Goal: Task Accomplishment & Management: Manage account settings

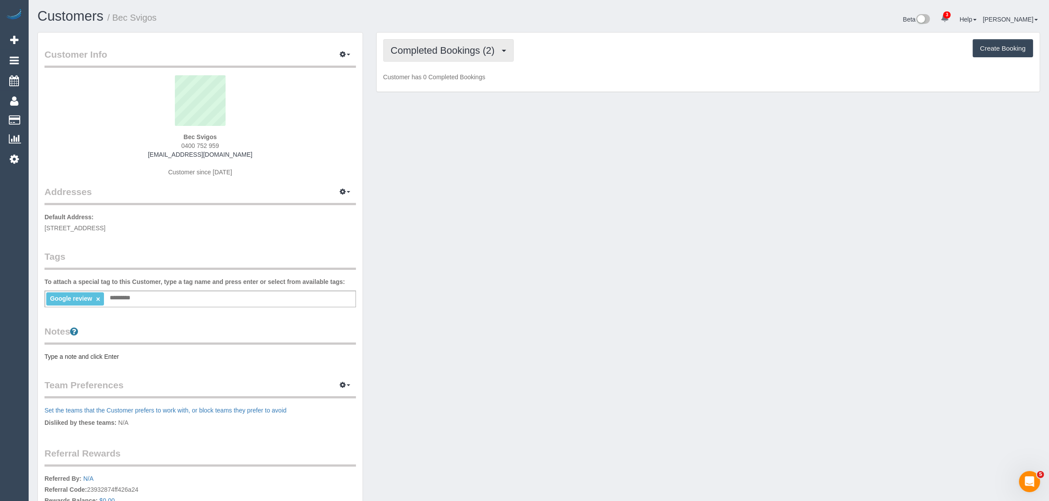
click at [440, 55] on button "Completed Bookings (2)" at bounding box center [448, 50] width 130 height 22
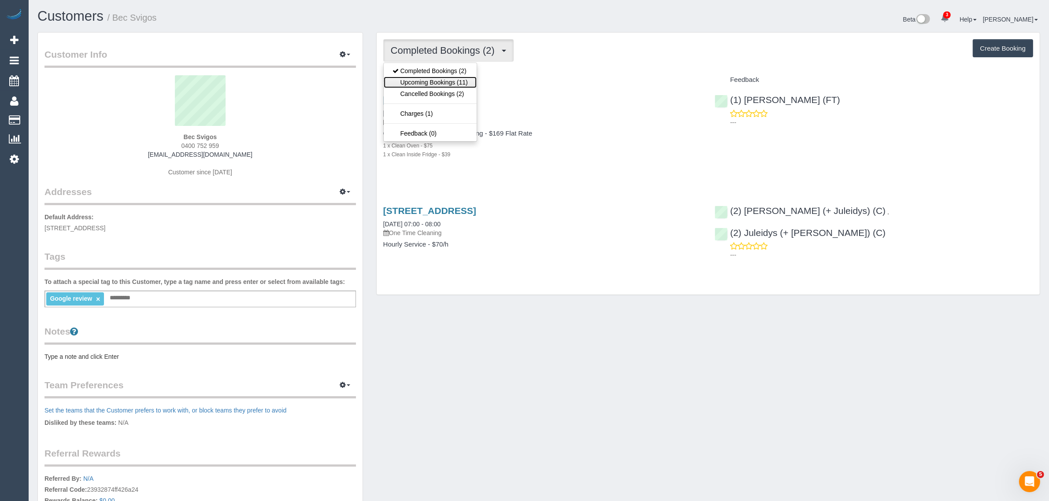
click at [428, 78] on link "Upcoming Bookings (11)" at bounding box center [430, 82] width 93 height 11
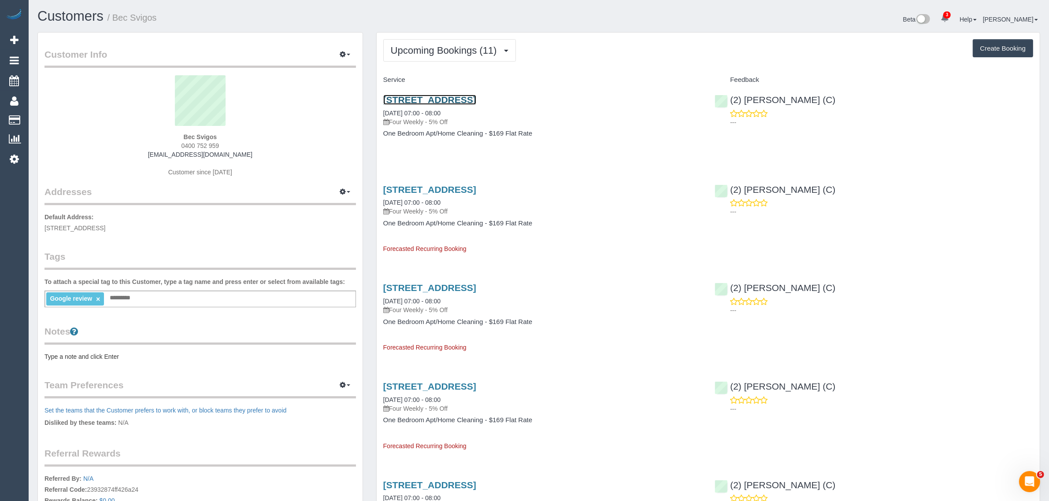
click at [440, 98] on link "[STREET_ADDRESS]" at bounding box center [429, 100] width 93 height 10
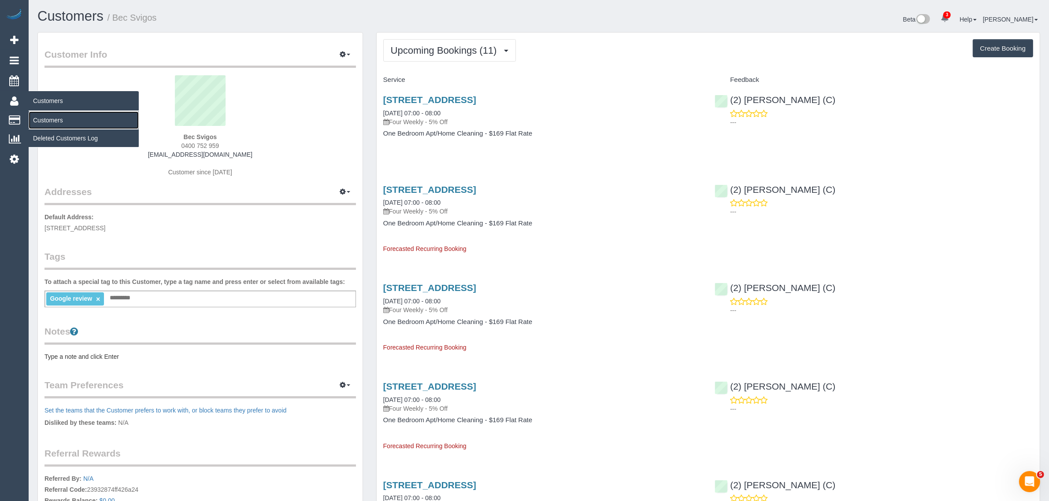
click at [48, 115] on link "Customers" at bounding box center [84, 120] width 110 height 18
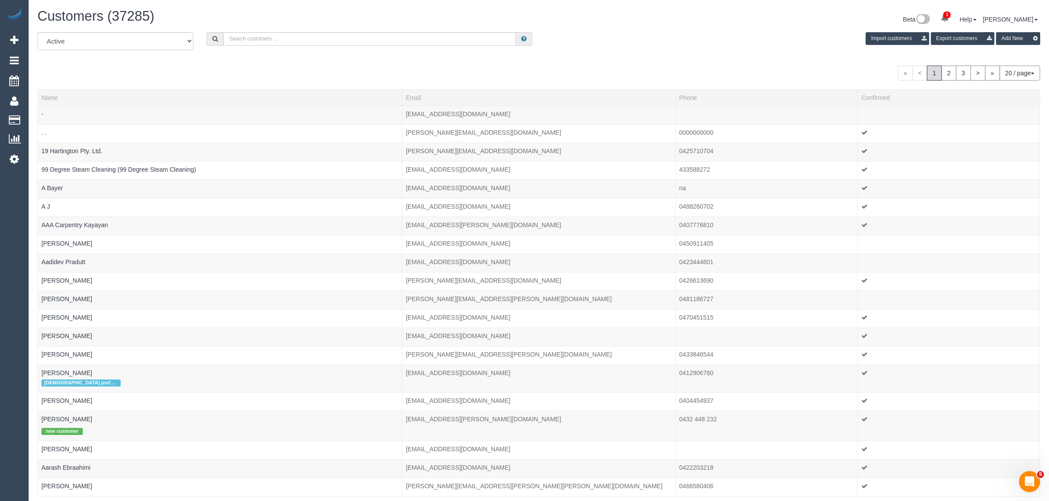
click at [587, 53] on div "All Active Archived Import customers Export customers Add New" at bounding box center [539, 44] width 1016 height 25
click at [238, 41] on input "text" at bounding box center [369, 39] width 293 height 14
click at [455, 56] on div "All Active Archived Import customers Export customers Add New « < 1 2 3 > » 20 …" at bounding box center [538, 276] width 1003 height 489
click at [360, 38] on input "text" at bounding box center [369, 39] width 293 height 14
click at [561, 51] on div "All Active Archived Import customers Export customers Add New" at bounding box center [539, 44] width 1016 height 25
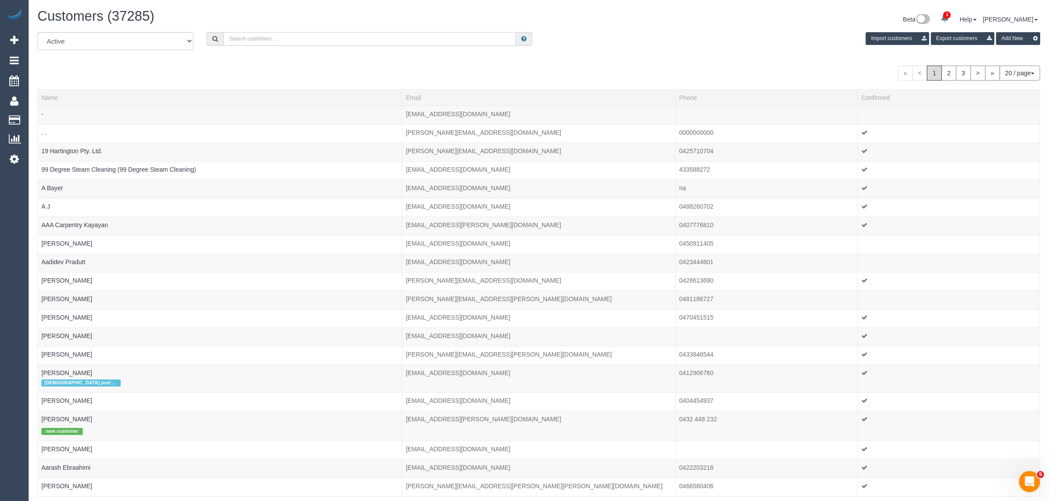
click at [434, 40] on input "text" at bounding box center [369, 39] width 293 height 14
click at [416, 42] on input "text" at bounding box center [369, 39] width 293 height 14
paste input "+61400752959"
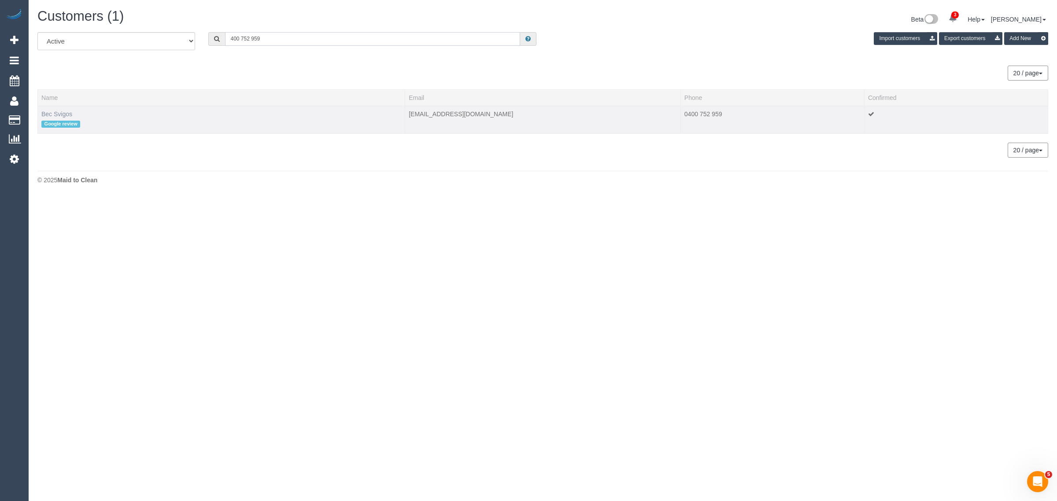
type input "400 752 959"
click at [52, 112] on link "Bec Svigos" at bounding box center [56, 114] width 31 height 7
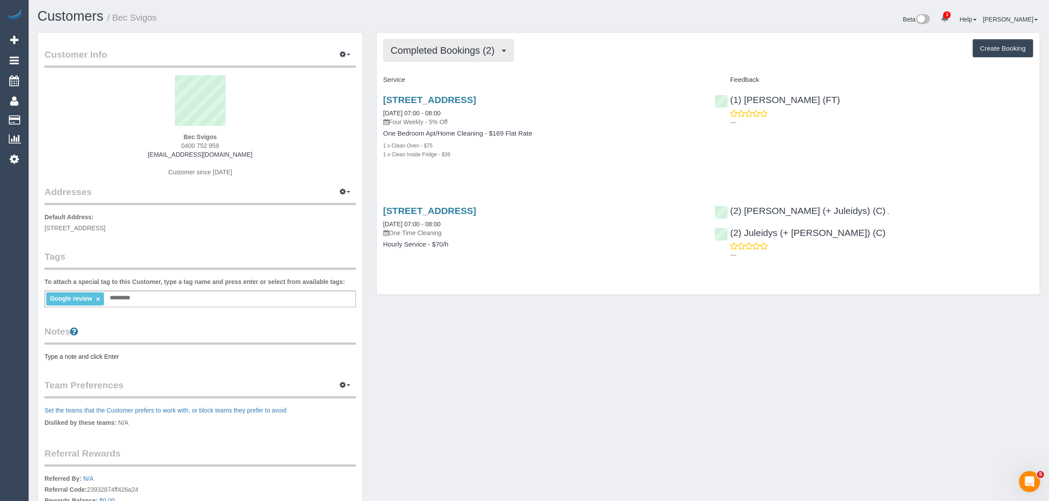
click at [470, 53] on span "Completed Bookings (2)" at bounding box center [445, 50] width 108 height 11
click at [454, 79] on link "Upcoming Bookings (11)" at bounding box center [430, 82] width 93 height 11
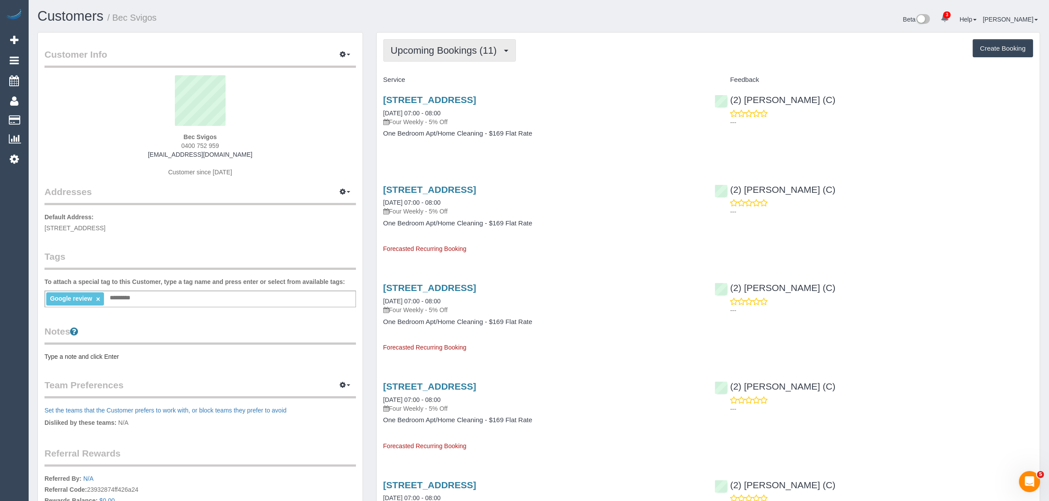
click at [458, 50] on span "Upcoming Bookings (11)" at bounding box center [446, 50] width 111 height 11
click at [454, 91] on link "Cancelled Bookings (3)" at bounding box center [430, 93] width 93 height 11
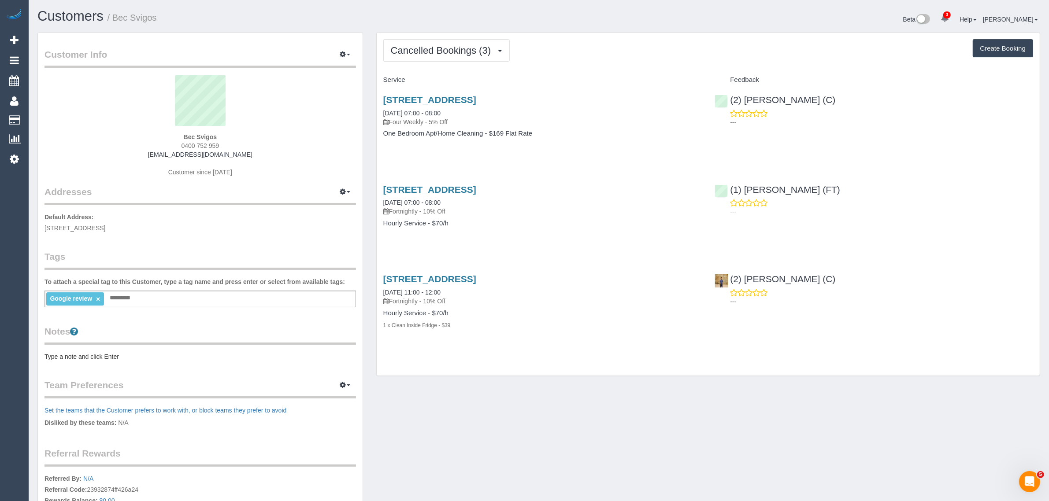
drag, startPoint x: 456, startPoint y: 112, endPoint x: 380, endPoint y: 114, distance: 76.2
click at [380, 114] on div "200 Burwood Road, 519, Hawthorn, VIC 3122 04/09/2025 07:00 - 08:00 Four Weekly …" at bounding box center [543, 121] width 332 height 68
drag, startPoint x: 384, startPoint y: 164, endPoint x: 378, endPoint y: 151, distance: 15.0
click at [384, 163] on div "Service Feedback 200 Burwood Road, 519, Hawthorn, VIC 3122 04/09/2025 07:00 - 0…" at bounding box center [708, 210] width 650 height 274
drag, startPoint x: 380, startPoint y: 111, endPoint x: 417, endPoint y: 108, distance: 37.1
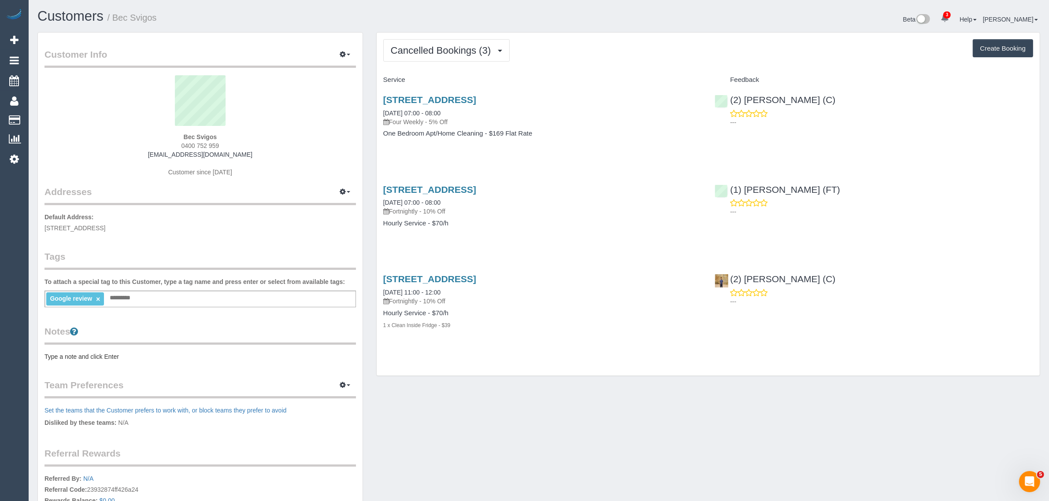
click at [417, 108] on div "200 Burwood Road, 519, Hawthorn, VIC 3122 04/09/2025 07:00 - 08:00 Four Weekly …" at bounding box center [543, 121] width 332 height 68
copy link "04/09/2025"
click at [457, 48] on span "Cancelled Bookings (3)" at bounding box center [443, 50] width 104 height 11
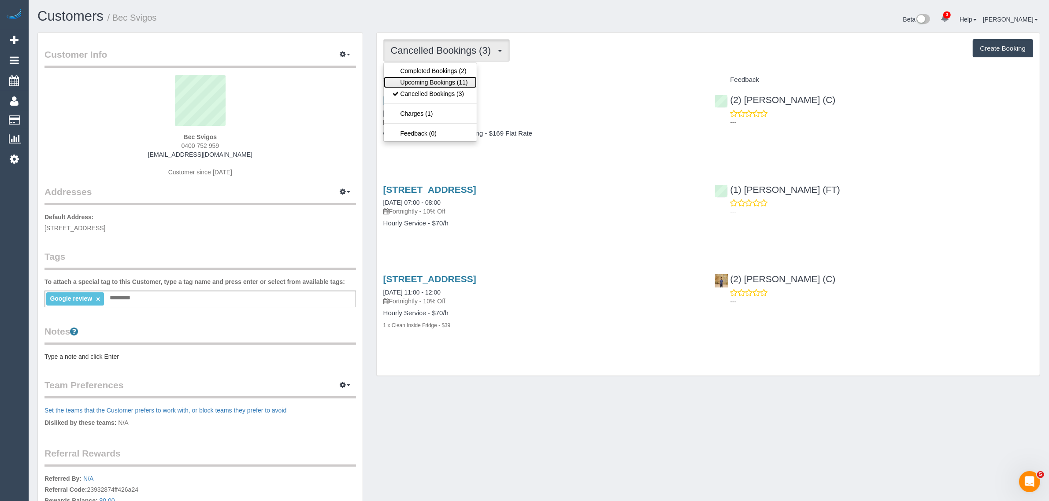
click at [452, 77] on link "Upcoming Bookings (11)" at bounding box center [430, 82] width 93 height 11
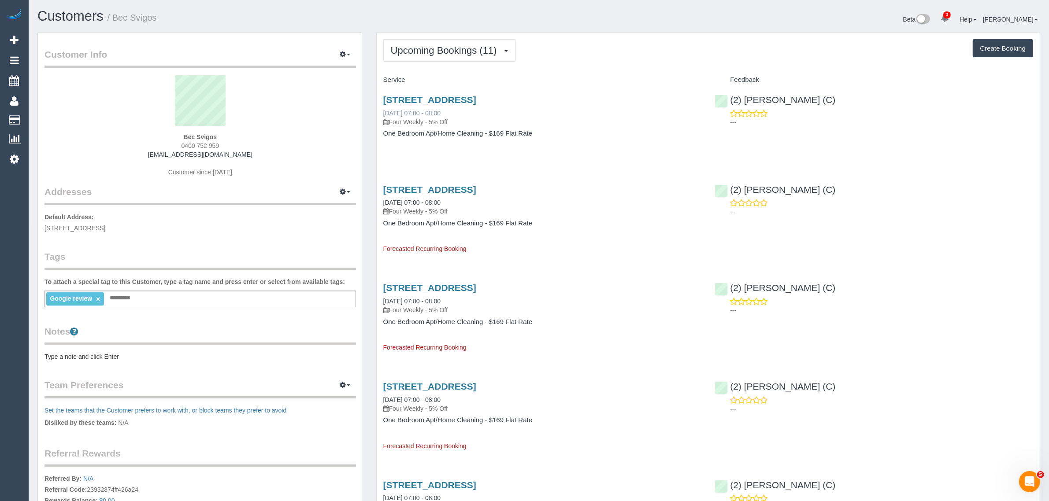
drag, startPoint x: 379, startPoint y: 113, endPoint x: 415, endPoint y: 111, distance: 35.8
click at [415, 111] on div "200 Burwood Road, 519, Hawthorn, VIC 3122 02/10/2025 07:00 - 08:00 Four Weekly …" at bounding box center [543, 121] width 332 height 68
copy link "02/10/2025"
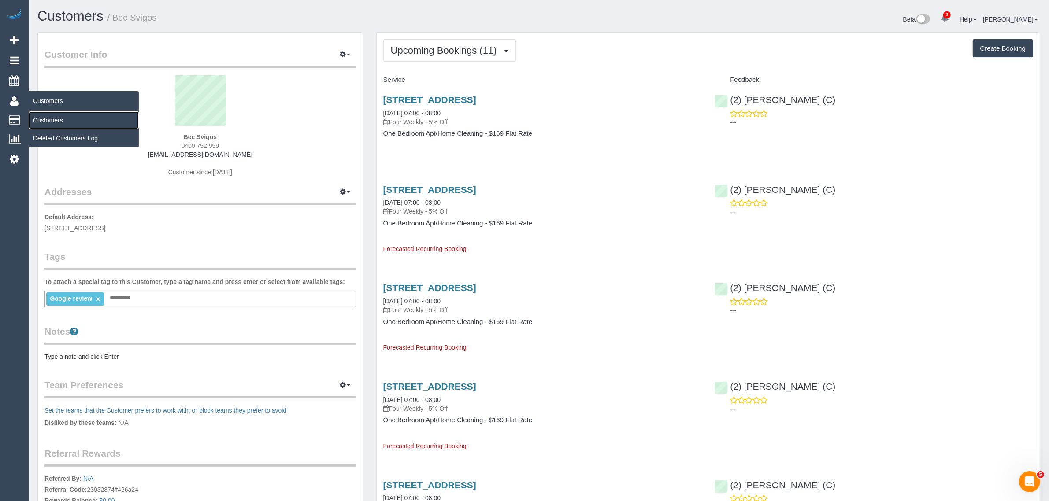
click at [46, 117] on link "Customers" at bounding box center [84, 120] width 110 height 18
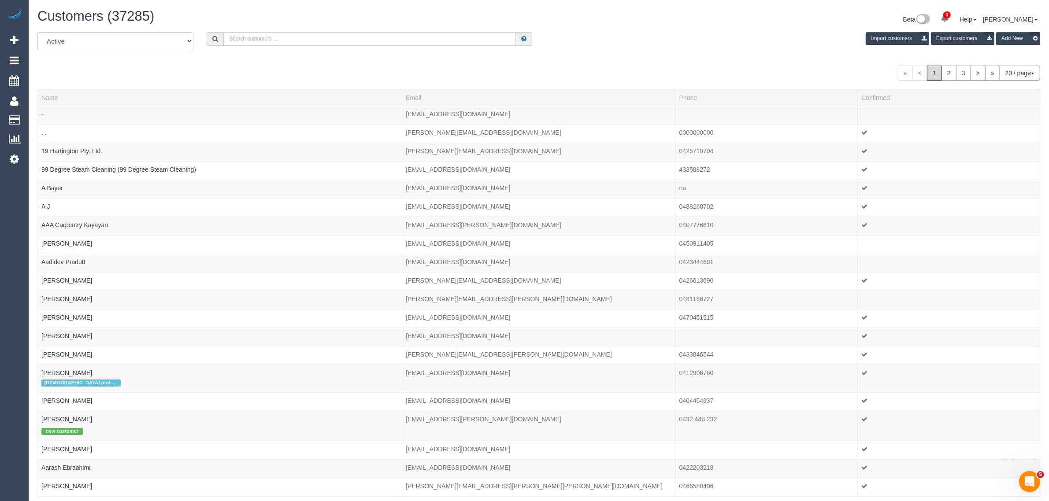
click at [265, 37] on input "text" at bounding box center [369, 39] width 293 height 14
paste input "+61400752959"
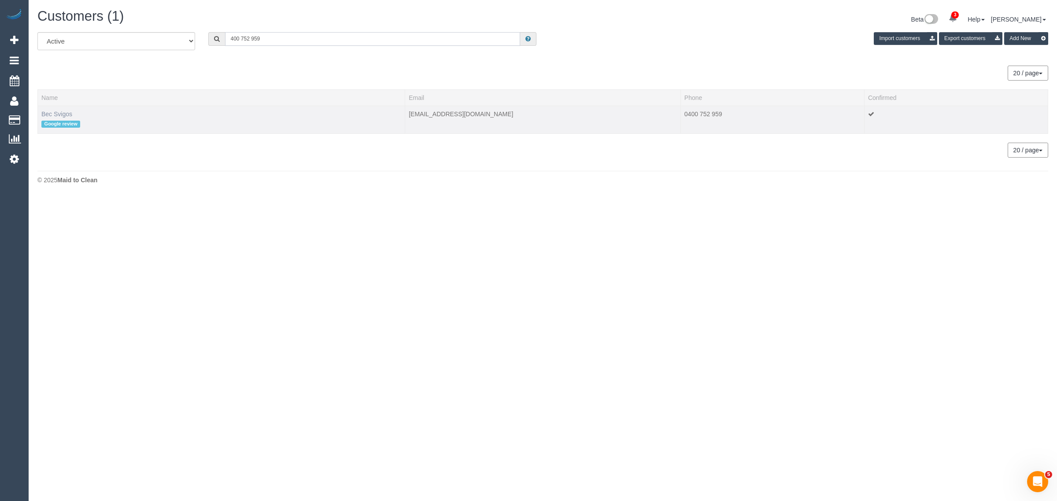
type input "400 752 959"
click at [59, 111] on link "Bec Svigos" at bounding box center [56, 114] width 31 height 7
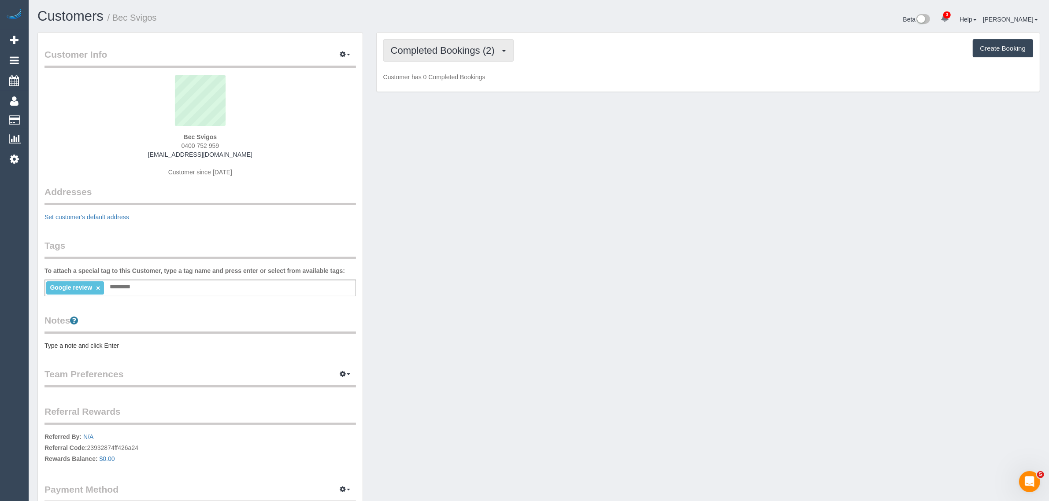
click at [437, 47] on span "Completed Bookings (2)" at bounding box center [445, 50] width 108 height 11
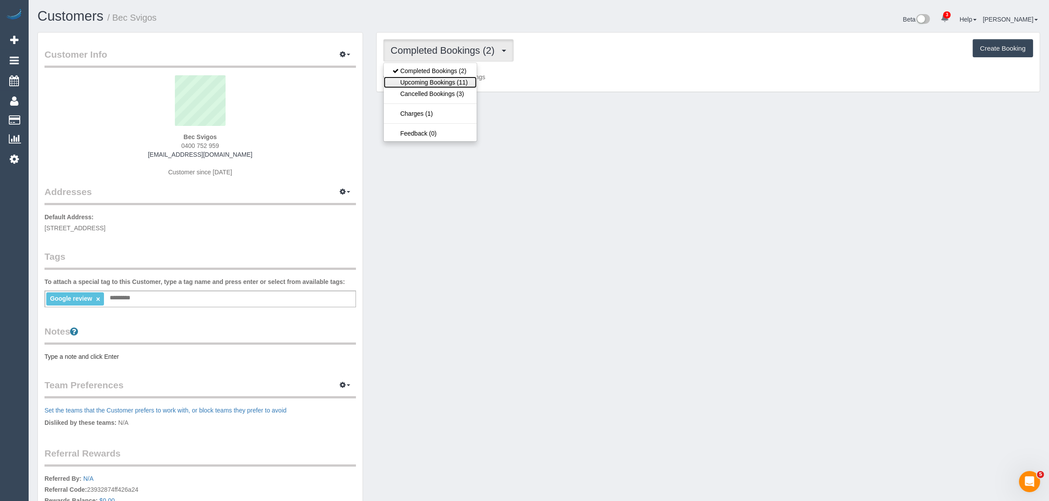
click at [439, 80] on link "Upcoming Bookings (11)" at bounding box center [430, 82] width 93 height 11
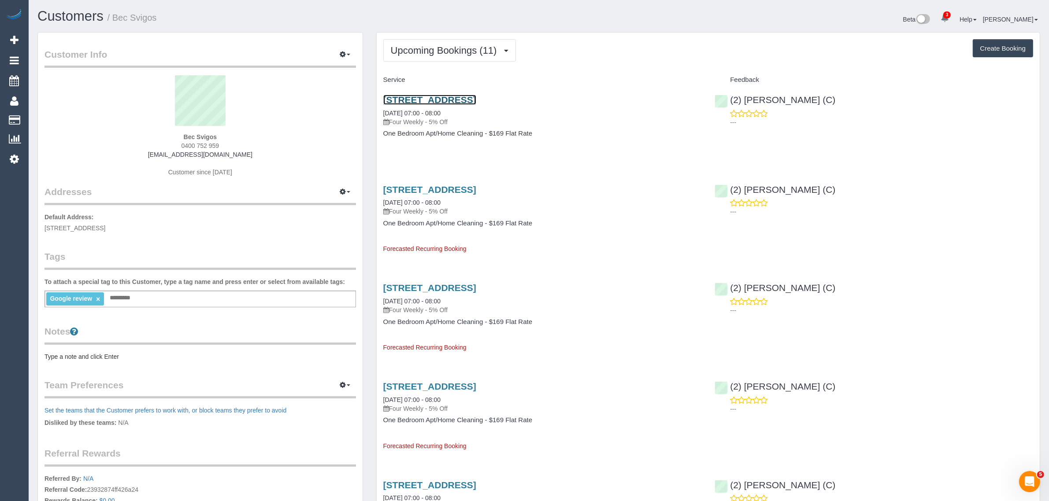
click at [433, 98] on link "200 Burwood Road, 519, Hawthorn, VIC 3122" at bounding box center [429, 100] width 93 height 10
click at [415, 52] on span "Upcoming Bookings (11)" at bounding box center [446, 50] width 111 height 11
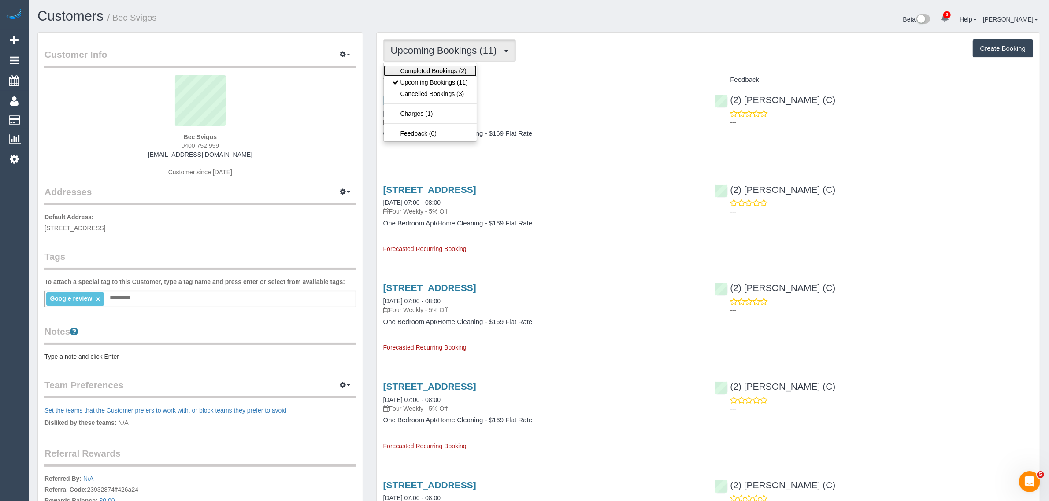
click at [409, 67] on link "Completed Bookings (2)" at bounding box center [430, 70] width 93 height 11
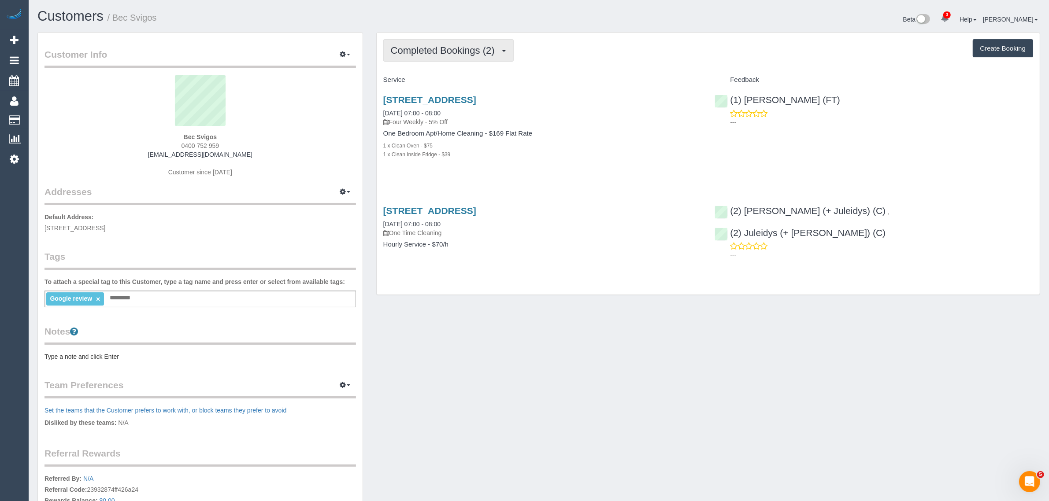
click at [410, 49] on span "Completed Bookings (2)" at bounding box center [445, 50] width 108 height 11
click at [405, 84] on link "Upcoming Bookings (11)" at bounding box center [430, 82] width 93 height 11
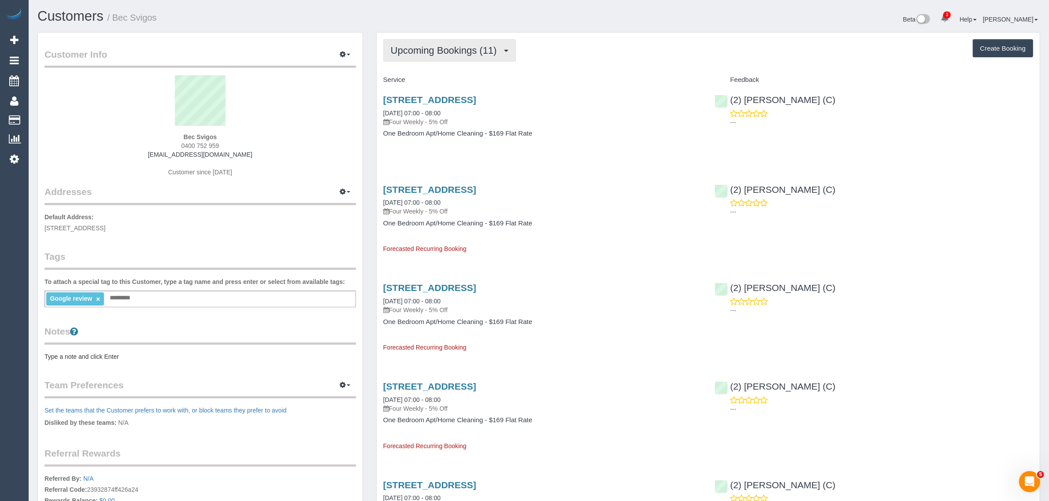
click at [441, 43] on button "Upcoming Bookings (11)" at bounding box center [449, 50] width 133 height 22
click at [424, 81] on link "Upcoming Bookings (11)" at bounding box center [430, 82] width 93 height 11
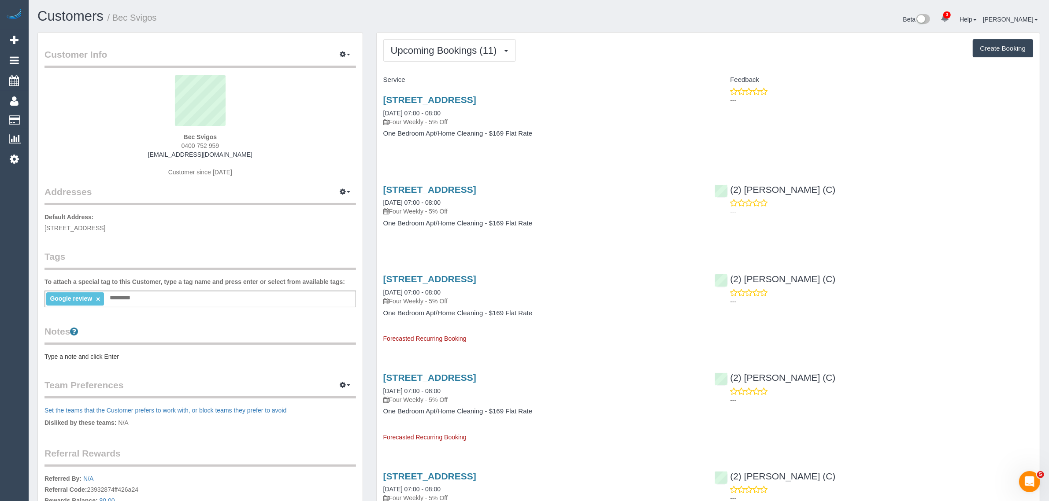
click at [390, 177] on div "200 Burwood Road, 519, Hawthorn, VIC 3122 30/10/2025 07:00 - 08:00 Four Weekly …" at bounding box center [543, 211] width 332 height 68
drag, startPoint x: 382, startPoint y: 110, endPoint x: 417, endPoint y: 111, distance: 34.8
click at [417, 111] on div "200 Burwood Road, 519, Hawthorn, VIC 3122 13/10/2025 07:00 - 08:00 Four Weekly …" at bounding box center [543, 121] width 332 height 68
copy link "13/10/2025"
drag, startPoint x: 56, startPoint y: 115, endPoint x: 62, endPoint y: 109, distance: 9.0
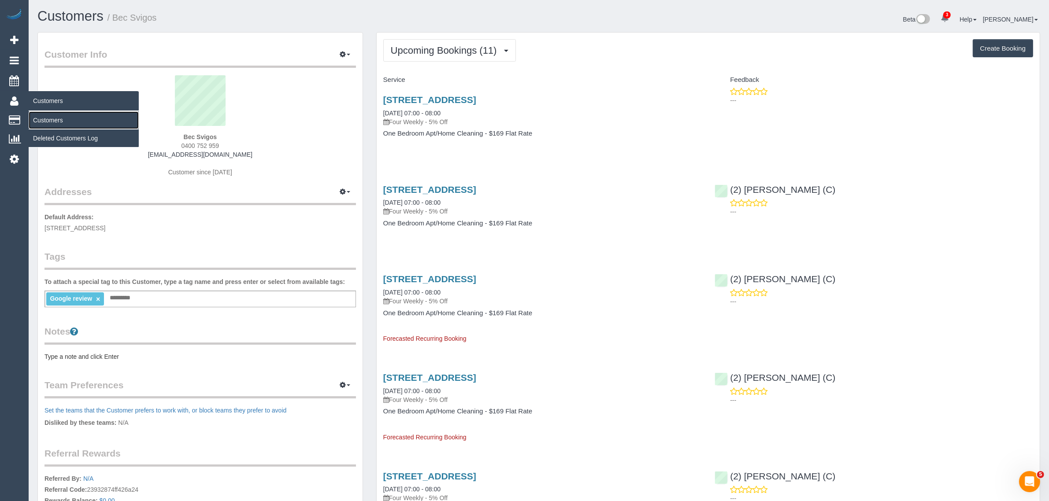
click at [56, 115] on link "Customers" at bounding box center [84, 120] width 110 height 18
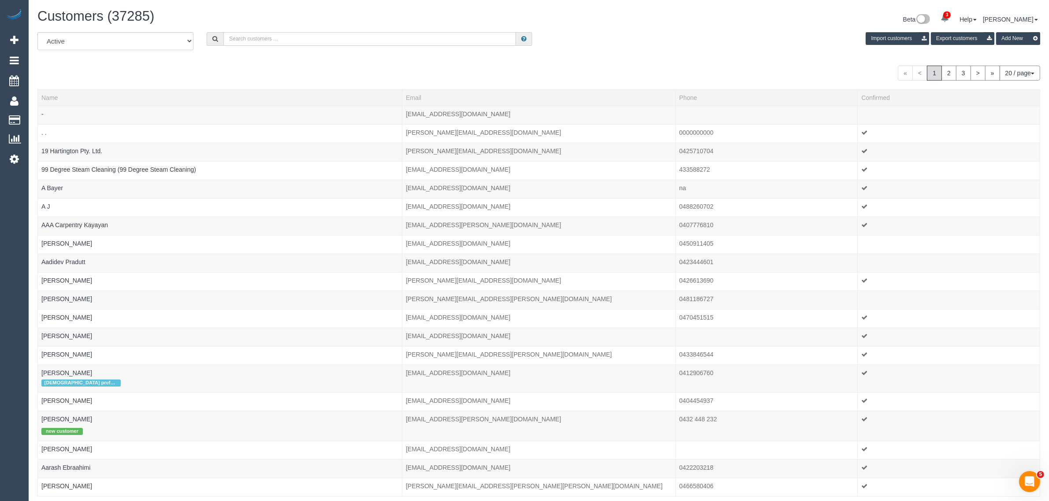
click at [347, 38] on input "text" at bounding box center [369, 39] width 293 height 14
paste input "Lydia Khalil"
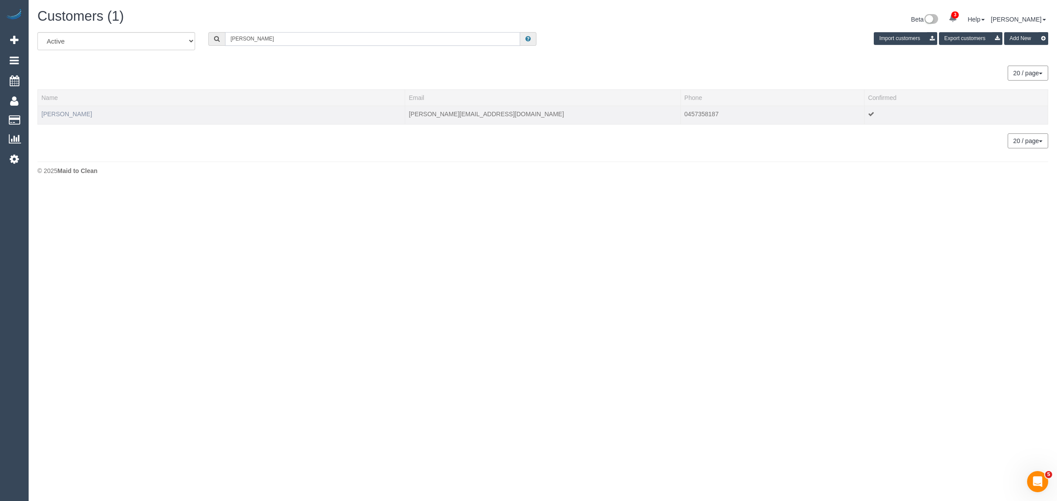
type input "Lydia Khalil"
click at [57, 113] on link "Lydia Khalil" at bounding box center [66, 114] width 51 height 7
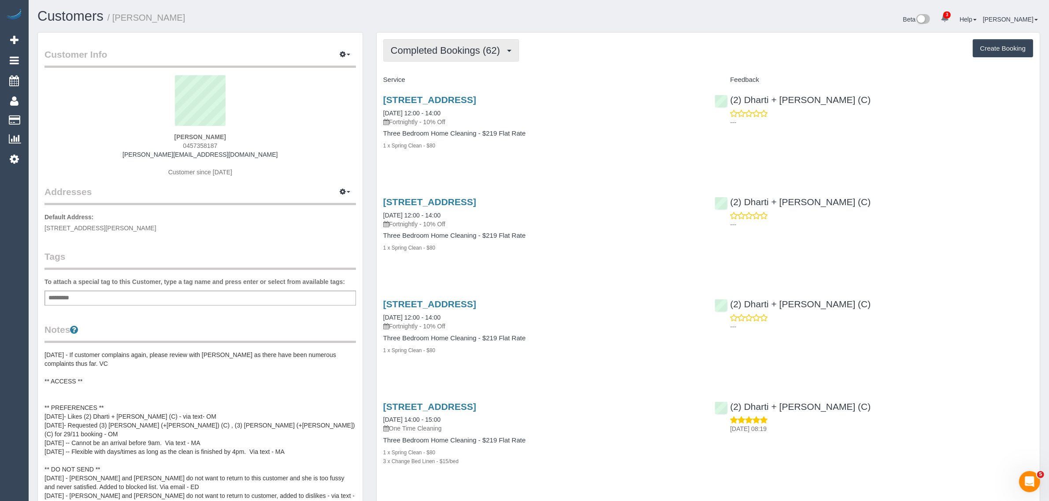
click at [432, 45] on span "Completed Bookings (62)" at bounding box center [448, 50] width 114 height 11
click at [421, 80] on link "Upcoming Bookings (11)" at bounding box center [431, 82] width 95 height 11
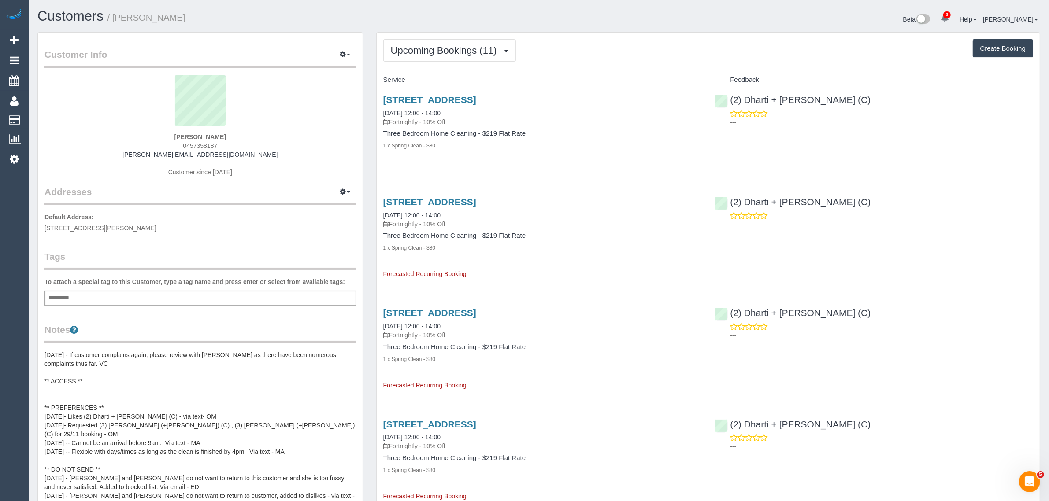
drag, startPoint x: 406, startPoint y: 111, endPoint x: 379, endPoint y: 113, distance: 26.9
click at [379, 113] on div "60 Gatehouse St, Parkville, VIC 3052 02/09/2025 12:00 - 14:00 Fortnightly - 10%…" at bounding box center [543, 127] width 332 height 80
copy link "02/09/2025 12:00 - 14:00"
drag, startPoint x: 655, startPoint y: 173, endPoint x: 710, endPoint y: 161, distance: 56.3
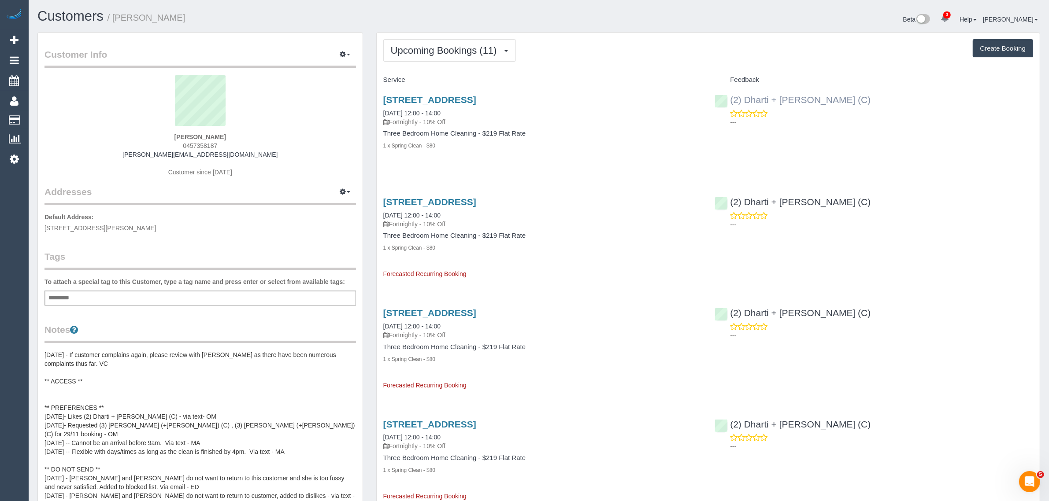
drag, startPoint x: 842, startPoint y: 96, endPoint x: 729, endPoint y: 99, distance: 112.8
click at [729, 99] on div "(2) Dharti + Kishan (C) ---" at bounding box center [874, 108] width 332 height 43
copy link "(2) Dharti + Kishan (C)"
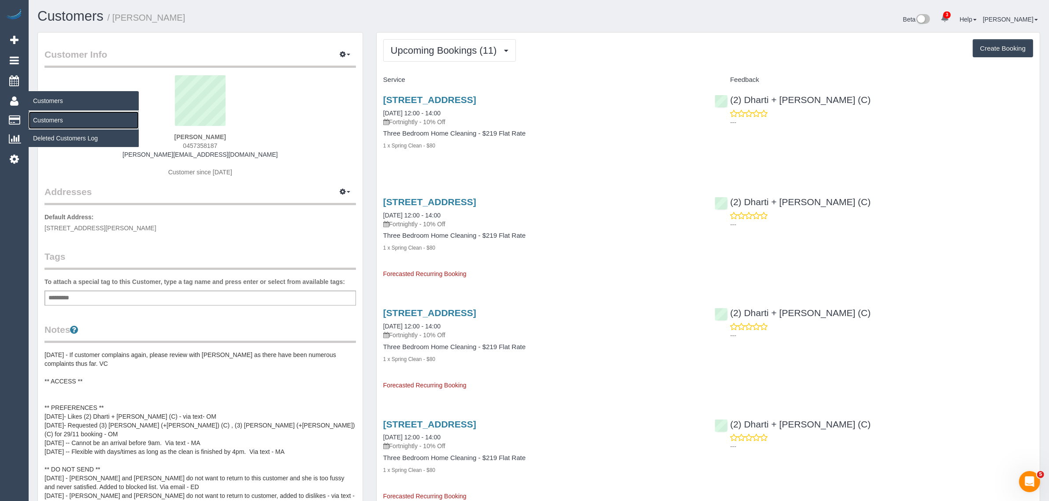
click at [51, 118] on link "Customers" at bounding box center [84, 120] width 110 height 18
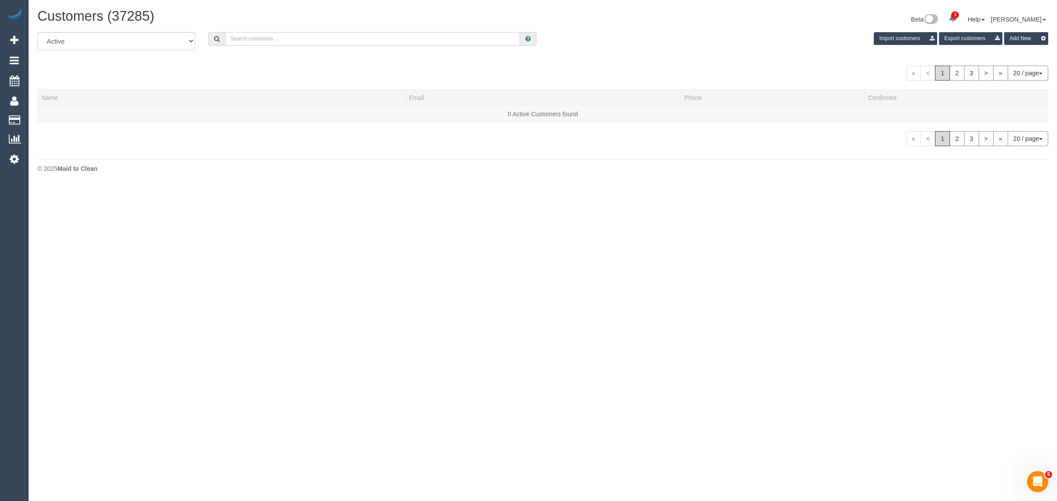
click at [252, 41] on input "text" at bounding box center [372, 39] width 295 height 14
paste input "Chris Little CHRIS LITTLE"
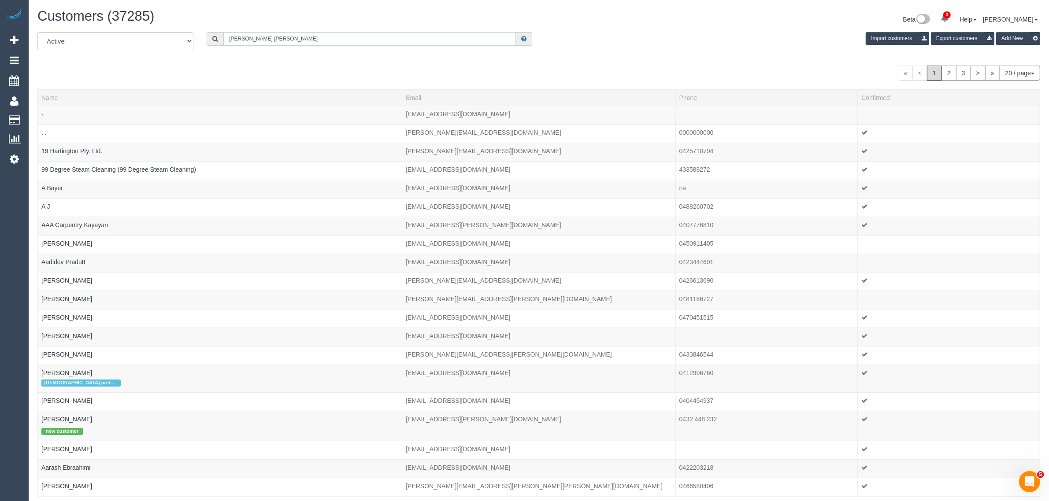
drag, startPoint x: 254, startPoint y: 36, endPoint x: 390, endPoint y: 49, distance: 137.2
click at [386, 53] on div "All Active Archived Chris Little CHRIS LITTLE Import customers Export customers…" at bounding box center [539, 44] width 1016 height 25
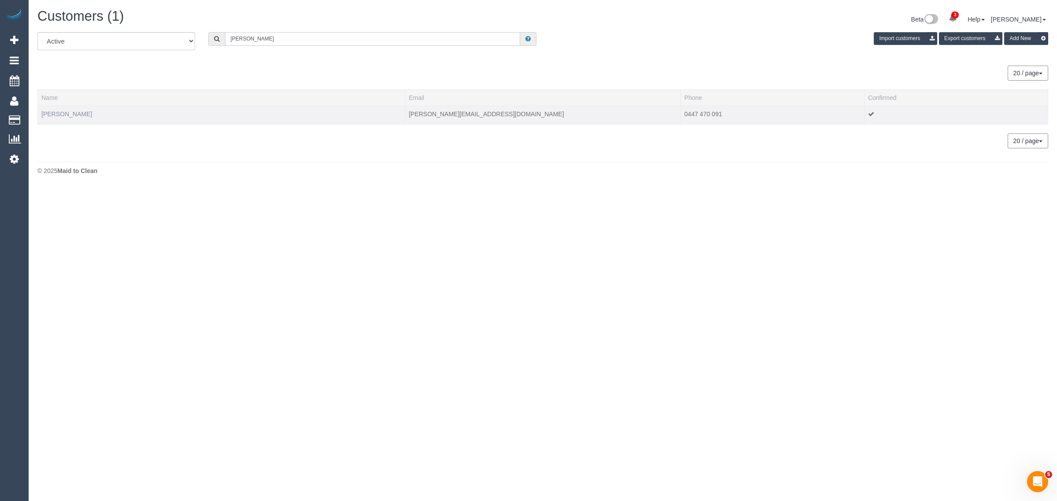
type input "Chris Little"
click at [56, 111] on link "Chris Little" at bounding box center [66, 114] width 51 height 7
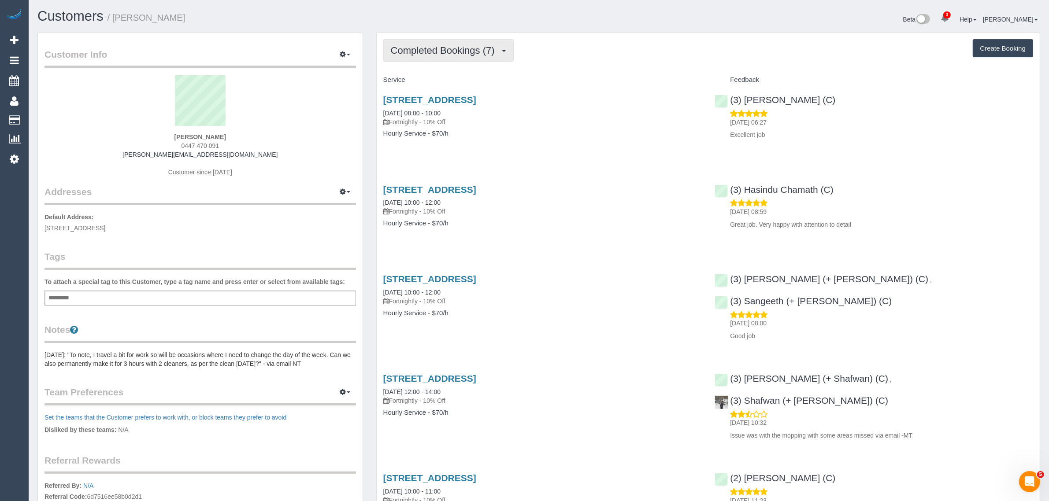
click at [417, 53] on span "Completed Bookings (7)" at bounding box center [445, 50] width 108 height 11
click at [423, 79] on link "Upcoming Bookings (11)" at bounding box center [430, 82] width 93 height 11
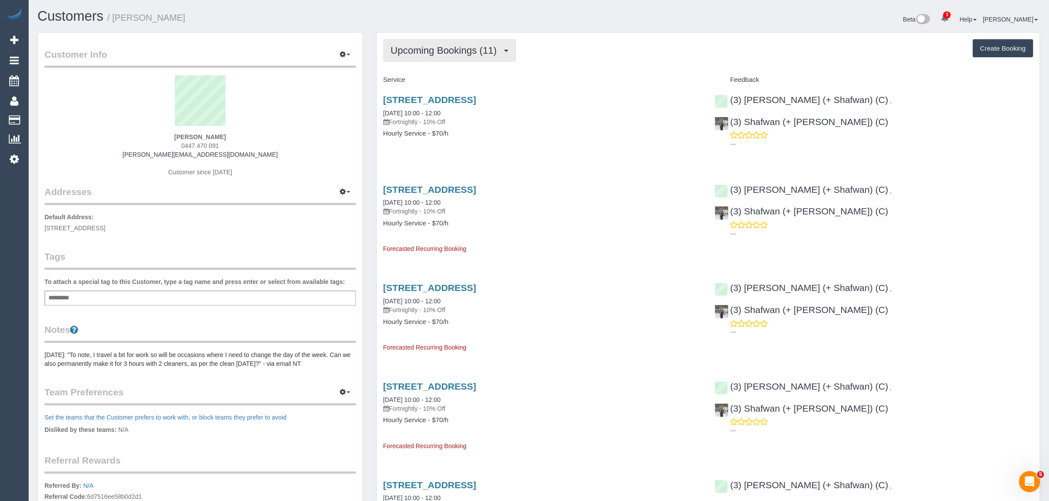
click at [441, 47] on span "Upcoming Bookings (11)" at bounding box center [446, 50] width 111 height 11
click at [433, 64] on ul "Completed Bookings (7) Upcoming Bookings (11) Cancelled Bookings (2) Charges (8…" at bounding box center [430, 102] width 94 height 79
click at [445, 52] on span "Upcoming Bookings (11)" at bounding box center [446, 50] width 111 height 11
click at [441, 69] on link "Completed Bookings (7)" at bounding box center [430, 70] width 93 height 11
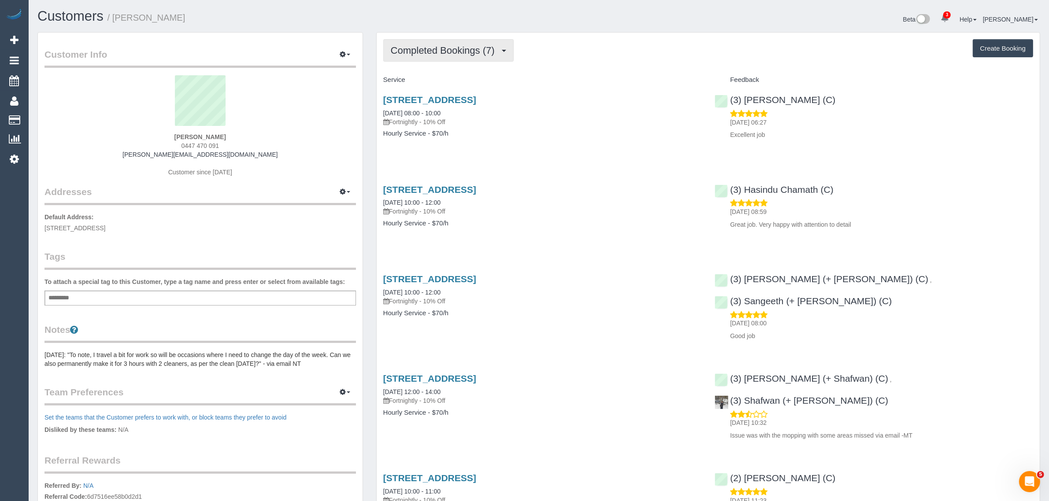
click at [459, 47] on span "Completed Bookings (7)" at bounding box center [445, 50] width 108 height 11
click at [440, 78] on link "Upcoming Bookings (11)" at bounding box center [430, 82] width 93 height 11
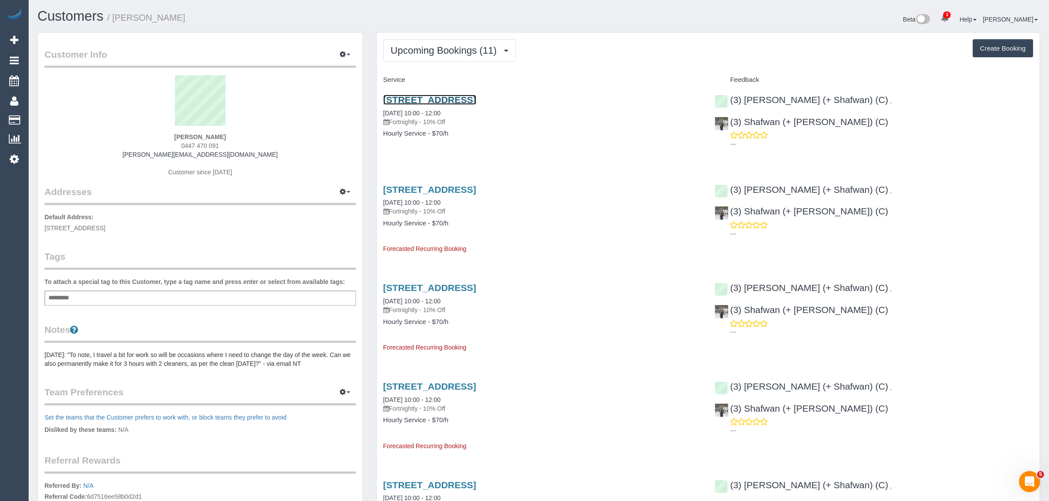
click at [430, 98] on link "1 Cool Street Reservoir Vic 3073, Reservoir, VIC 3073" at bounding box center [429, 100] width 93 height 10
click at [403, 42] on button "Upcoming Bookings (11)" at bounding box center [449, 50] width 133 height 22
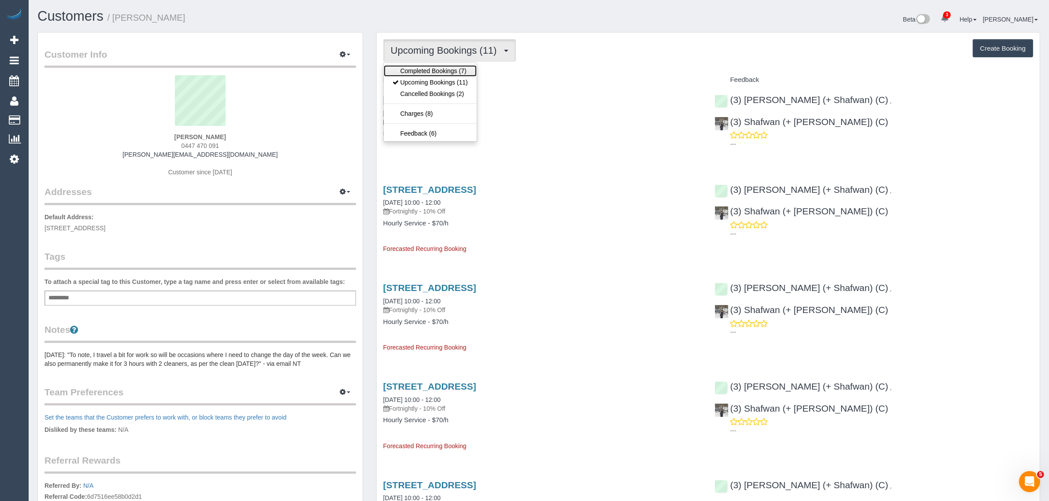
click at [412, 68] on link "Completed Bookings (7)" at bounding box center [430, 70] width 93 height 11
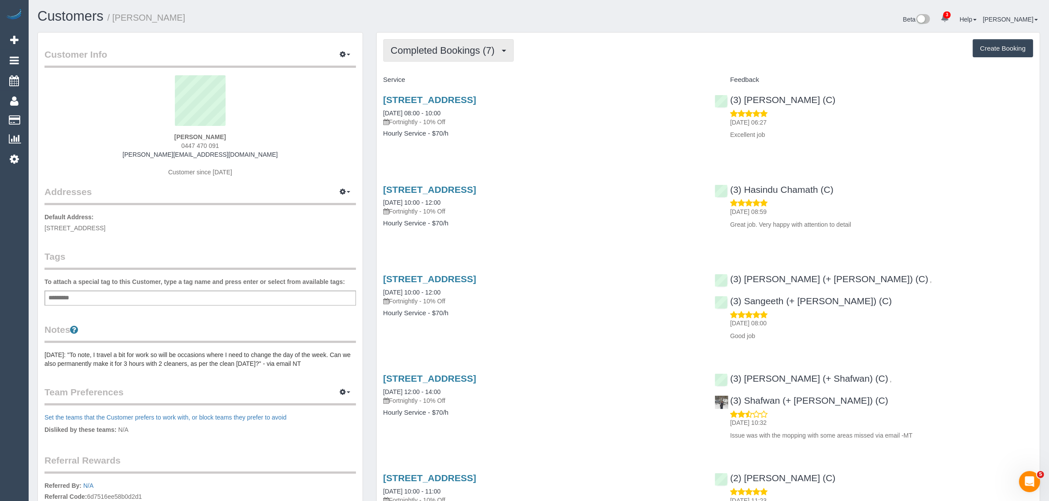
click at [411, 47] on span "Completed Bookings (7)" at bounding box center [445, 50] width 108 height 11
click at [411, 82] on link "Upcoming Bookings (11)" at bounding box center [430, 82] width 93 height 11
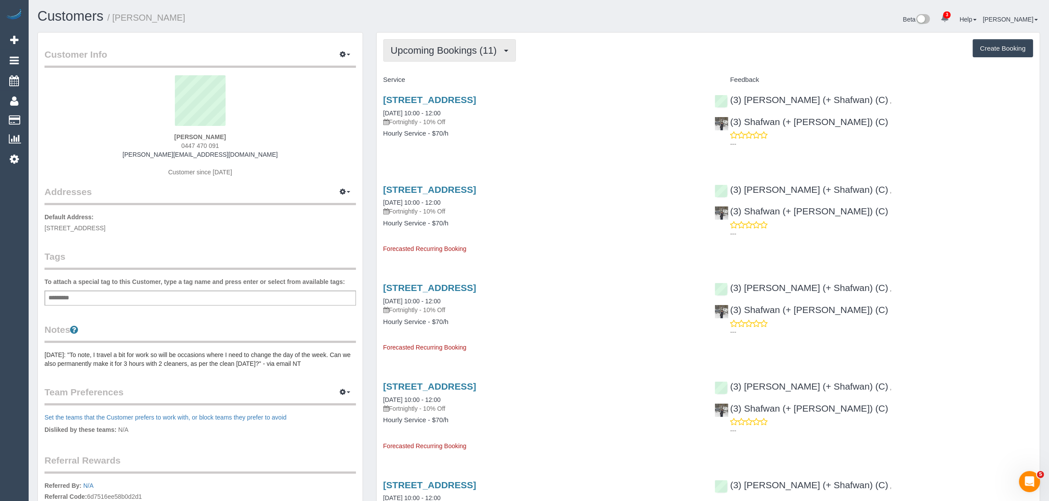
click at [465, 45] on span "Upcoming Bookings (11)" at bounding box center [446, 50] width 111 height 11
drag, startPoint x: 448, startPoint y: 82, endPoint x: 455, endPoint y: 71, distance: 12.7
click at [448, 82] on link "Upcoming Bookings (11)" at bounding box center [430, 82] width 93 height 11
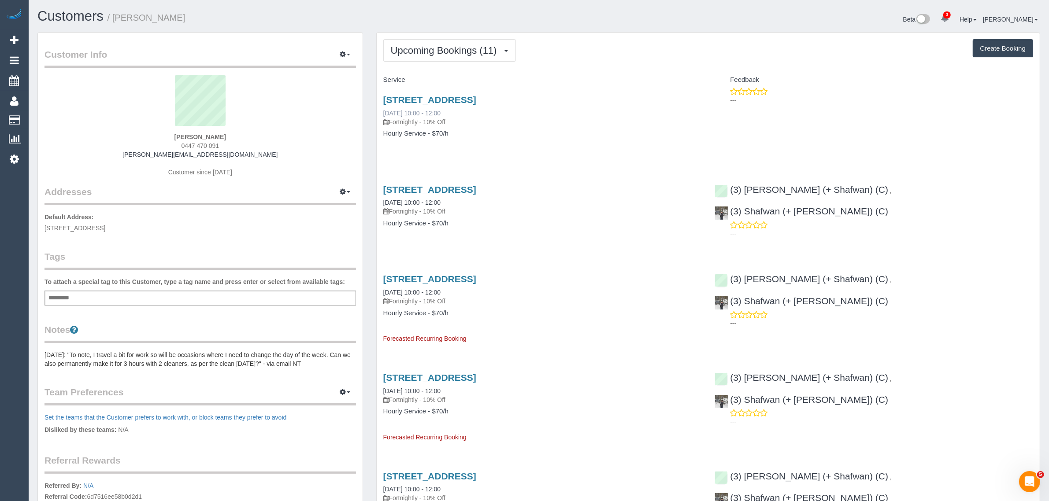
drag, startPoint x: 462, startPoint y: 112, endPoint x: 385, endPoint y: 113, distance: 77.1
click at [385, 113] on div "1 Cool Street Reservoir Vic 3073, Reservoir, VIC 3073 08/09/2025 10:00 - 12:00 …" at bounding box center [542, 111] width 319 height 32
copy link "08/09/2025 10:00 - 12:00"
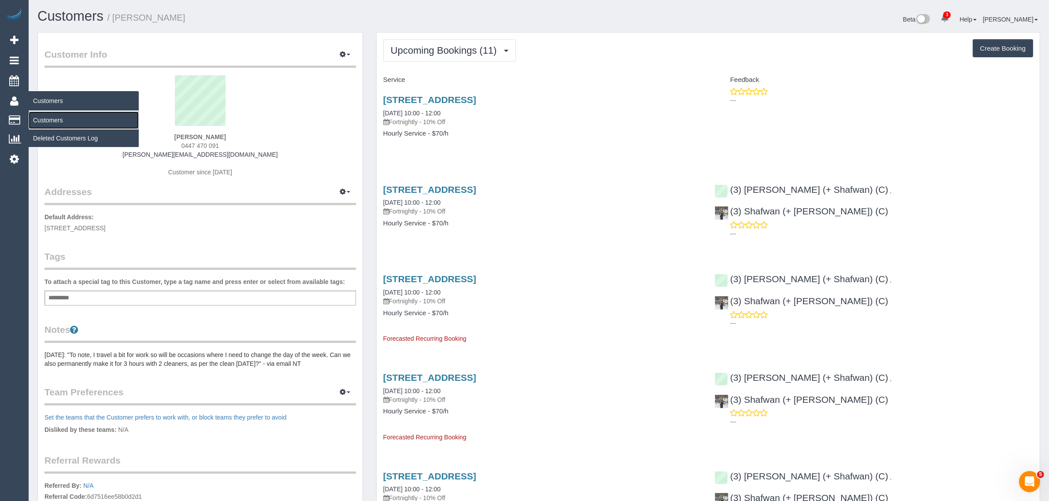
drag, startPoint x: 54, startPoint y: 123, endPoint x: 55, endPoint y: 118, distance: 5.4
click at [54, 123] on link "Customers" at bounding box center [84, 120] width 110 height 18
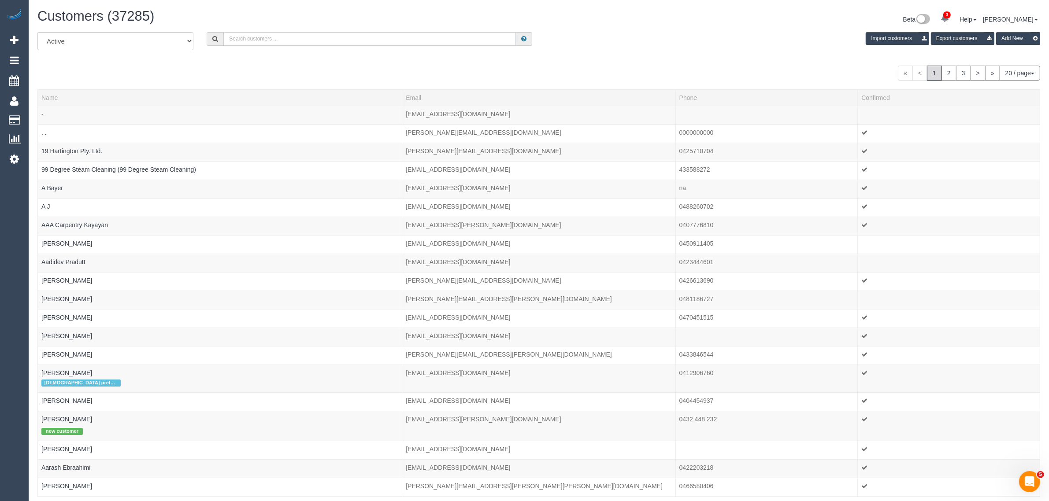
click at [247, 36] on input "text" at bounding box center [369, 39] width 293 height 14
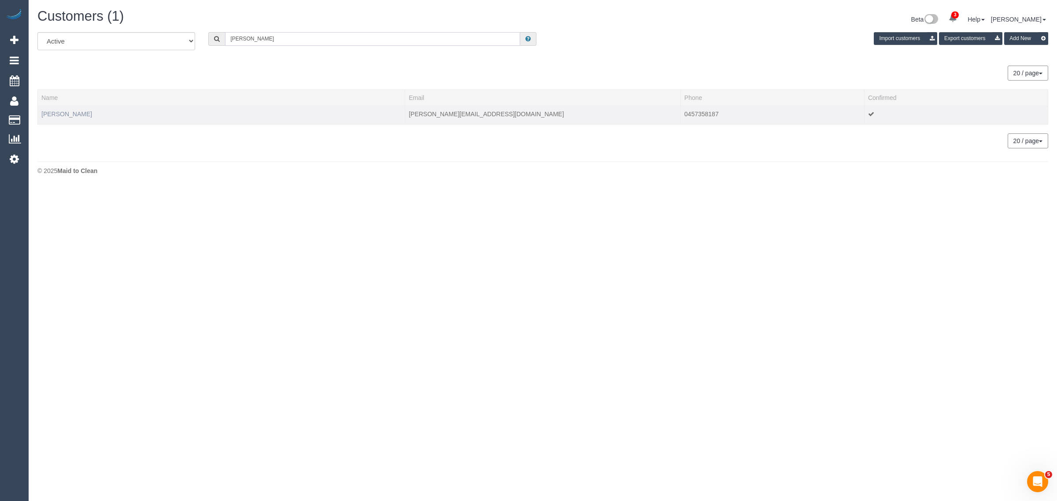
type input "Lydia Khalil"
click at [61, 115] on link "Lydia Khalil" at bounding box center [66, 114] width 51 height 7
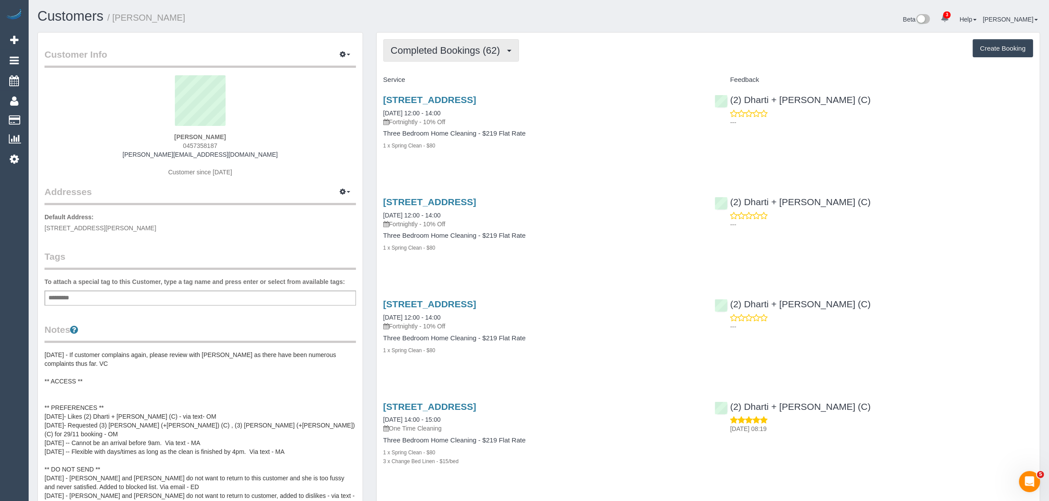
click at [459, 53] on span "Completed Bookings (62)" at bounding box center [448, 50] width 114 height 11
click at [455, 84] on link "Upcoming Bookings (11)" at bounding box center [431, 82] width 95 height 11
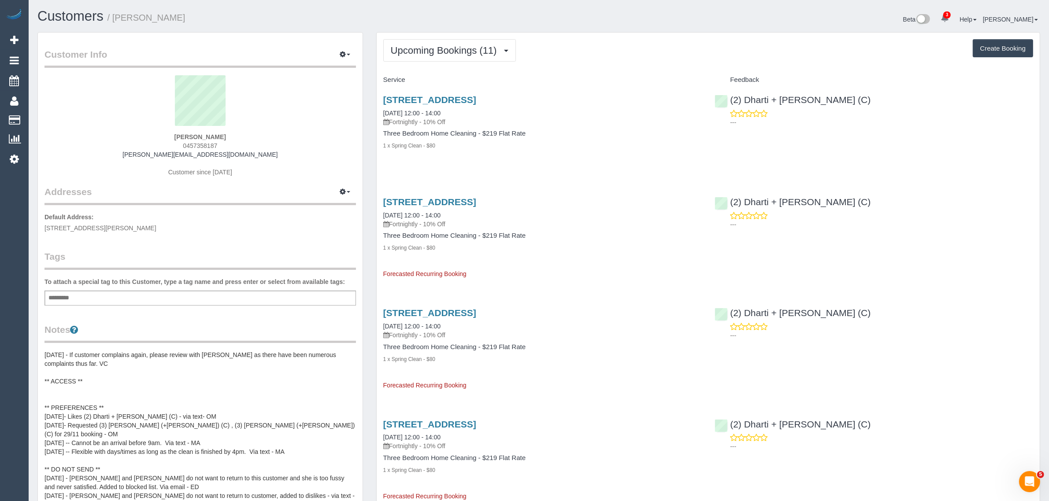
click at [488, 163] on div "60 Gatehouse St, Parkville, VIC 3052 02/09/2025 12:00 - 14:00 Fortnightly - 10%…" at bounding box center [543, 127] width 332 height 80
drag, startPoint x: 461, startPoint y: 111, endPoint x: 394, endPoint y: 109, distance: 66.6
click at [394, 109] on div "60 Gatehouse St, Parkville, VIC 3052 02/09/2025 12:00 - 14:00 Fortnightly - 10%…" at bounding box center [542, 111] width 319 height 32
drag, startPoint x: 101, startPoint y: 225, endPoint x: 133, endPoint y: 223, distance: 32.2
click at [133, 223] on p "Default Address: 13 Yorkshire Street, Pascoe Vale, VIC 3044" at bounding box center [199, 223] width 311 height 20
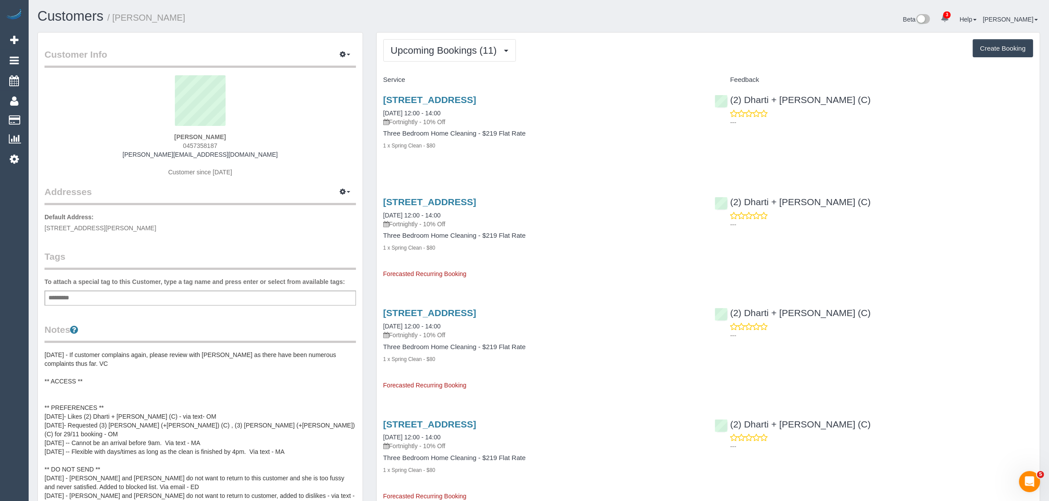
copy span "Pascoe Vale"
click at [607, 142] on div "1 x Spring Clean - $80" at bounding box center [542, 145] width 319 height 9
click at [419, 110] on link "02/09/2025 12:00 - 14:00" at bounding box center [411, 113] width 57 height 7
click at [53, 115] on link "Customers" at bounding box center [84, 120] width 110 height 18
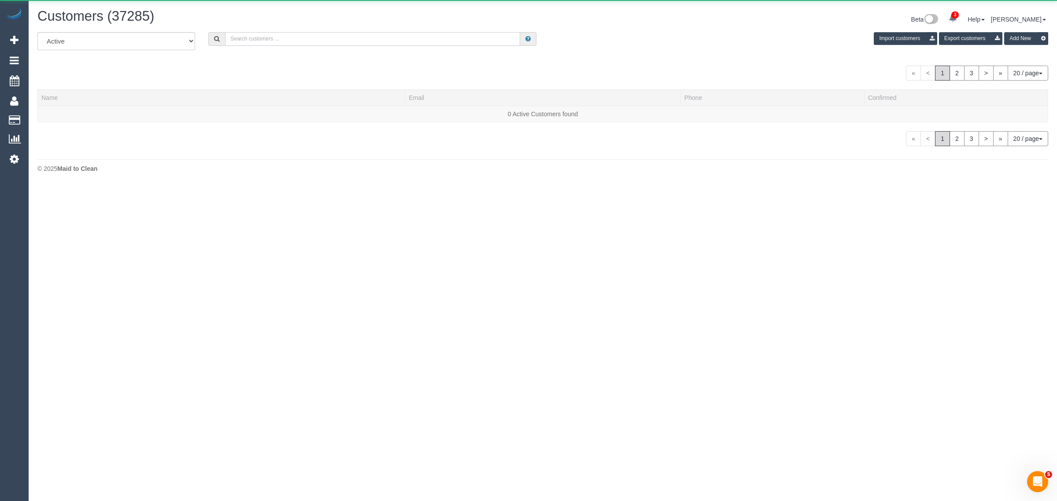
drag, startPoint x: 245, startPoint y: 38, endPoint x: 252, endPoint y: 34, distance: 7.7
click at [247, 38] on input "text" at bounding box center [372, 39] width 295 height 14
paste input "Ilika Vashishtha"
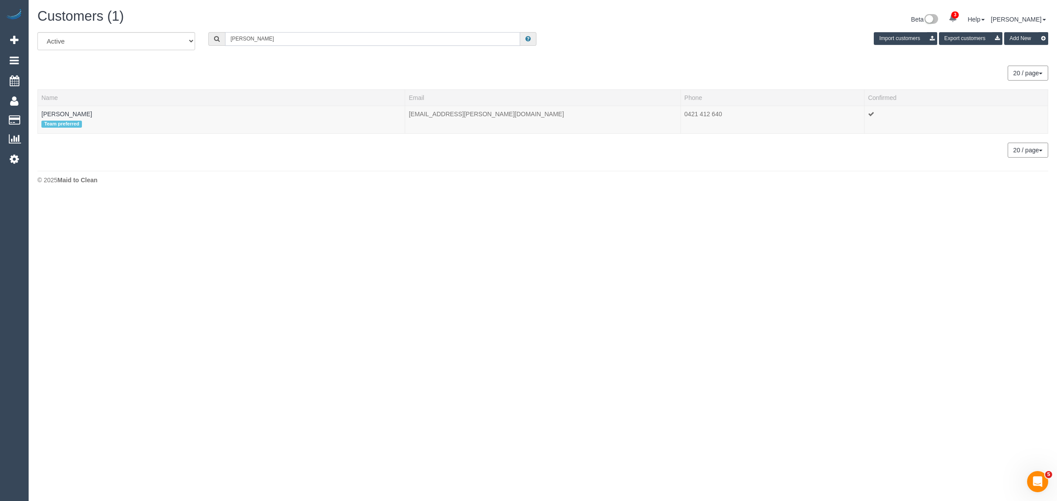
drag, startPoint x: 283, startPoint y: 31, endPoint x: 287, endPoint y: 33, distance: 4.9
click at [283, 32] on input "Ilika Vashishtha" at bounding box center [372, 39] width 295 height 14
click at [288, 33] on input "Ilika Vashishtha" at bounding box center [372, 39] width 295 height 14
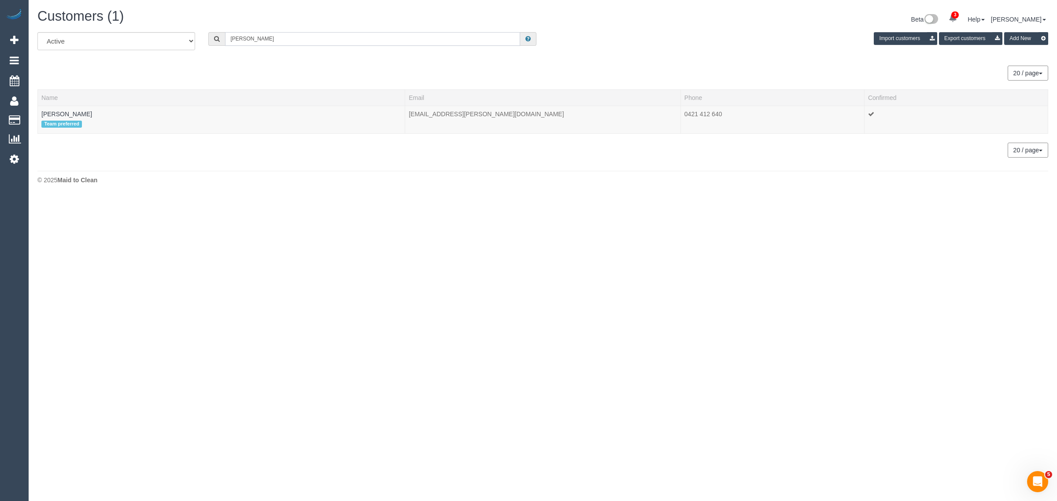
paste input "Suhas Dange"
type input "Suhas Dange"
click at [59, 111] on link "Suhas Dange" at bounding box center [66, 114] width 51 height 7
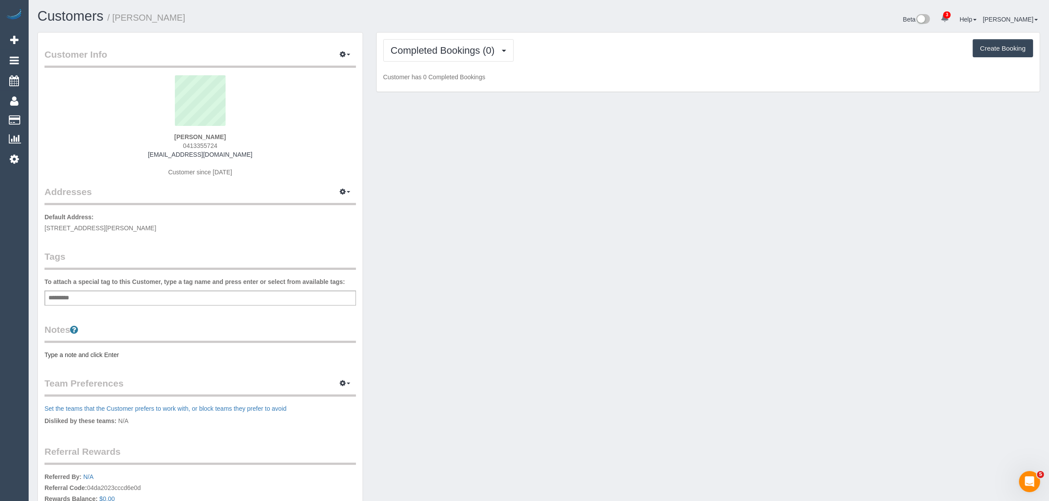
click at [432, 169] on div "Customer Info Edit Contact Info Send Message Email Preferences Special Sales Ta…" at bounding box center [539, 314] width 1016 height 564
click at [452, 46] on span "Completed Bookings (0)" at bounding box center [445, 50] width 108 height 11
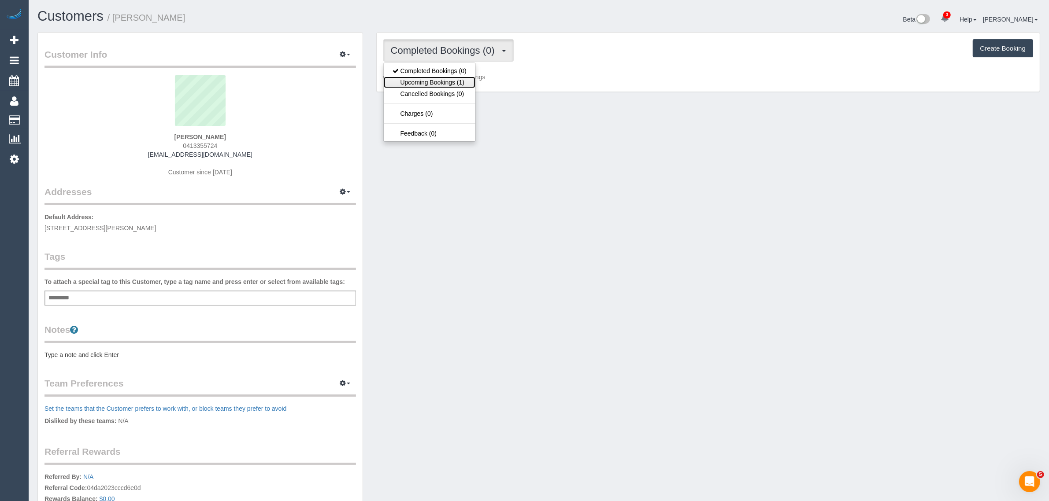
click at [433, 82] on link "Upcoming Bookings (1)" at bounding box center [430, 82] width 92 height 11
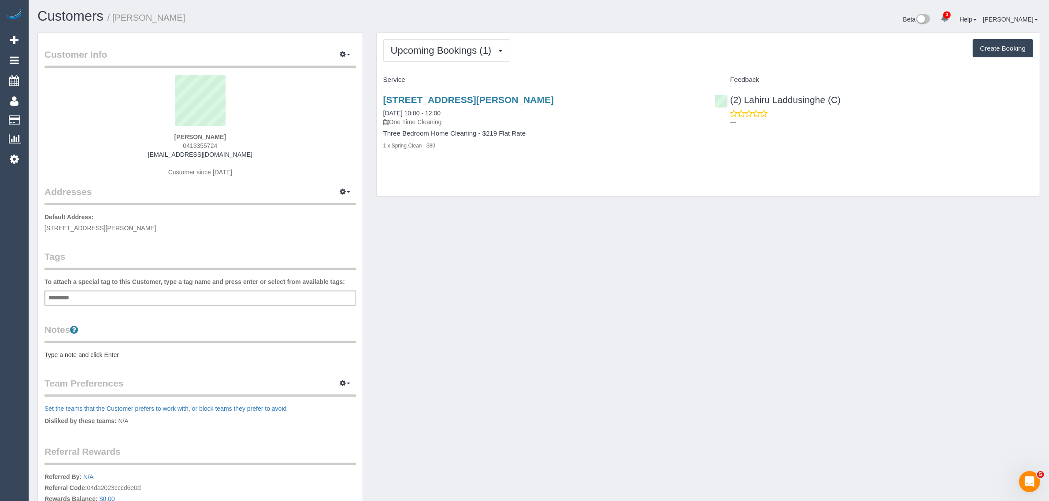
drag, startPoint x: 466, startPoint y: 109, endPoint x: 377, endPoint y: 107, distance: 89.0
click at [377, 107] on div "54 Union Street, Clyde North, VIC 3978 04/09/2025 10:00 - 12:00 One Time Cleani…" at bounding box center [543, 127] width 332 height 80
copy link "04/09/2025 10:00 - 12:00"
click at [592, 239] on div "Customer Info Edit Contact Info Send Message Email Preferences Special Sales Ta…" at bounding box center [539, 314] width 1016 height 564
click at [787, 142] on div "54 Union Street, Clyde North, VIC 3978 04/09/2025 10:00 - 12:00 One Time Cleani…" at bounding box center [708, 127] width 663 height 80
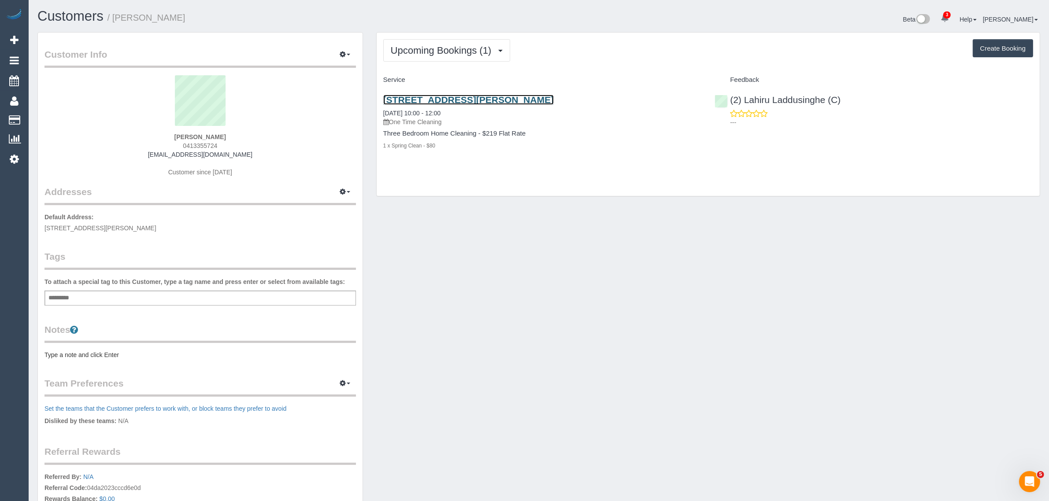
click at [460, 98] on link "54 Union Street, Clyde North, VIC 3978" at bounding box center [468, 100] width 170 height 10
click at [454, 42] on button "Upcoming Bookings (1)" at bounding box center [446, 50] width 127 height 22
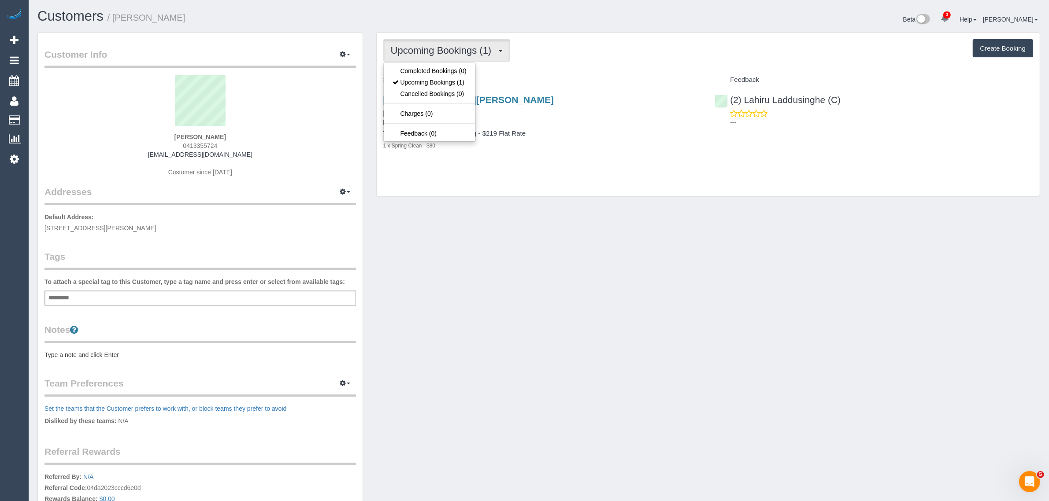
click at [575, 215] on div "Customer Info Edit Contact Info Send Message Email Preferences Special Sales Ta…" at bounding box center [539, 314] width 1016 height 564
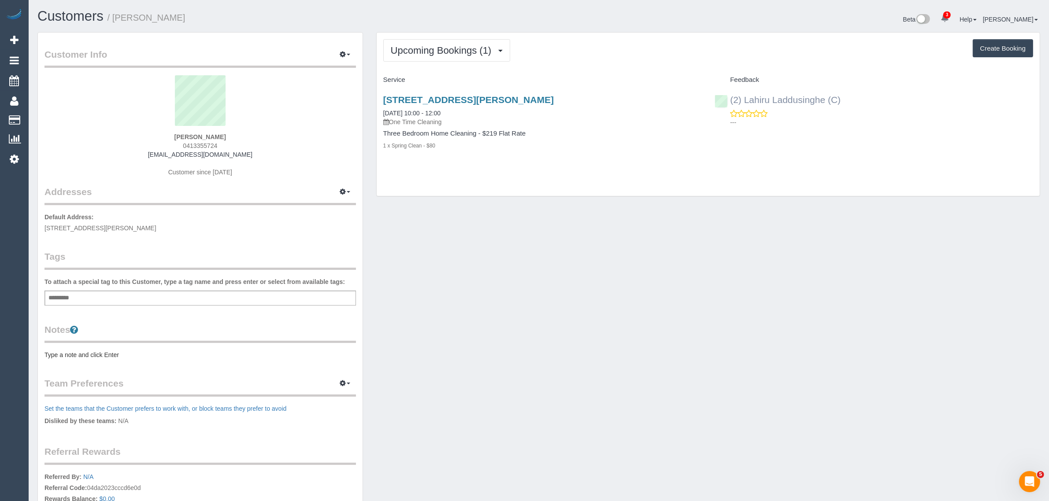
drag, startPoint x: 849, startPoint y: 100, endPoint x: 731, endPoint y: 98, distance: 118.1
click at [731, 98] on div "(2) Lahiru Laddusinghe (C) ---" at bounding box center [874, 108] width 332 height 43
copy link "(2) Lahiru Laddusinghe (C)"
click at [435, 249] on div "Customer Info Edit Contact Info Send Message Email Preferences Special Sales Ta…" at bounding box center [539, 314] width 1016 height 564
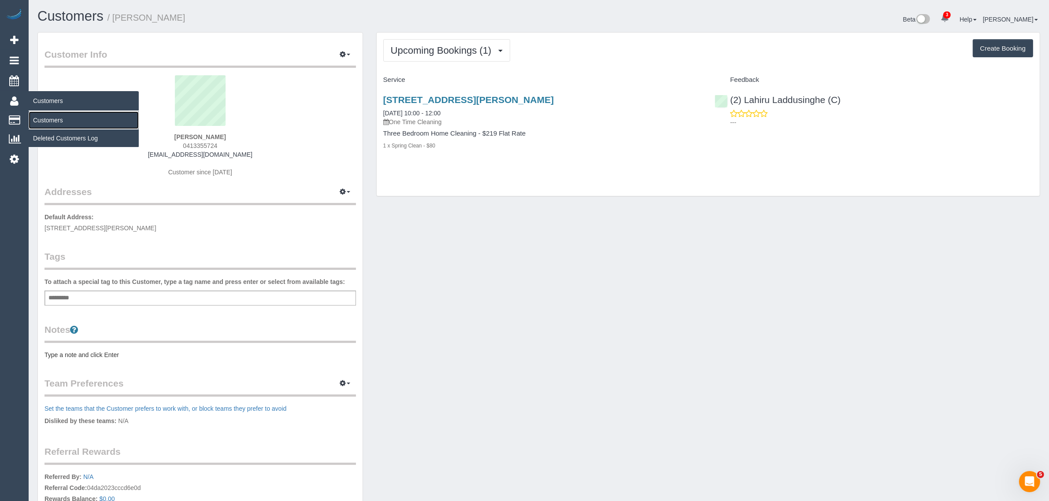
click at [51, 117] on link "Customers" at bounding box center [84, 120] width 110 height 18
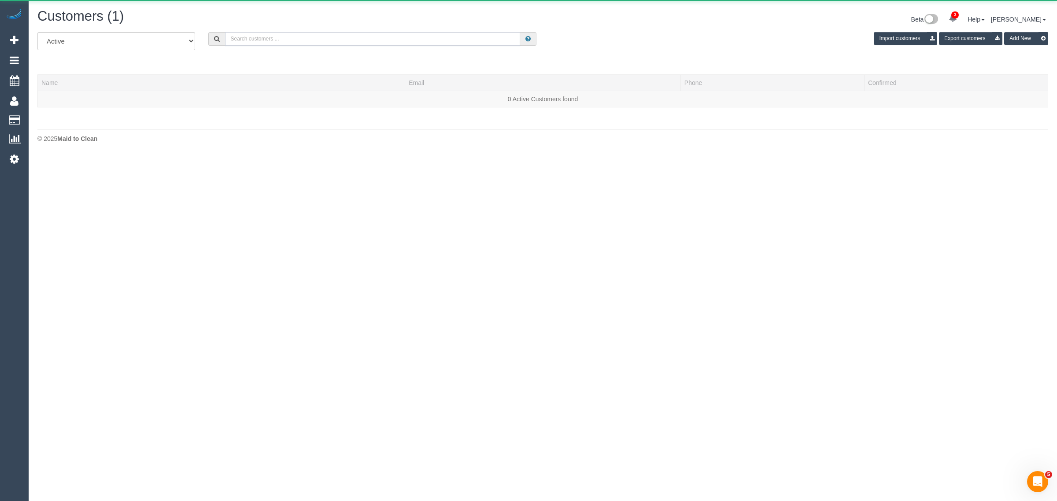
click at [233, 43] on input "text" at bounding box center [372, 39] width 295 height 14
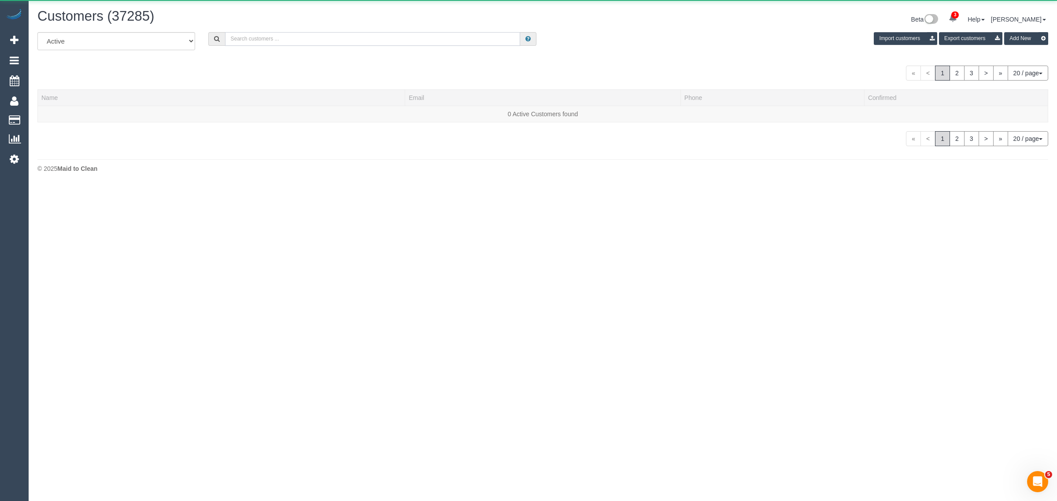
paste input "Anna Norris"
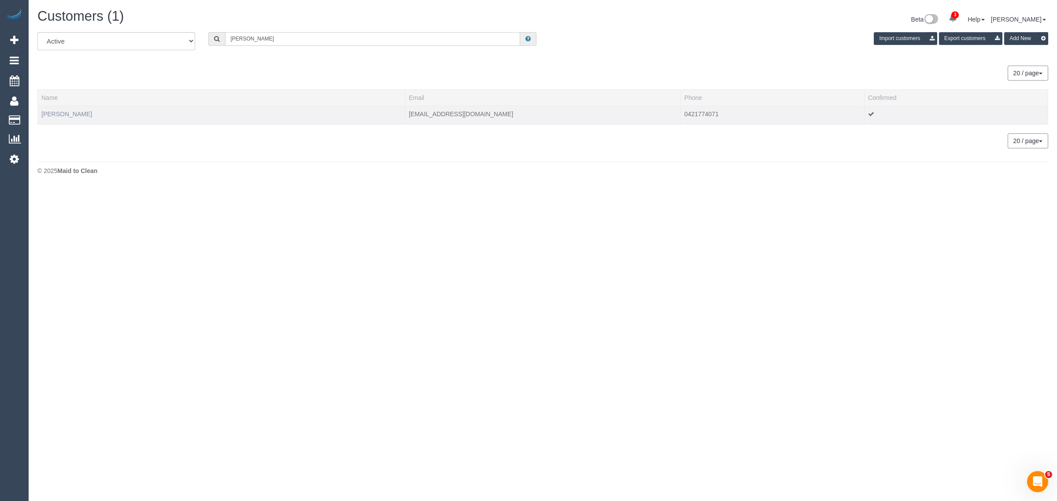
type input "Anna Norris"
click at [64, 113] on link "Anna Norris" at bounding box center [66, 114] width 51 height 7
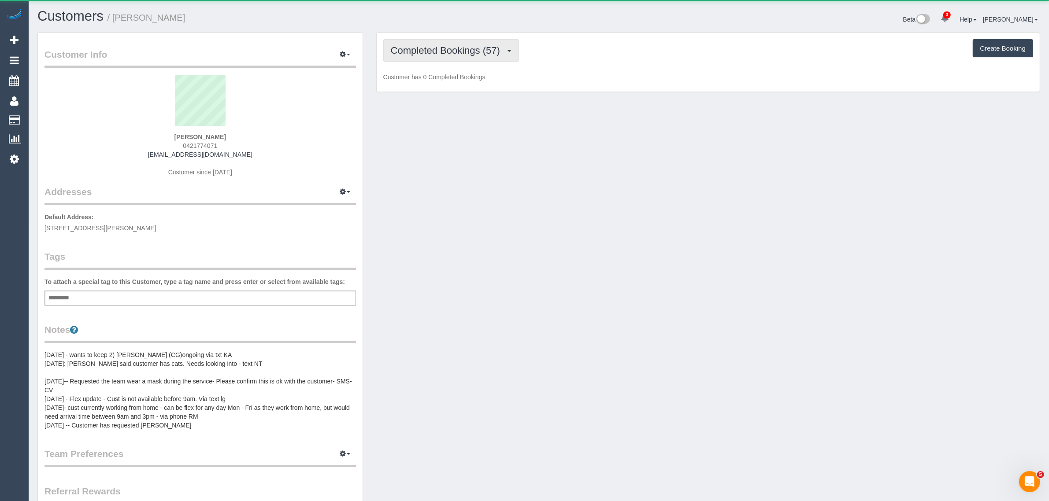
click at [444, 45] on span "Completed Bookings (57)" at bounding box center [448, 50] width 114 height 11
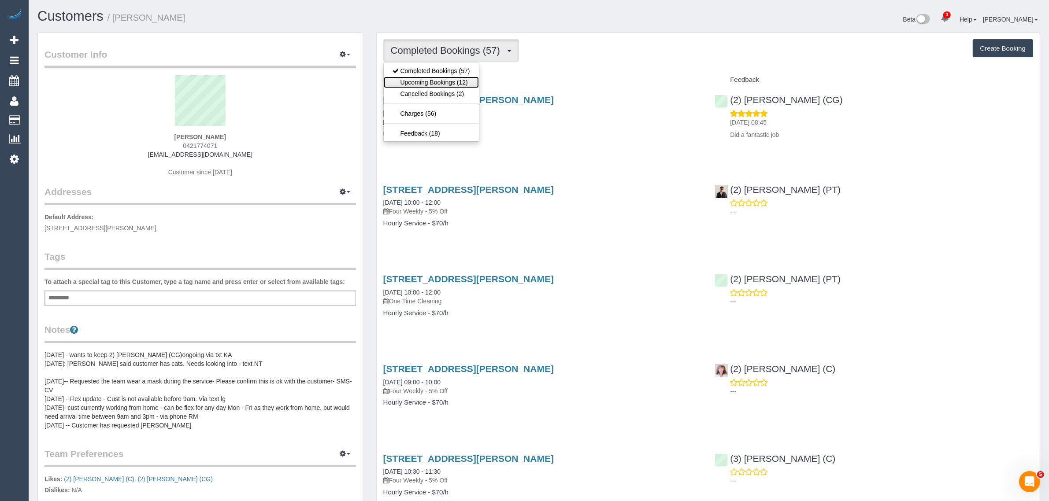
click at [432, 82] on link "Upcoming Bookings (12)" at bounding box center [431, 82] width 95 height 11
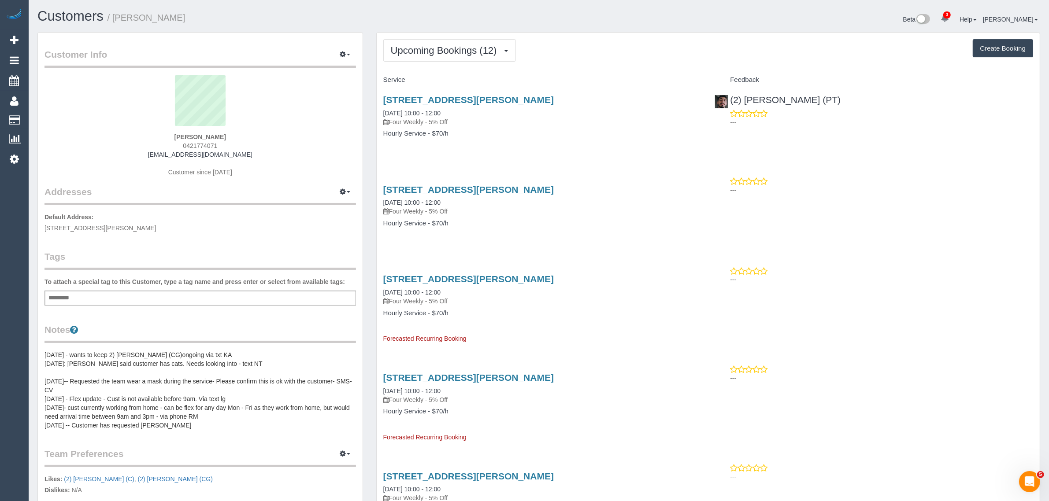
click at [560, 139] on div "6503/462 Elizabeth St, Melbourne, VIC 3000 04/09/2025 10:00 - 12:00 Four Weekly…" at bounding box center [543, 121] width 332 height 68
drag, startPoint x: 455, startPoint y: 110, endPoint x: 381, endPoint y: 108, distance: 74.0
click at [381, 108] on div "6503/462 Elizabeth St, Melbourne, VIC 3000 04/09/2025 10:00 - 12:00 Four Weekly…" at bounding box center [543, 121] width 332 height 68
copy link "04/09/2025 10:00 - 12:00"
click at [193, 144] on span "0421774071" at bounding box center [200, 145] width 34 height 7
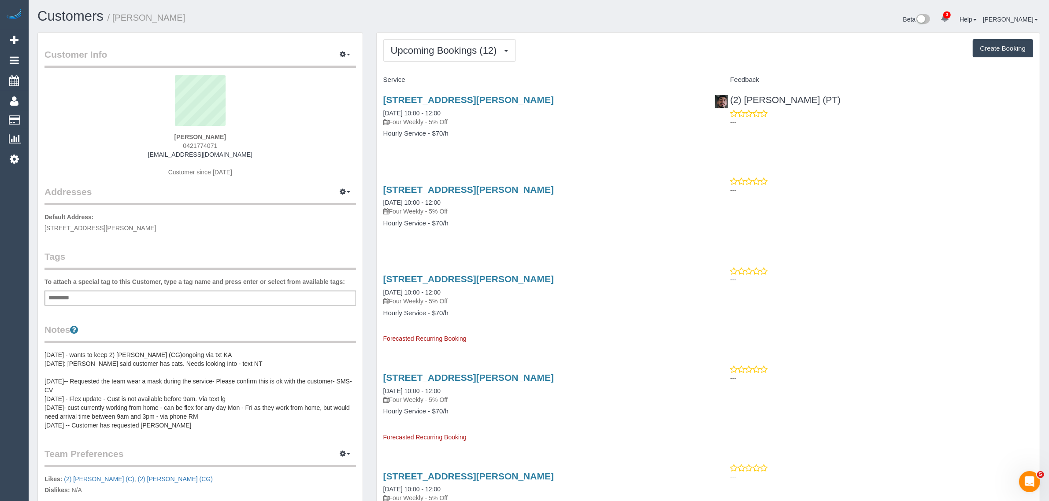
click at [193, 144] on span "0421774071" at bounding box center [200, 145] width 34 height 7
click at [465, 148] on div "6503/462 Elizabeth St, Melbourne, VIC 3000 04/09/2025 10:00 - 12:00 Four Weekly…" at bounding box center [543, 121] width 332 height 68
drag, startPoint x: 381, startPoint y: 111, endPoint x: 457, endPoint y: 115, distance: 75.9
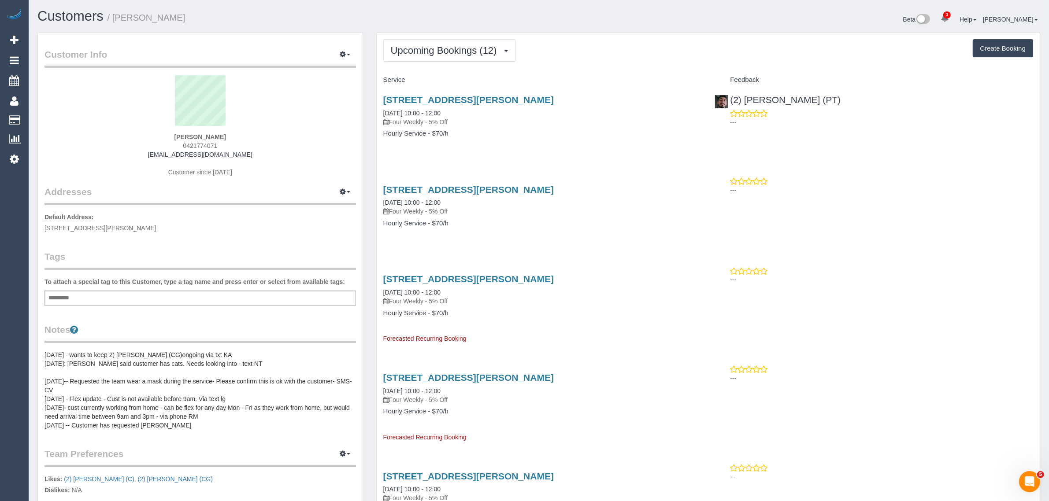
click at [457, 115] on div "6503/462 Elizabeth St, Melbourne, VIC 3000 04/09/2025 10:00 - 12:00 Four Weekly…" at bounding box center [543, 121] width 332 height 68
click at [511, 139] on div "6503/462 Elizabeth St, Melbourne, VIC 3000 04/09/2025 10:00 - 12:00 Four Weekly…" at bounding box center [543, 121] width 332 height 68
click at [440, 47] on span "Upcoming Bookings (12)" at bounding box center [446, 50] width 111 height 11
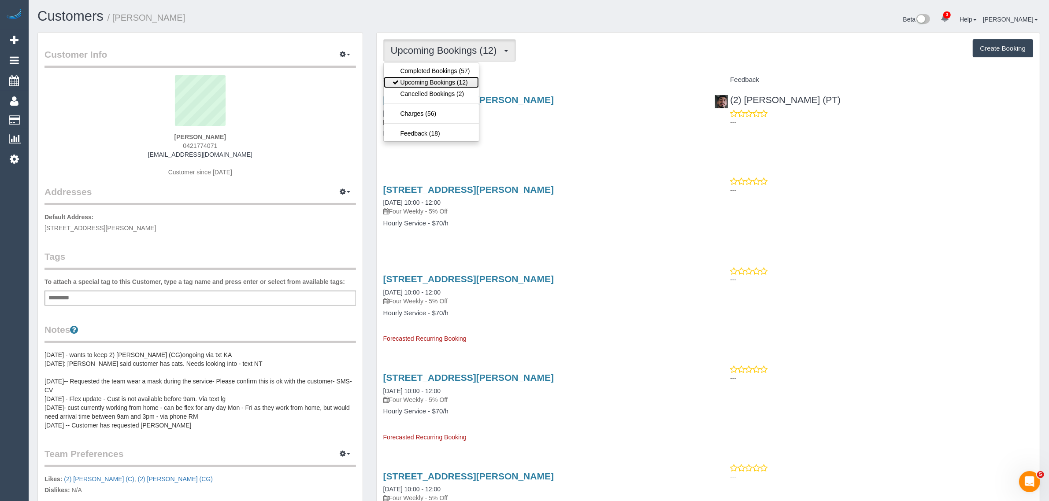
click at [433, 77] on link "Upcoming Bookings (12)" at bounding box center [431, 82] width 95 height 11
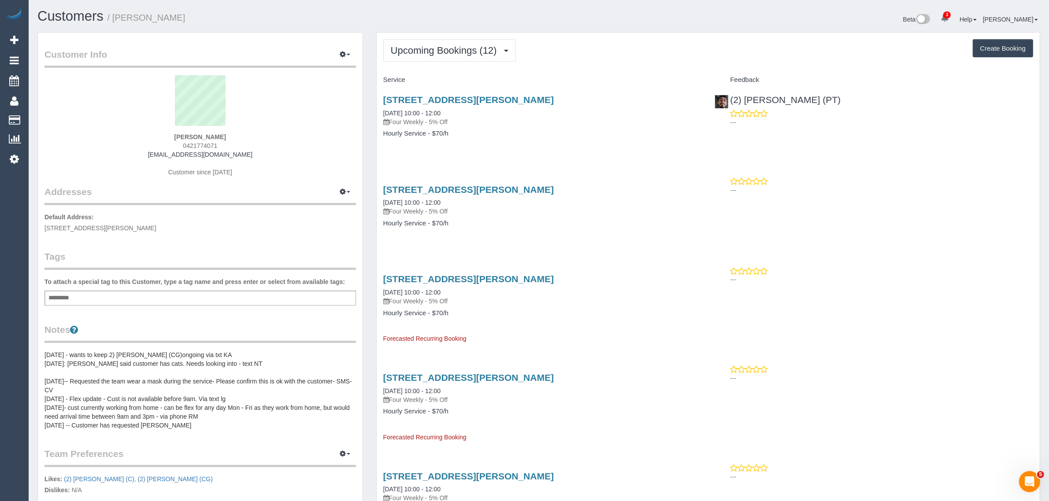
click at [593, 40] on div "Upcoming Bookings (12) Completed Bookings (57) Upcoming Bookings (12) Cancelled…" at bounding box center [708, 50] width 650 height 22
click at [52, 115] on link "Customers" at bounding box center [84, 120] width 110 height 18
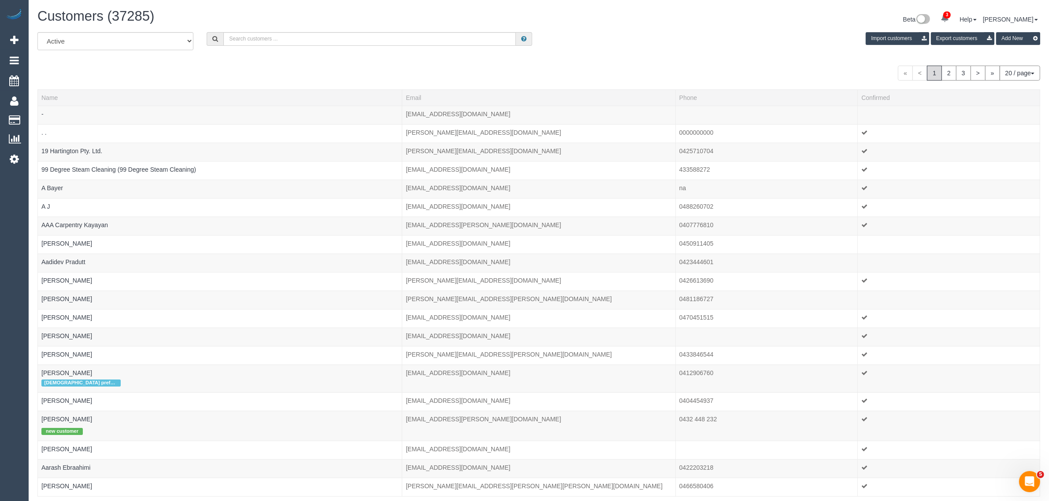
click at [273, 46] on div "All Active Archived Import customers Export customers Add New" at bounding box center [539, 44] width 1016 height 25
click at [285, 34] on input "text" at bounding box center [369, 39] width 293 height 14
paste input "Ilika Vashishtha"
type input "Ilika Vashishtha"
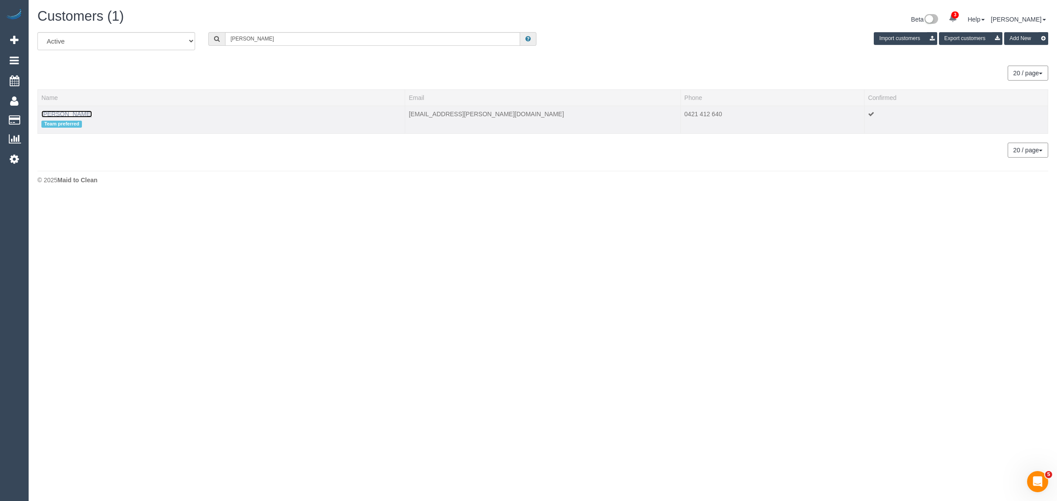
click at [57, 112] on link "Ilika Vashishtha" at bounding box center [66, 114] width 51 height 7
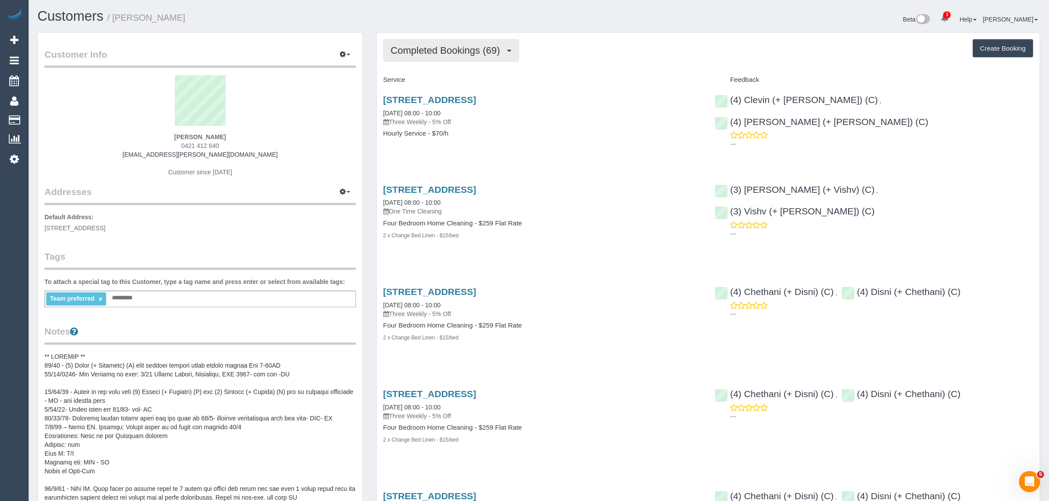
click at [424, 58] on button "Completed Bookings (69)" at bounding box center [451, 50] width 136 height 22
click at [423, 81] on link "Upcoming Bookings (11)" at bounding box center [431, 82] width 95 height 11
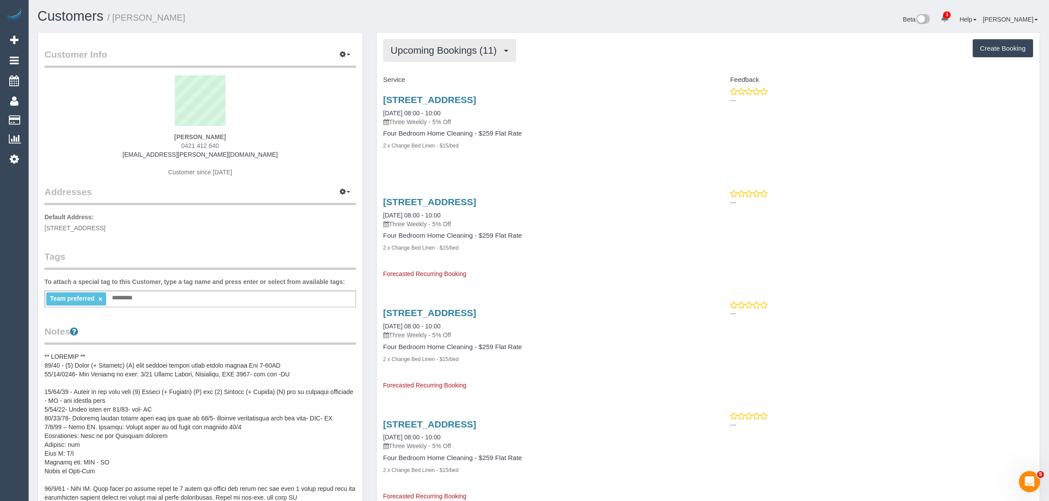
click at [429, 47] on span "Upcoming Bookings (11)" at bounding box center [446, 50] width 111 height 11
click at [418, 81] on link "Upcoming Bookings (11)" at bounding box center [431, 82] width 95 height 11
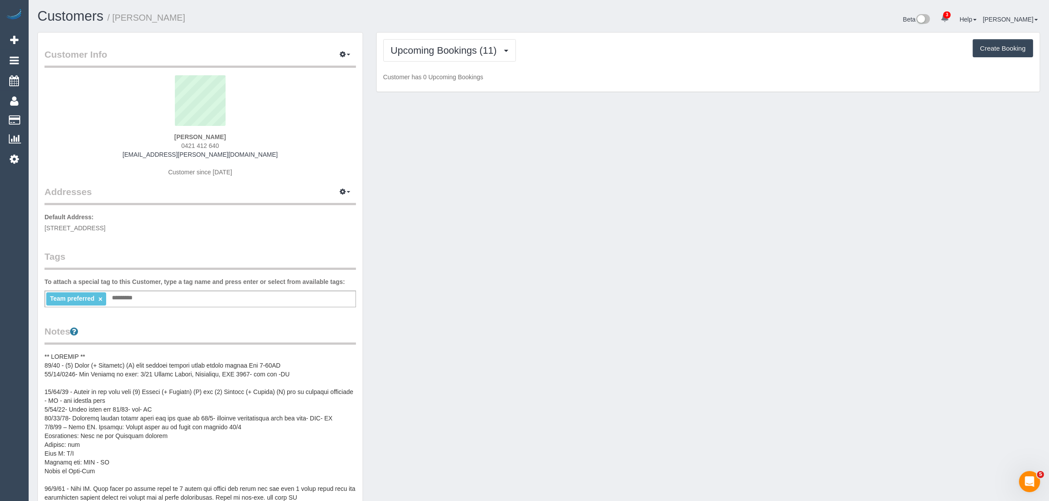
click at [603, 64] on div "Upcoming Bookings (11) Completed Bookings (69) Upcoming Bookings (11) Cancelled…" at bounding box center [708, 62] width 663 height 59
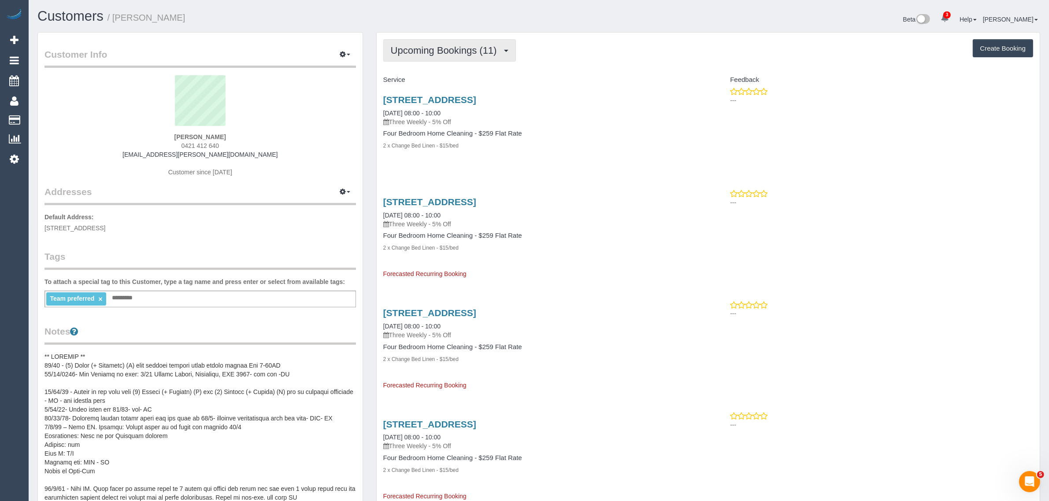
click at [464, 41] on button "Upcoming Bookings (11)" at bounding box center [449, 50] width 133 height 22
click at [445, 67] on link "Completed Bookings (69)" at bounding box center [431, 70] width 95 height 11
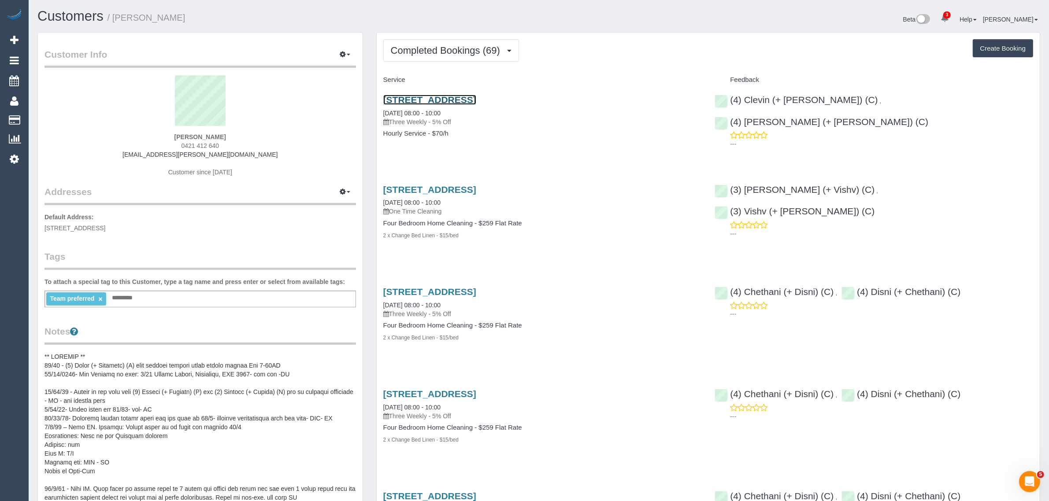
click at [437, 97] on link "1/30 Myrtle Avenue, Heathmont, VIC 3135" at bounding box center [429, 100] width 93 height 10
click at [482, 48] on span "Completed Bookings (69)" at bounding box center [448, 50] width 114 height 11
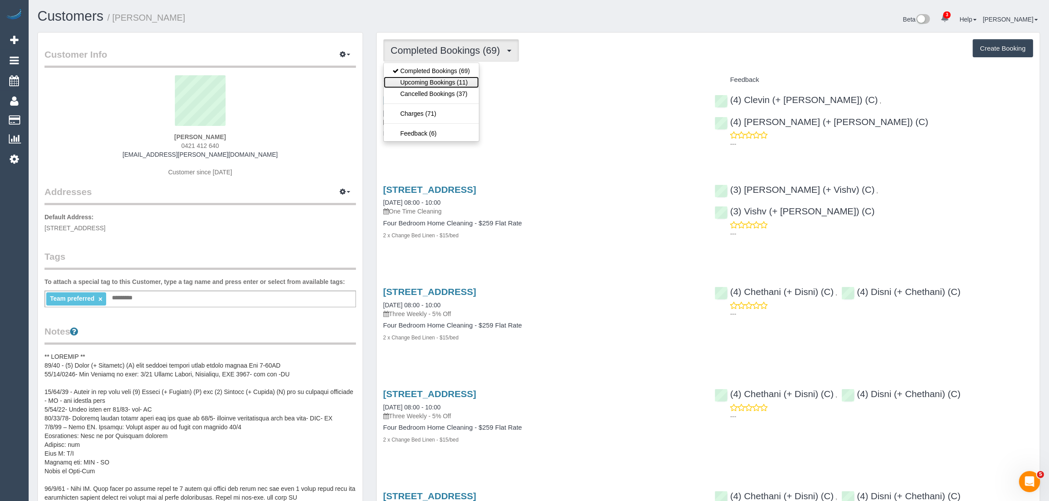
click at [446, 80] on link "Upcoming Bookings (11)" at bounding box center [431, 82] width 95 height 11
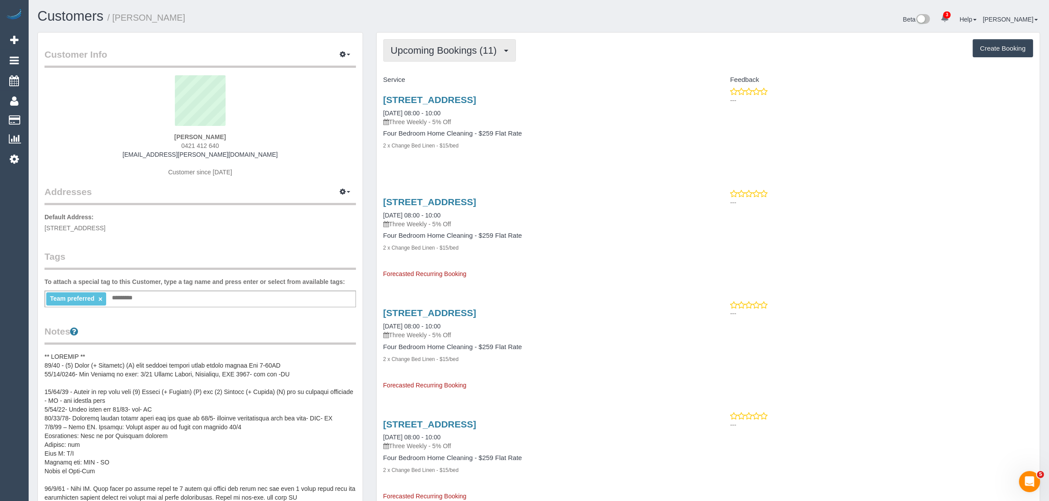
click at [449, 39] on button "Upcoming Bookings (11)" at bounding box center [449, 50] width 133 height 22
click at [459, 48] on span "Upcoming Bookings (11)" at bounding box center [446, 50] width 111 height 11
click at [439, 65] on link "Completed Bookings (69)" at bounding box center [431, 70] width 95 height 11
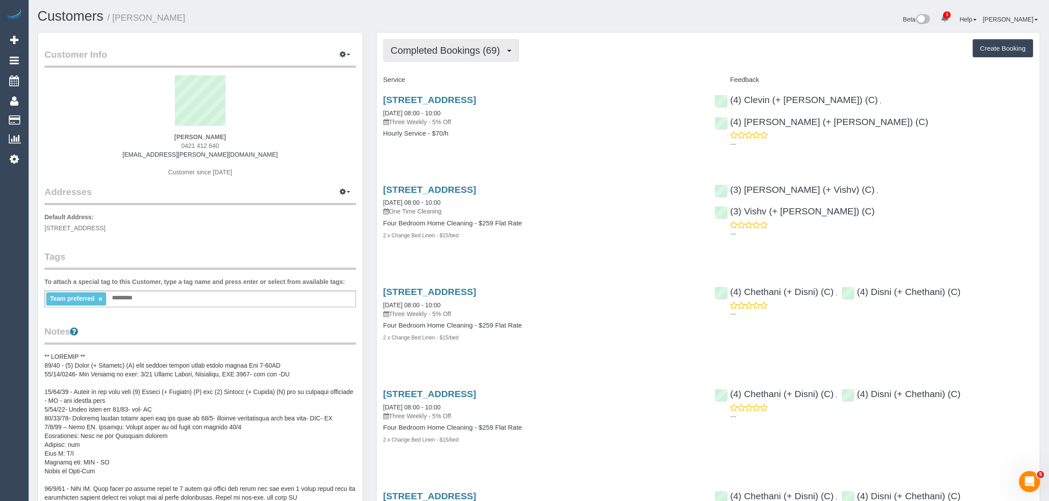
click at [466, 43] on button "Completed Bookings (69)" at bounding box center [451, 50] width 136 height 22
click at [441, 84] on link "Upcoming Bookings (11)" at bounding box center [431, 82] width 95 height 11
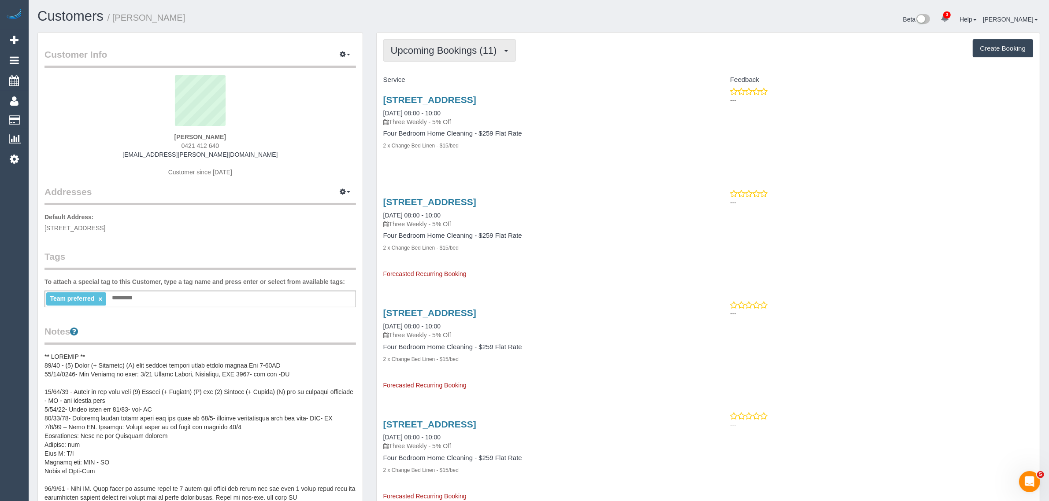
click at [415, 41] on button "Upcoming Bookings (11)" at bounding box center [449, 50] width 133 height 22
click at [408, 67] on link "Completed Bookings (69)" at bounding box center [431, 70] width 95 height 11
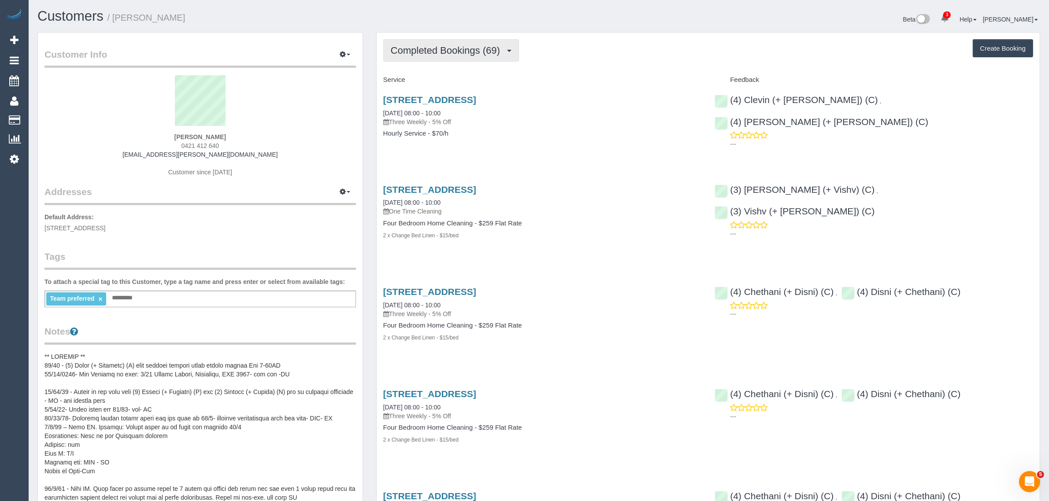
click at [496, 47] on span "Completed Bookings (69)" at bounding box center [448, 50] width 114 height 11
click at [448, 86] on link "Upcoming Bookings (11)" at bounding box center [431, 82] width 95 height 11
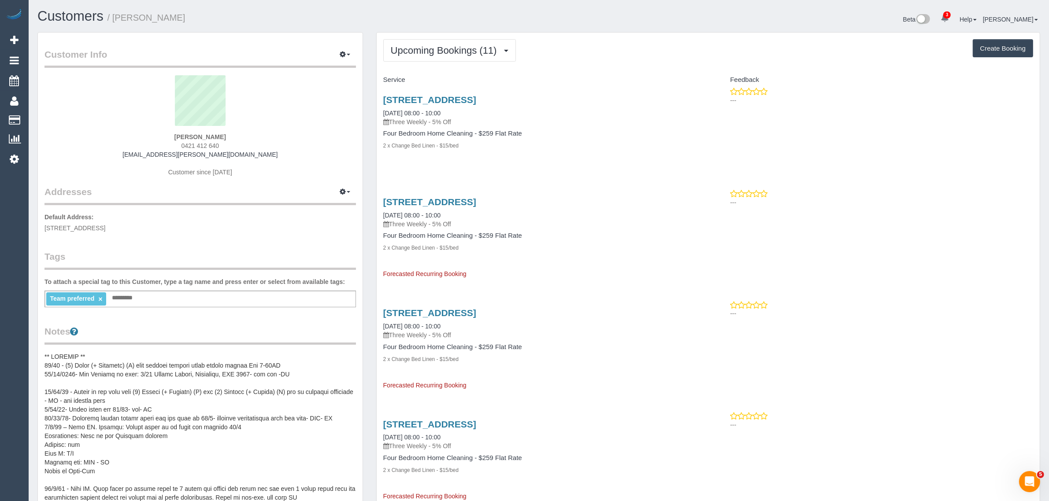
click at [421, 98] on link "1/30 Myrtle Avenue, Heathmont, VIC 3135" at bounding box center [429, 100] width 93 height 10
click at [426, 45] on span "Upcoming Bookings (11)" at bounding box center [446, 50] width 111 height 11
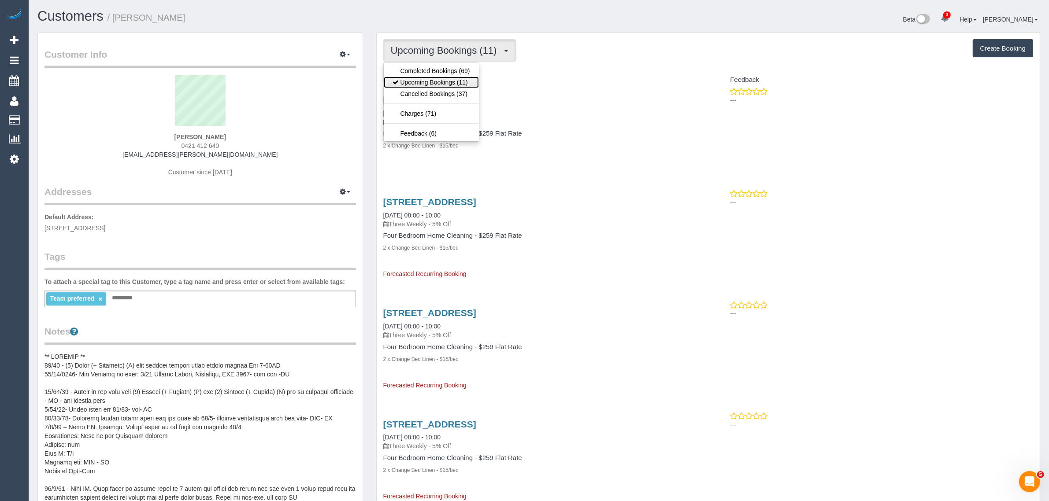
click at [415, 81] on link "Upcoming Bookings (11)" at bounding box center [431, 82] width 95 height 11
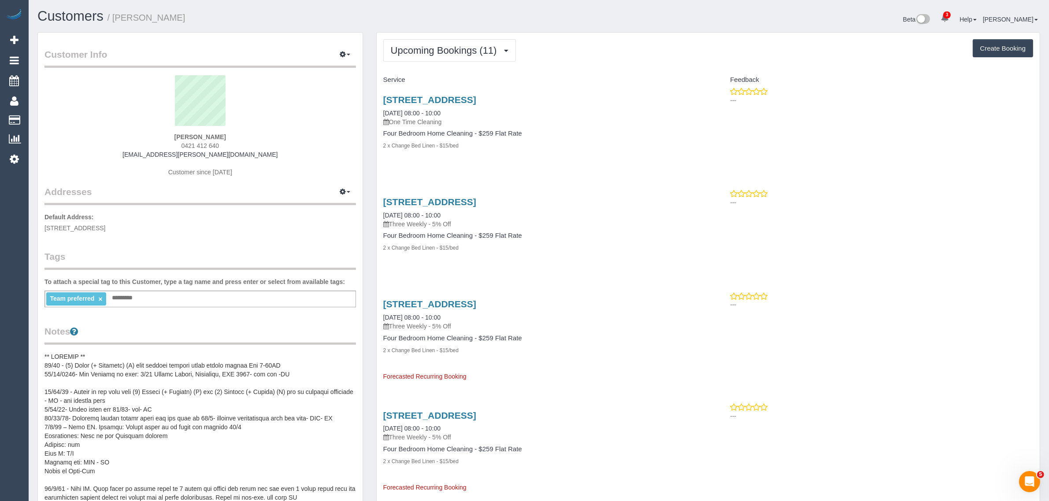
drag, startPoint x: 463, startPoint y: 111, endPoint x: 378, endPoint y: 109, distance: 85.0
click at [378, 109] on div "1/30 Myrtle Avenue, Heathmont, VIC 3135 03/09/2025 08:00 - 10:00 One Time Clean…" at bounding box center [543, 127] width 332 height 80
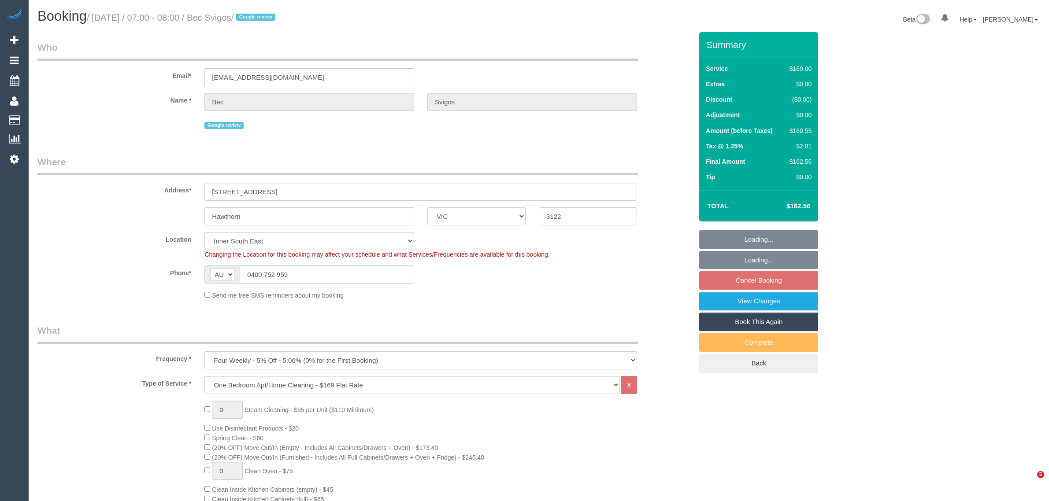
select select "VIC"
select select "string:stripe-pm_1Rs7f02GScqysDRVvmGQI0zr"
select select "spot1"
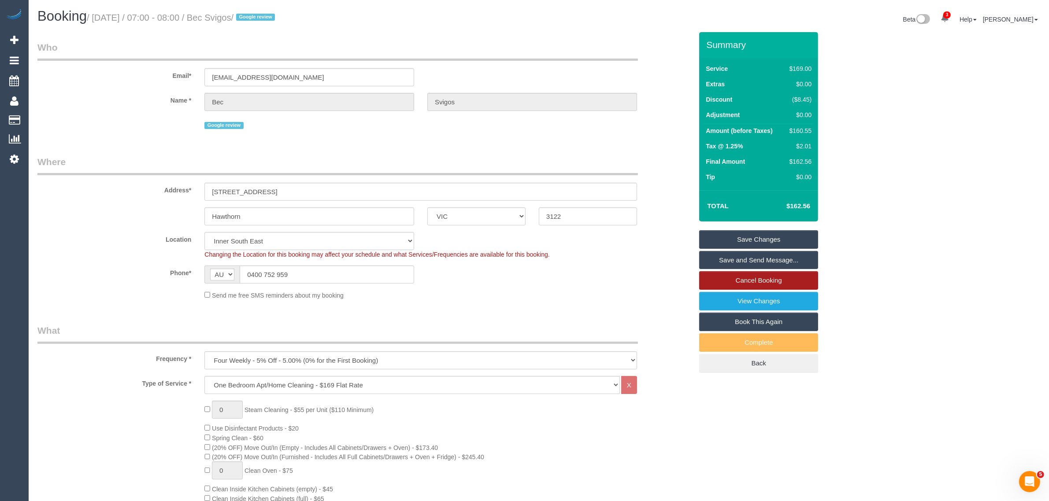
click at [713, 280] on link "Cancel Booking" at bounding box center [758, 280] width 119 height 19
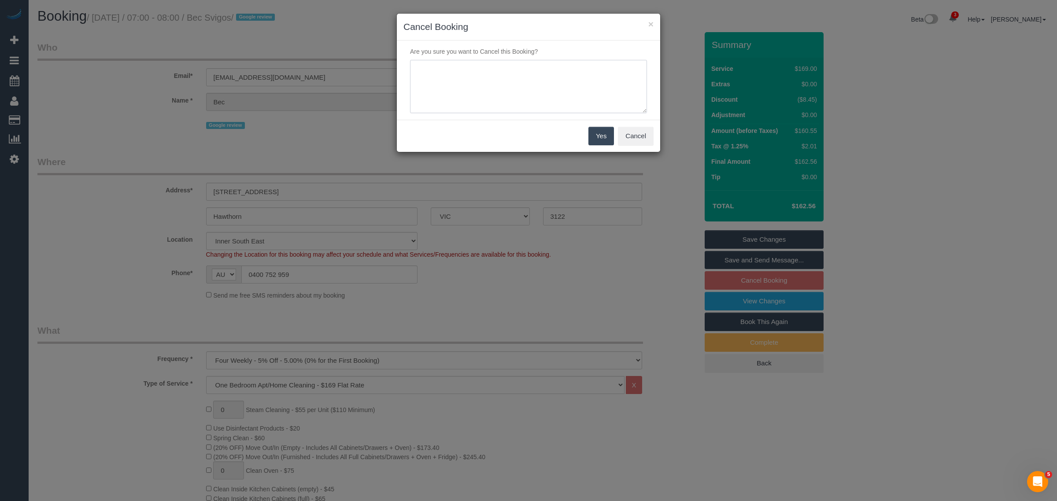
click at [486, 106] on textarea at bounding box center [528, 87] width 237 height 54
click at [476, 72] on textarea at bounding box center [528, 87] width 237 height 54
type textarea "customer wants to skip via txt - KA"
click at [589, 140] on button "Yes" at bounding box center [602, 136] width 26 height 19
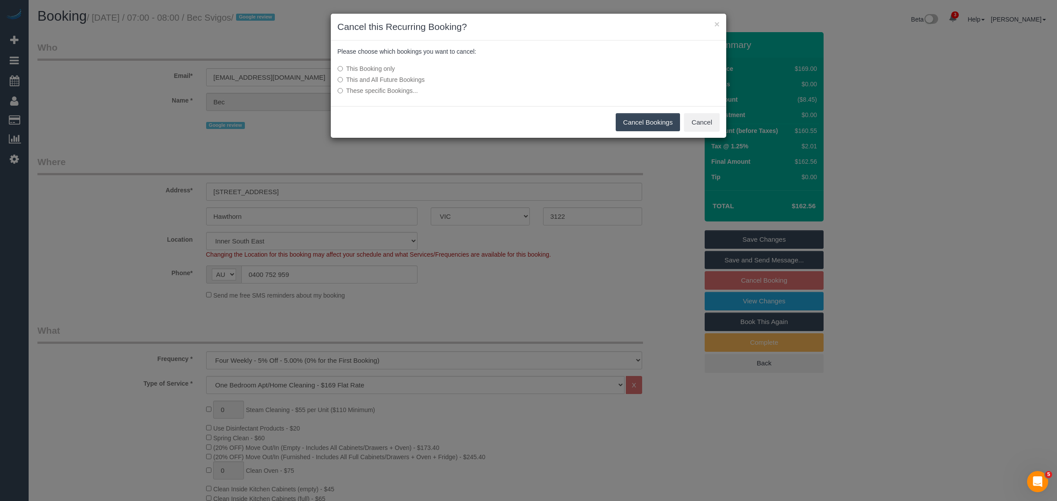
click at [642, 126] on button "Cancel Bookings" at bounding box center [648, 122] width 65 height 19
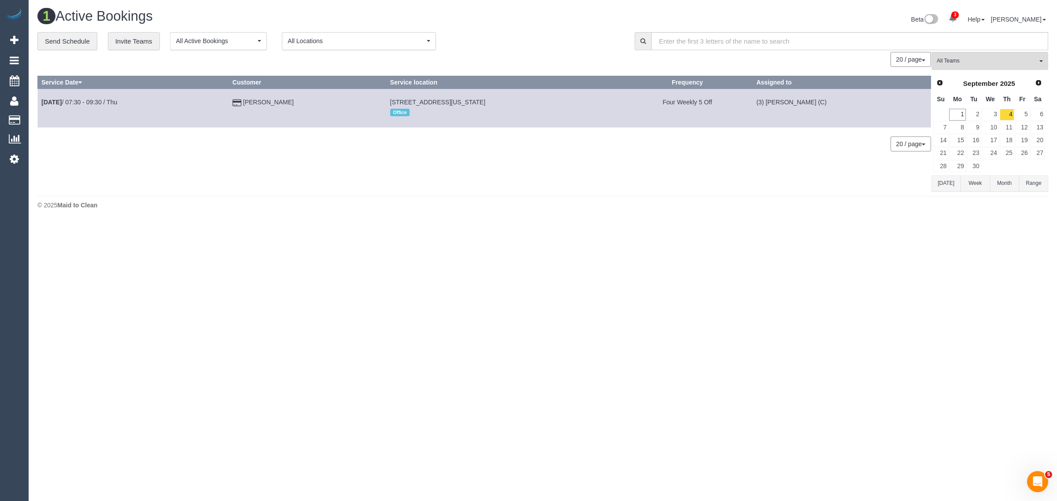
click at [590, 152] on div "0 Bookings found. We couldn't find any bookings that matched your search. Creat…" at bounding box center [484, 121] width 894 height 139
click at [1008, 115] on link "4" at bounding box center [1007, 115] width 15 height 12
click at [566, 40] on div "**********" at bounding box center [329, 41] width 584 height 19
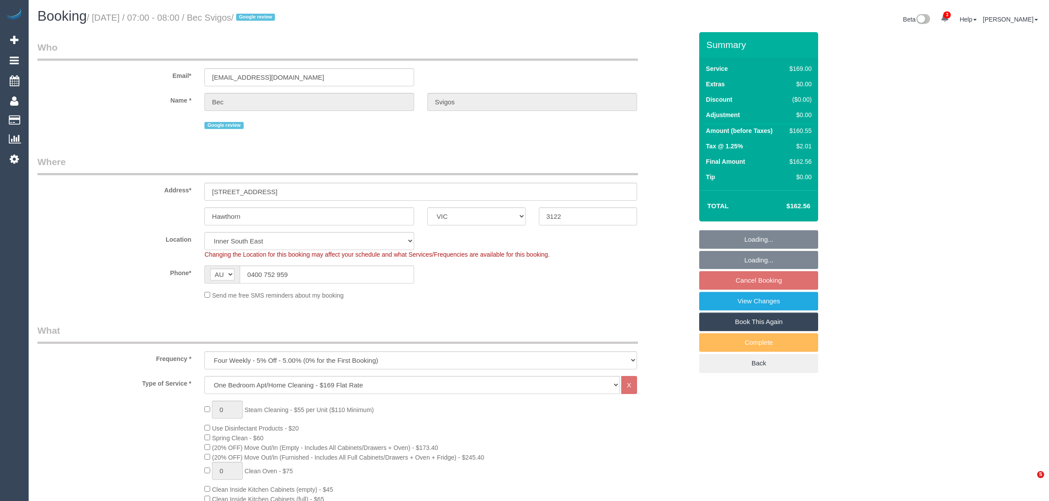
select select "VIC"
select select "string:stripe-pm_1Rs7f02GScqysDRVvmGQI0zr"
select select "object:1381"
select select "spot1"
select select "number:28"
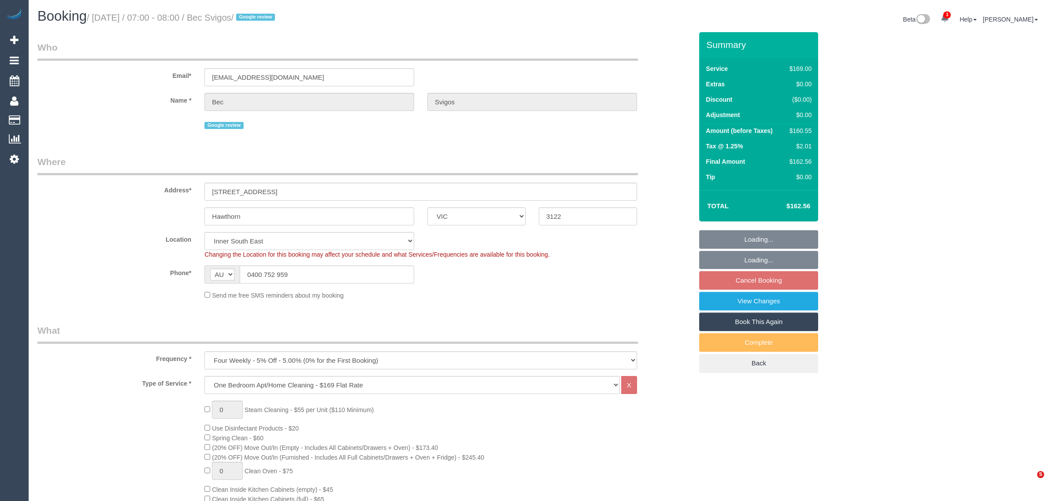
select select "number:14"
select select "number:19"
select select "number:23"
select select "number:35"
select select "number:13"
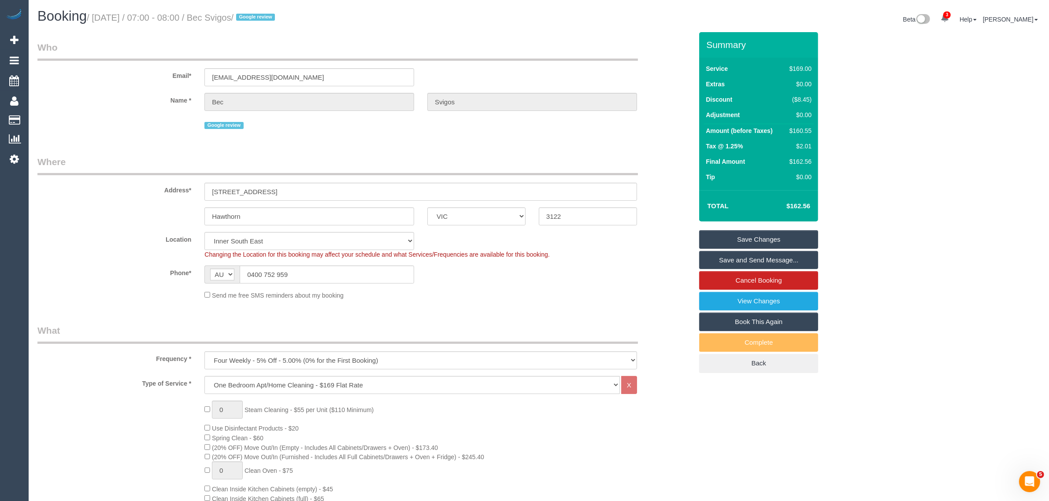
click at [632, 130] on div "Google review" at bounding box center [420, 125] width 433 height 14
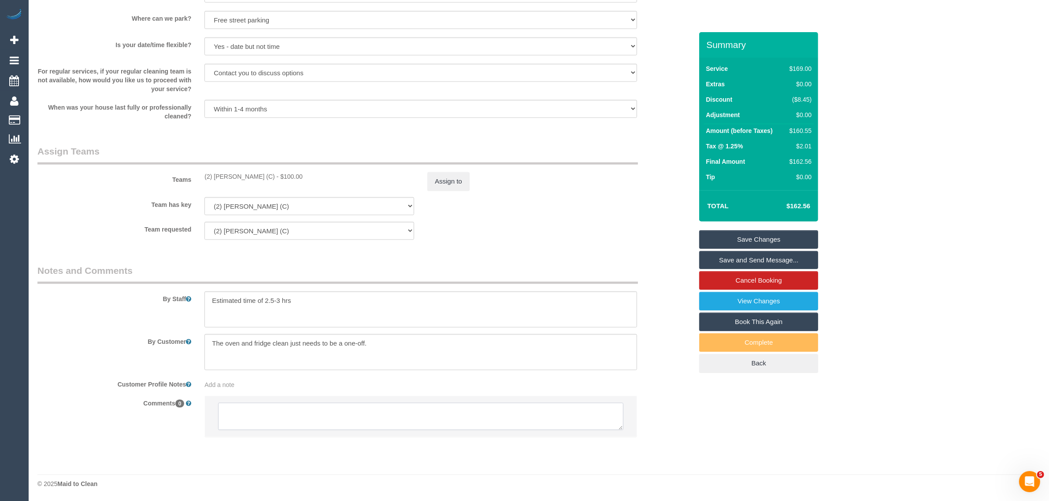
click at [506, 411] on textarea at bounding box center [420, 416] width 405 height 27
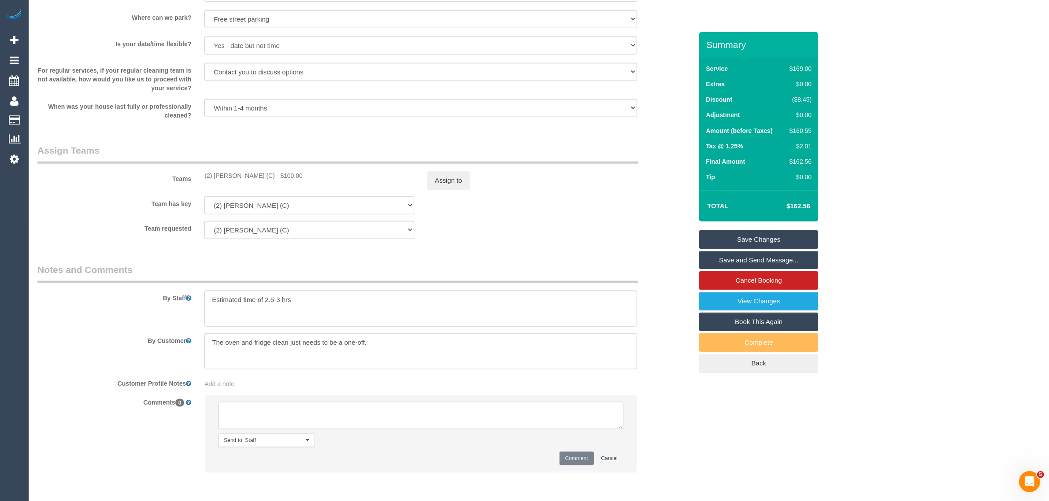
paste textarea "Cleaner(s) Unassigned: Reason Unassigned: One Off/Ongoing: Flexibility: Close a…"
drag, startPoint x: 619, startPoint y: 430, endPoint x: 630, endPoint y: 450, distance: 22.5
click at [630, 450] on li "Send to: Staff Nothing selected Send to: Staff Send to: Customer Send to: Team …" at bounding box center [421, 434] width 432 height 77
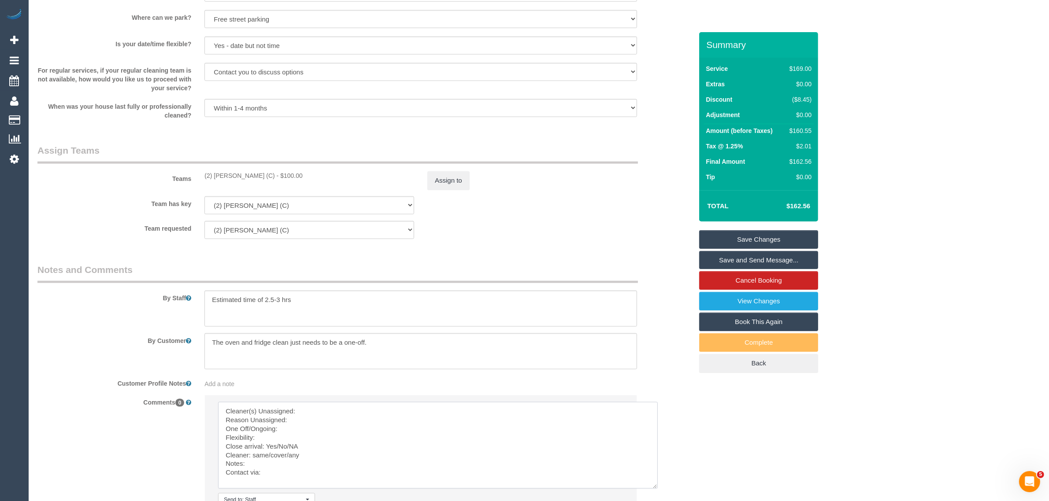
scroll to position [0, 0]
drag, startPoint x: 634, startPoint y: 452, endPoint x: 656, endPoint y: 490, distance: 43.4
click at [656, 490] on textarea at bounding box center [439, 446] width 443 height 89
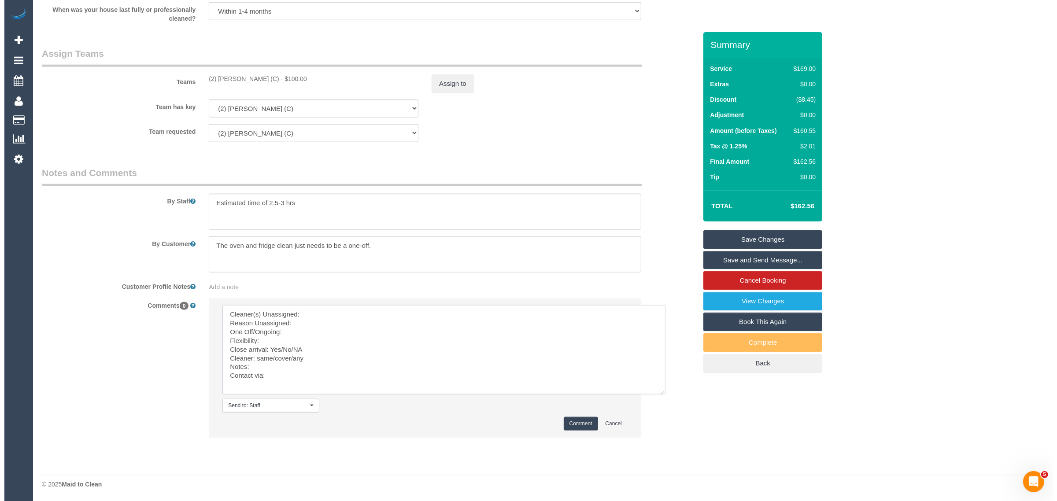
scroll to position [1275, 0]
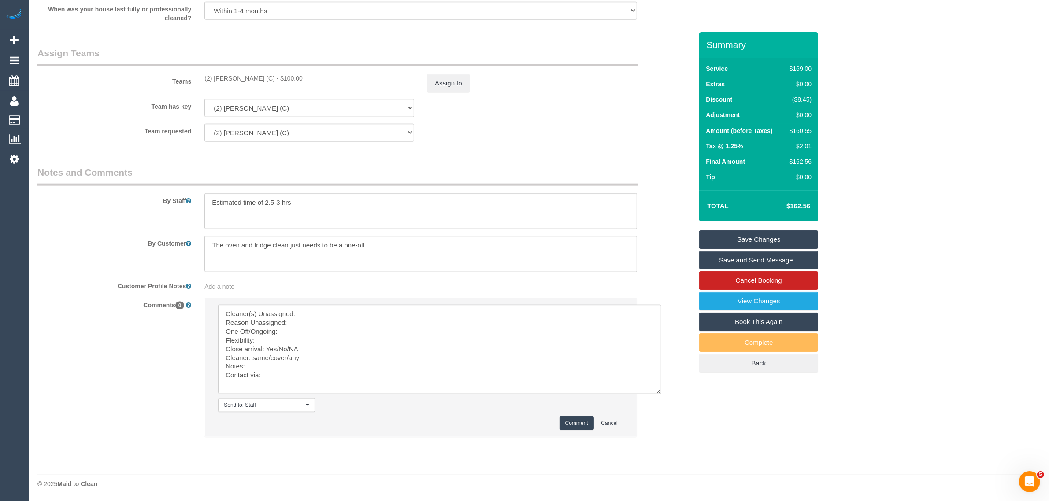
click at [436, 298] on li "Send to: Staff Nothing selected Send to: Staff Send to: Customer Send to: Team …" at bounding box center [421, 367] width 432 height 139
click at [405, 316] on textarea at bounding box center [439, 349] width 443 height 89
drag, startPoint x: 208, startPoint y: 70, endPoint x: 278, endPoint y: 78, distance: 71.0
click at [278, 78] on div "Teams (2) Megan Kaewpinich (C) - $100.00 Assign to" at bounding box center [365, 70] width 668 height 46
copy div "(2) [PERSON_NAME] (C)"
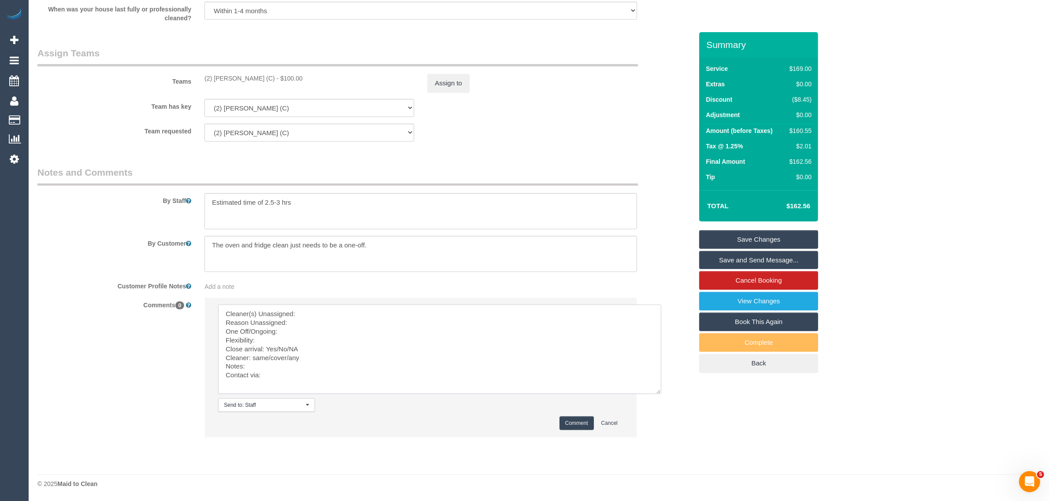
click at [392, 317] on textarea at bounding box center [439, 349] width 443 height 89
paste textarea "(2) [PERSON_NAME] (C)"
click at [225, 320] on textarea at bounding box center [439, 349] width 443 height 89
click at [303, 322] on textarea at bounding box center [439, 349] width 443 height 89
drag, startPoint x: 274, startPoint y: 346, endPoint x: 312, endPoint y: 349, distance: 38.0
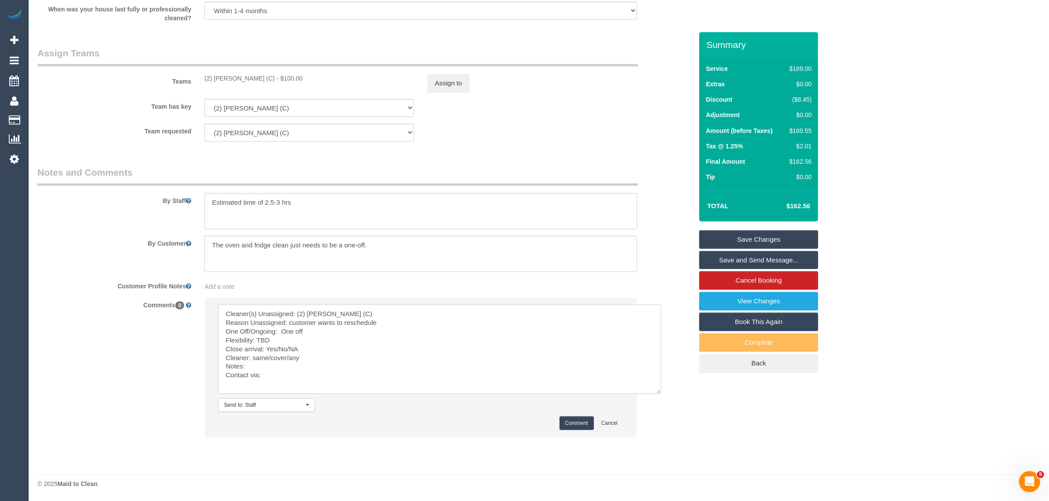
click at [312, 349] on textarea at bounding box center [439, 349] width 443 height 89
drag, startPoint x: 252, startPoint y: 357, endPoint x: 311, endPoint y: 356, distance: 59.5
click at [311, 356] on textarea at bounding box center [439, 349] width 443 height 89
click at [324, 373] on textarea at bounding box center [439, 349] width 443 height 89
click at [325, 374] on textarea at bounding box center [439, 349] width 443 height 89
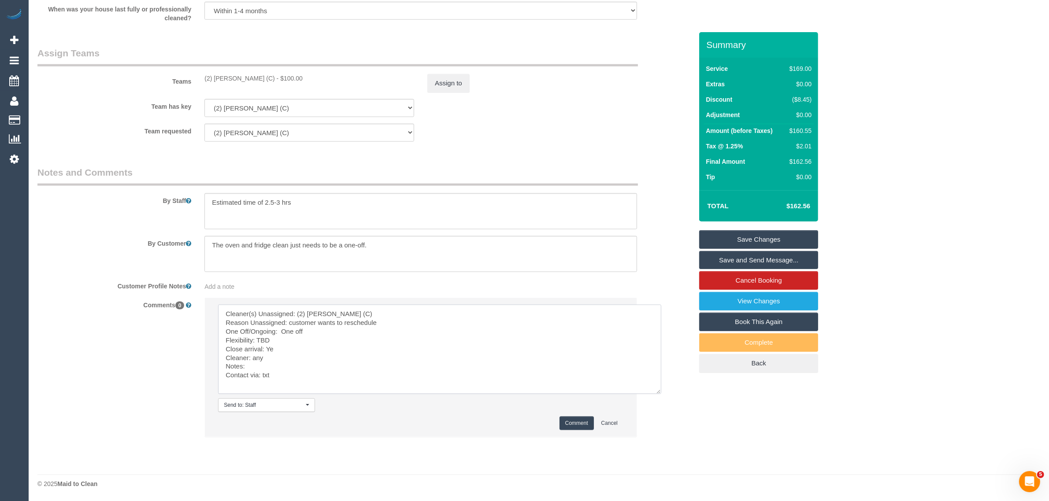
type textarea "Cleaner(s) Unassigned: (2) Megan Kaewpinich (C) Reason Unassigned: customer wan…"
click at [568, 419] on button "Comment" at bounding box center [577, 424] width 34 height 14
click at [446, 75] on button "Assign to" at bounding box center [448, 83] width 42 height 19
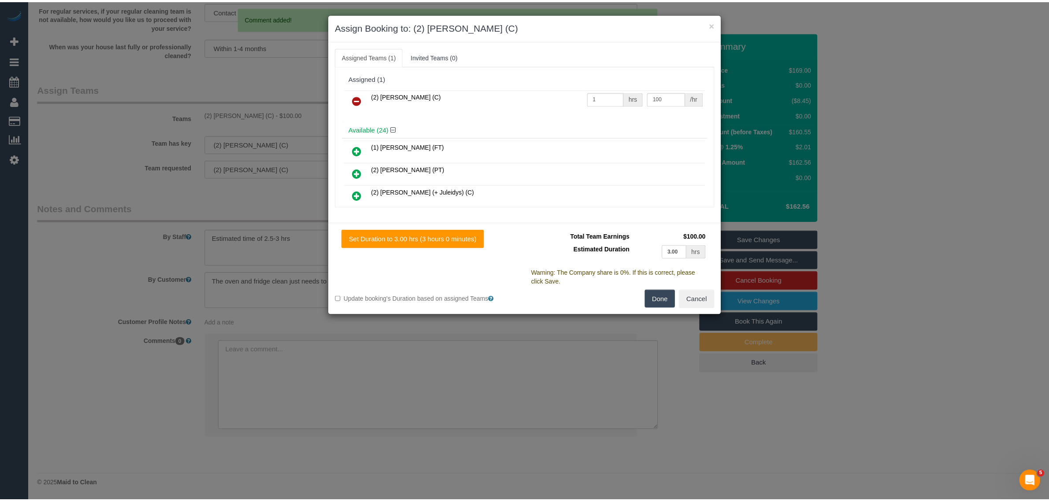
scroll to position [1238, 0]
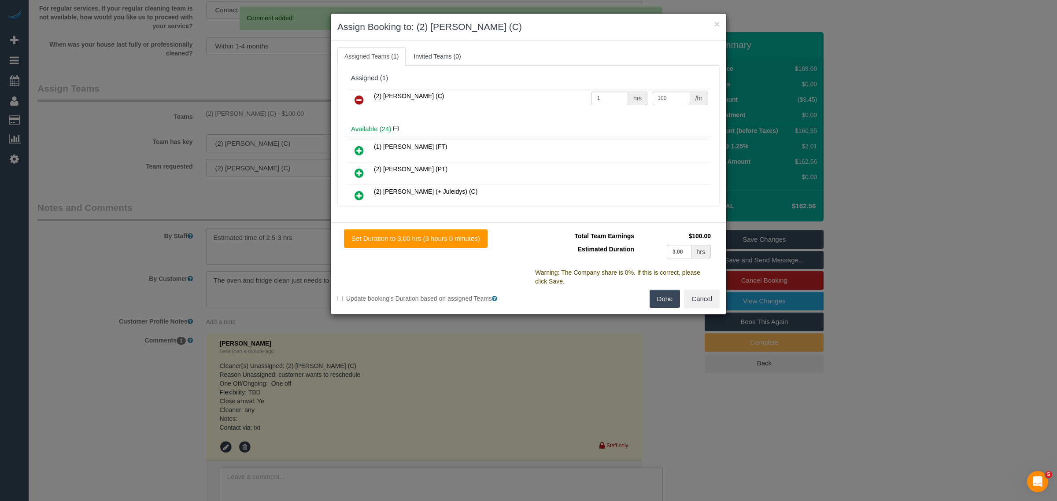
click at [363, 97] on icon at bounding box center [359, 100] width 9 height 11
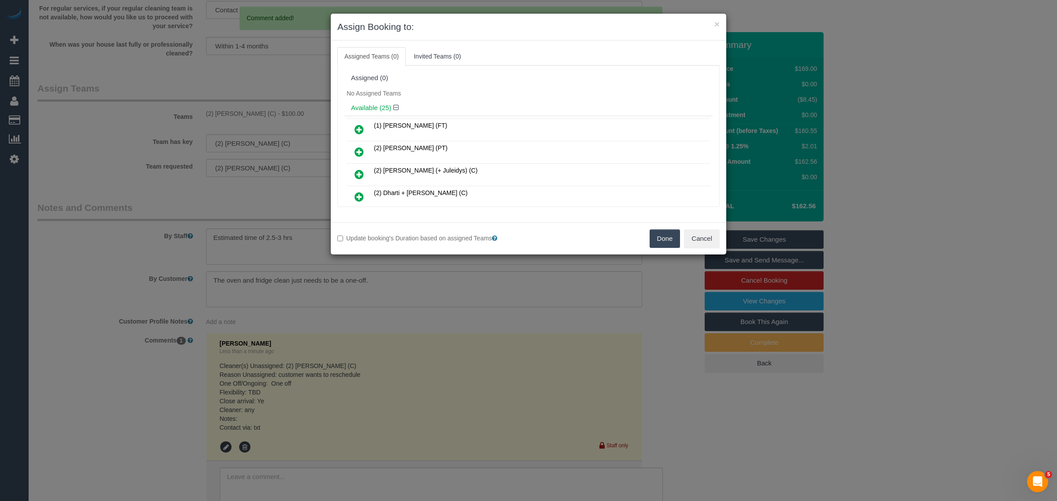
click at [652, 242] on button "Done" at bounding box center [665, 239] width 31 height 19
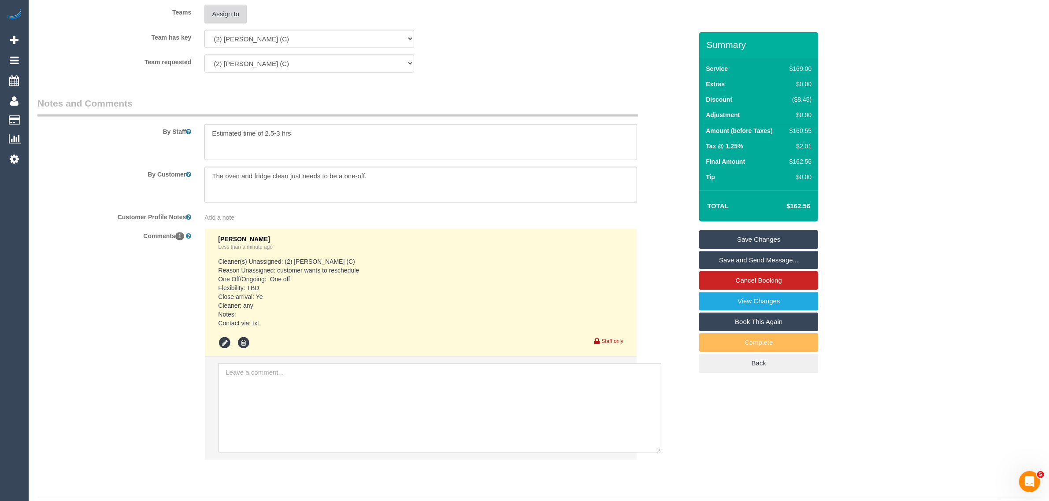
scroll to position [1366, 0]
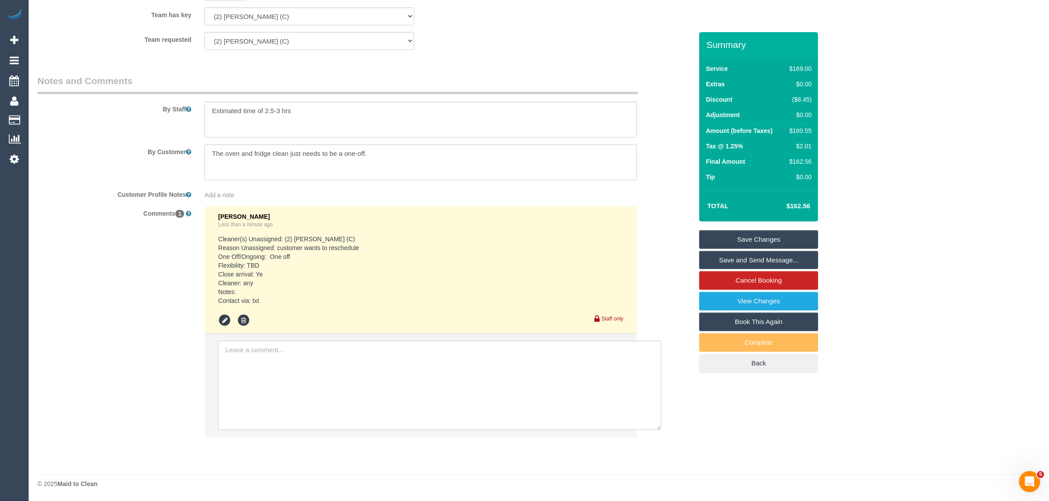
click at [280, 276] on pre "Cleaner(s) Unassigned: (2) Megan Kaewpinich (C) Reason Unassigned: customer wan…" at bounding box center [420, 270] width 405 height 70
click at [224, 317] on icon at bounding box center [224, 320] width 13 height 13
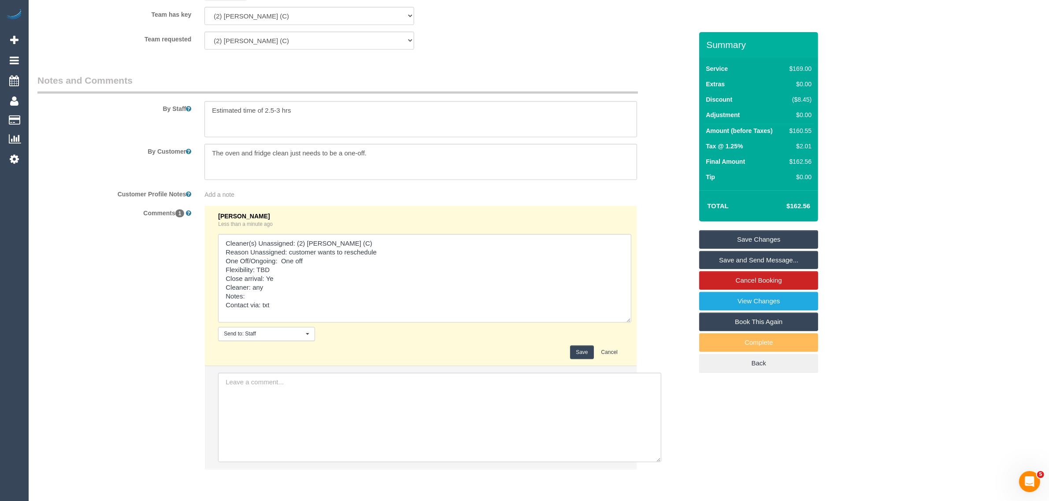
drag, startPoint x: 619, startPoint y: 289, endPoint x: 628, endPoint y: 349, distance: 61.5
click at [628, 349] on li "Kimberly Arjona Less than a minute ago Send to: Staff Nothing selected Send to:…" at bounding box center [421, 286] width 432 height 160
click at [318, 284] on textarea at bounding box center [425, 278] width 414 height 89
click at [300, 281] on textarea at bounding box center [425, 278] width 414 height 89
click at [284, 290] on textarea at bounding box center [425, 278] width 414 height 89
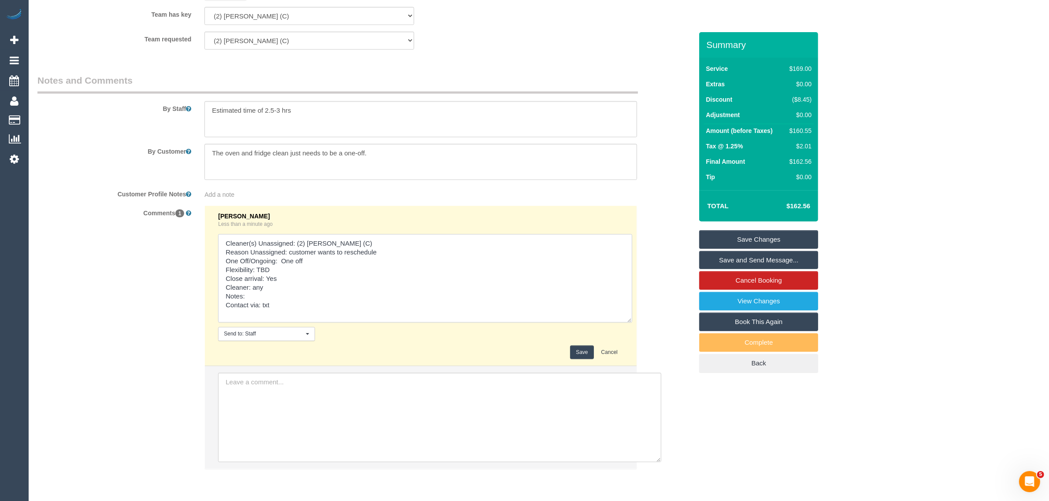
click at [284, 304] on textarea at bounding box center [425, 278] width 414 height 89
click at [282, 292] on textarea at bounding box center [425, 278] width 414 height 89
click at [269, 296] on textarea at bounding box center [425, 278] width 414 height 89
type textarea "Cleaner(s) Unassigned: (2) Megan Kaewpinich (C) Reason Unassigned: customer wan…"
click at [575, 352] on button "Save" at bounding box center [581, 353] width 23 height 14
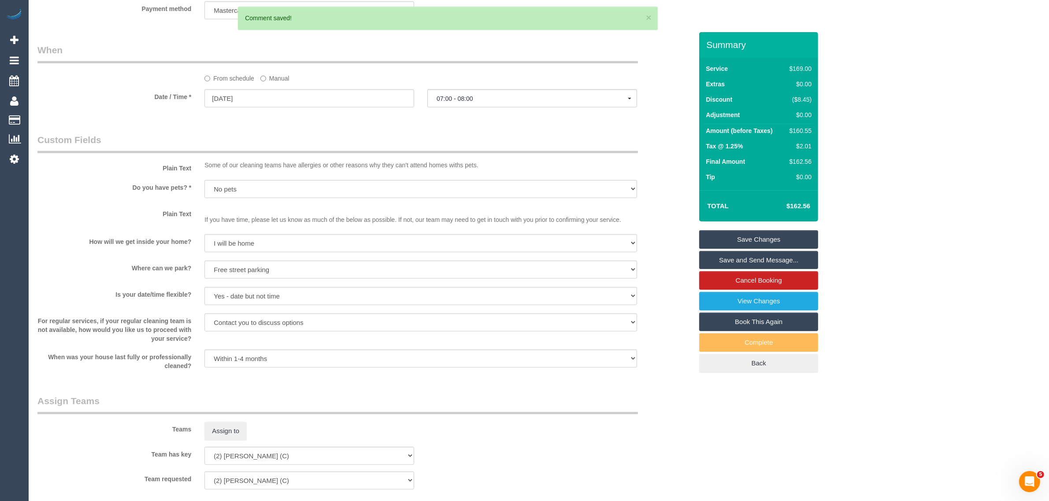
scroll to position [925, 0]
click at [324, 97] on input "02/10/2025" at bounding box center [309, 99] width 210 height 18
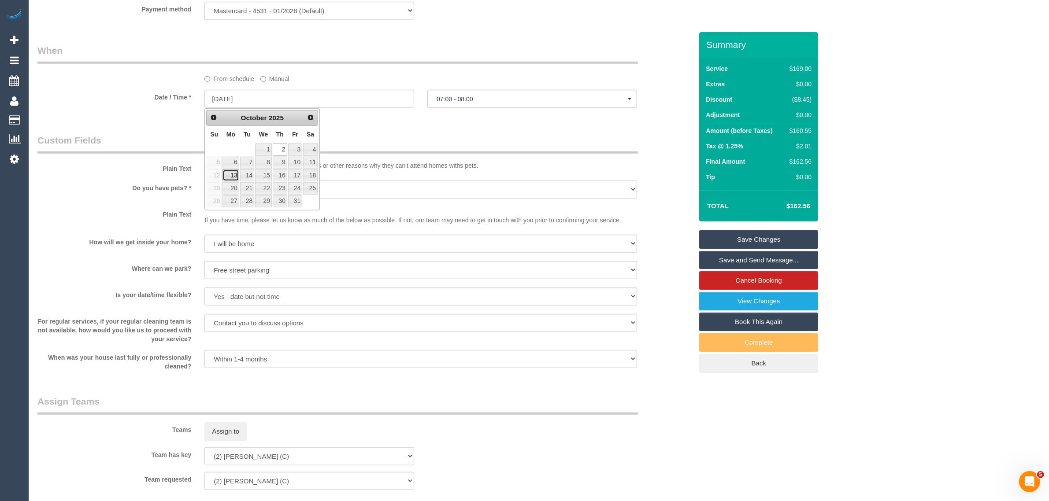
click at [234, 177] on link "13" at bounding box center [230, 176] width 16 height 12
type input "13/10/2025"
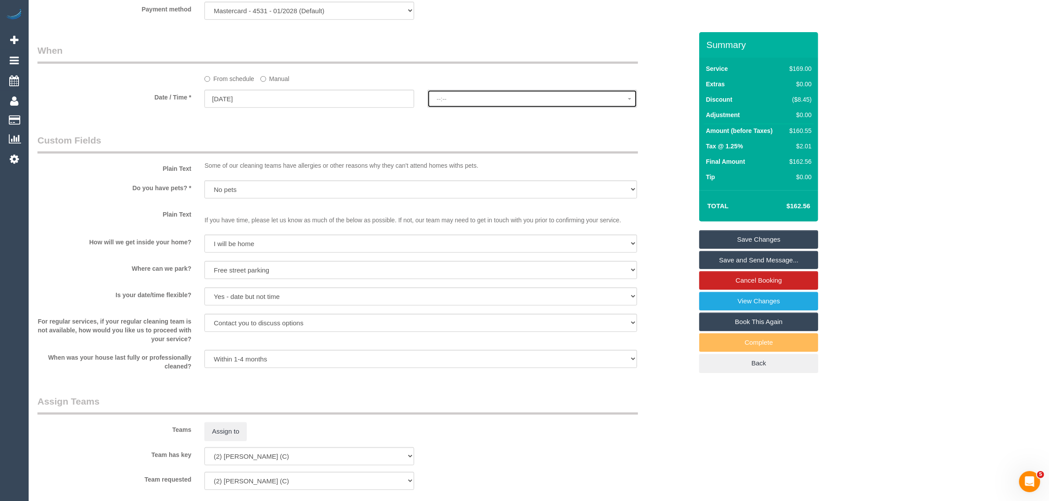
click at [446, 100] on span "--:--" at bounding box center [532, 99] width 191 height 7
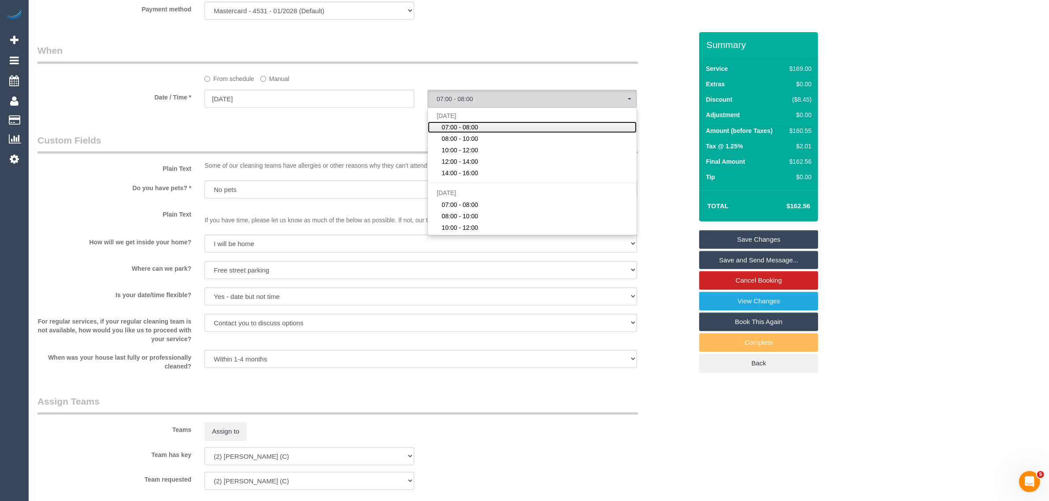
click at [448, 127] on span "07:00 - 08:00" at bounding box center [460, 127] width 37 height 9
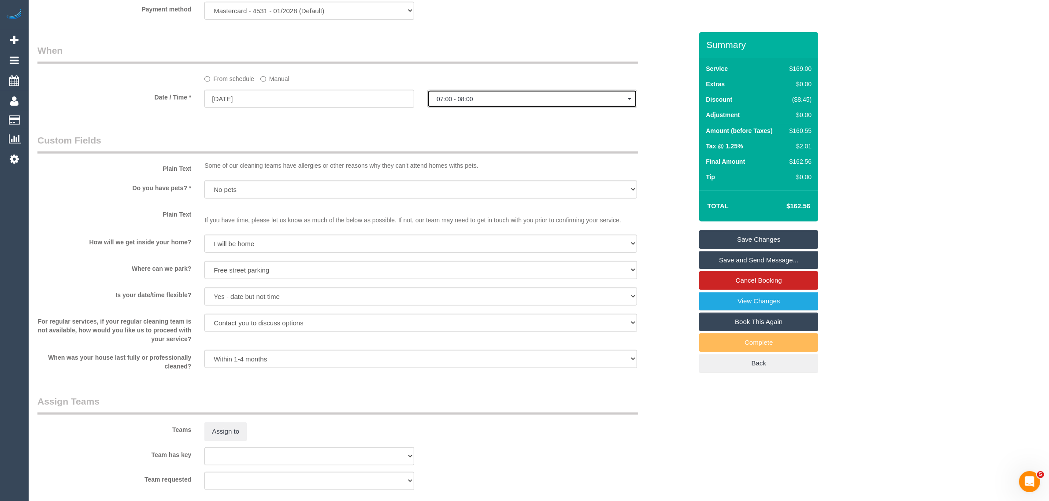
select select "spot22"
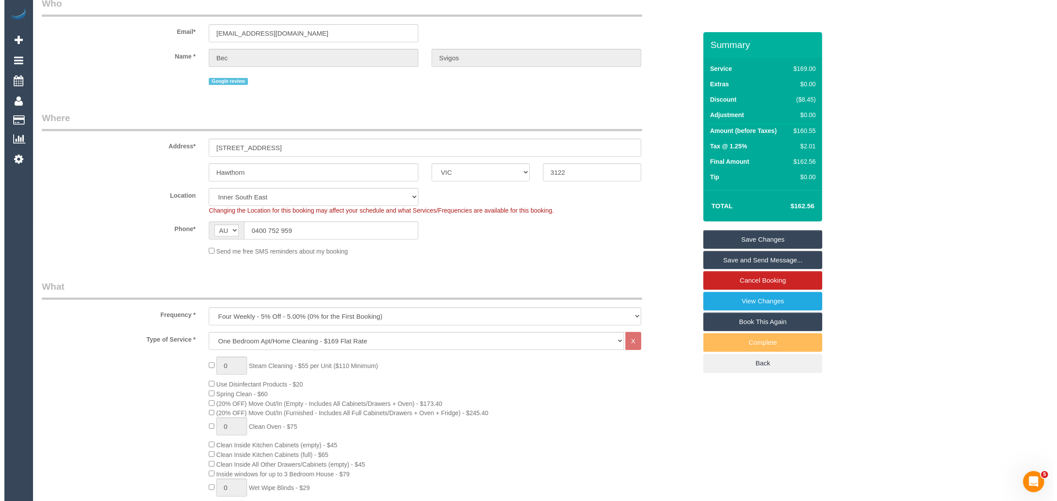
scroll to position [0, 0]
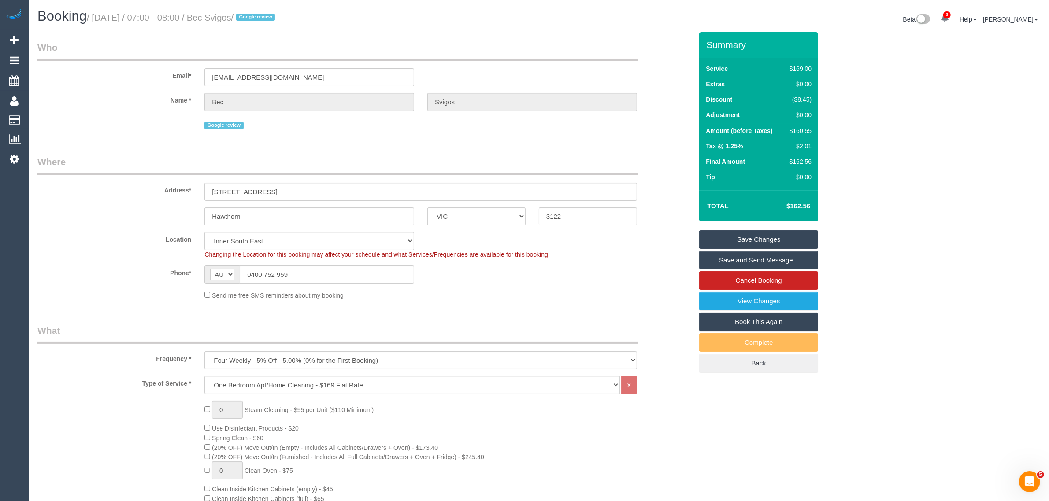
click at [743, 235] on link "Save Changes" at bounding box center [758, 239] width 119 height 19
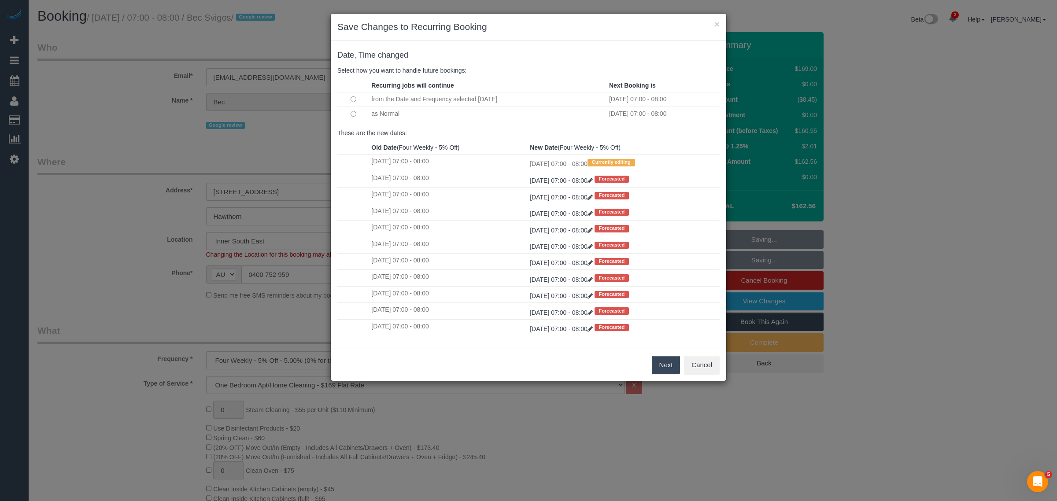
click at [665, 363] on button "Next" at bounding box center [666, 365] width 29 height 19
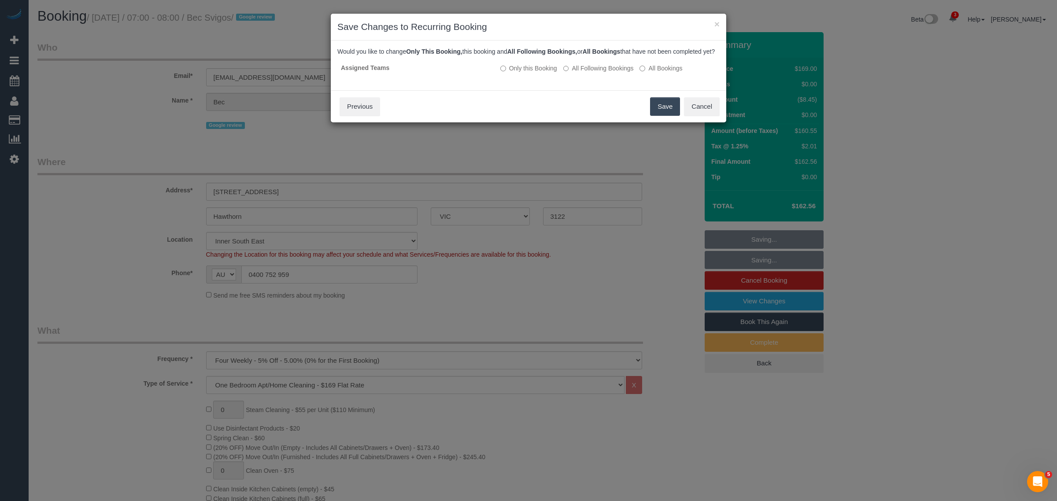
click at [670, 113] on button "Save" at bounding box center [665, 106] width 30 height 19
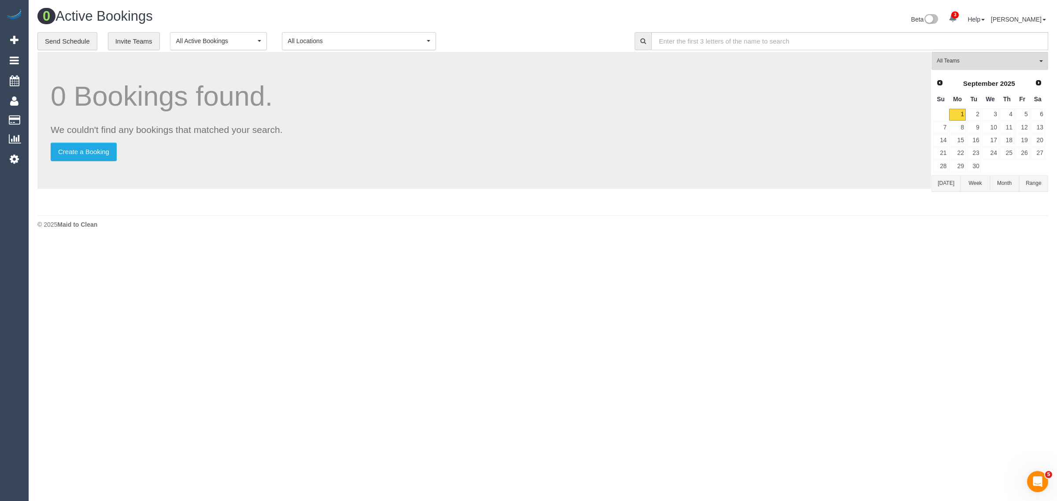
drag, startPoint x: 494, startPoint y: 18, endPoint x: 399, endPoint y: 30, distance: 96.4
click at [494, 18] on h1 "0 Active Bookings" at bounding box center [286, 16] width 499 height 15
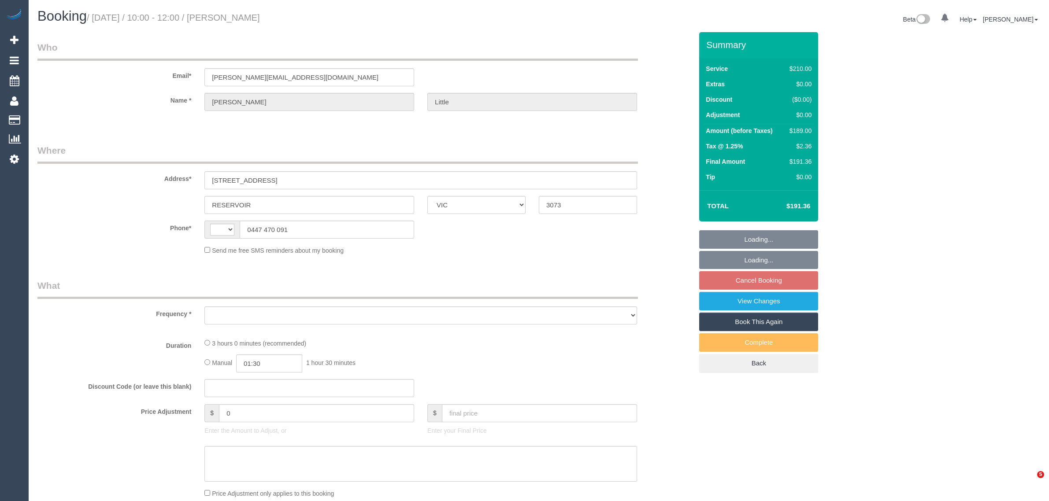
select select "VIC"
select select "string:AU"
select select "object:561"
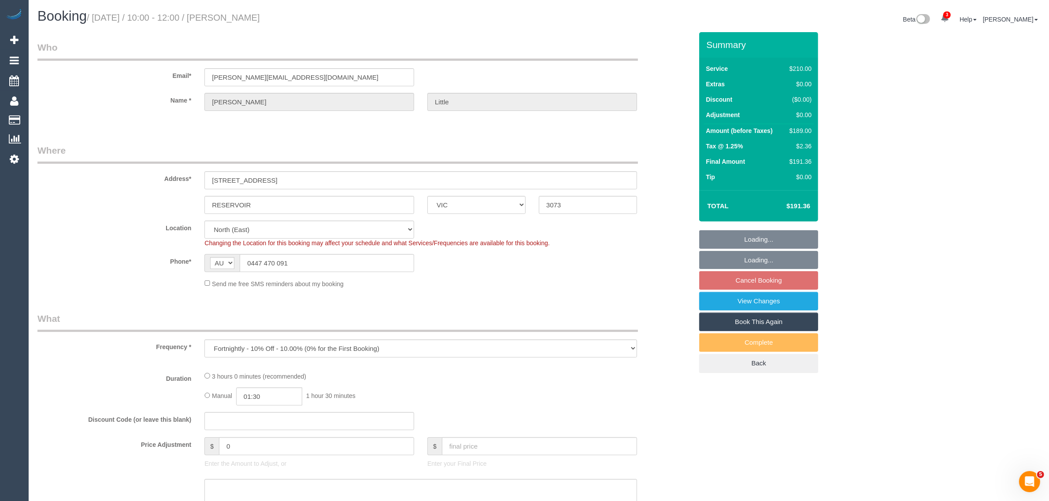
select select "string:stripe-pm_1RPLu02GScqysDRVMhku15Po"
select select "180"
select select "number:27"
select select "number:14"
select select "number:19"
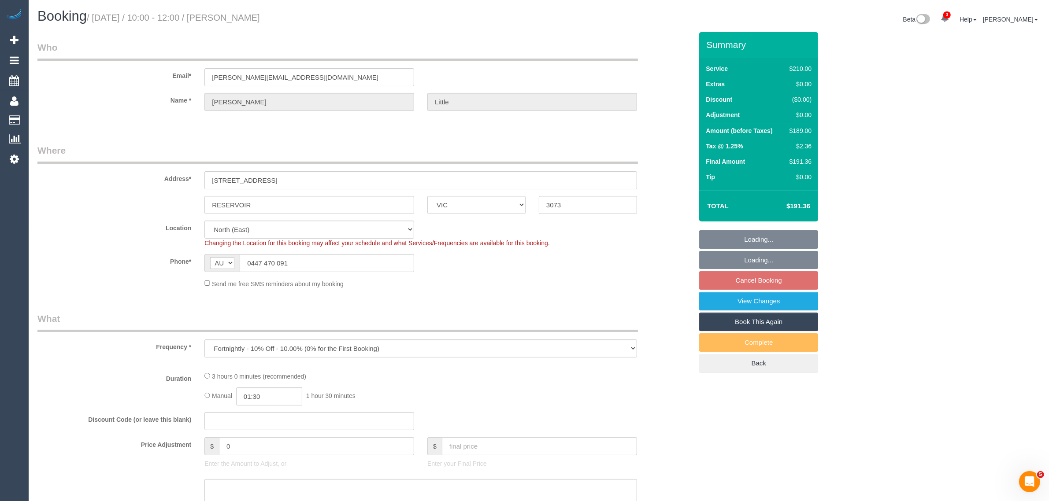
select select "number:36"
select select "number:34"
select select "number:26"
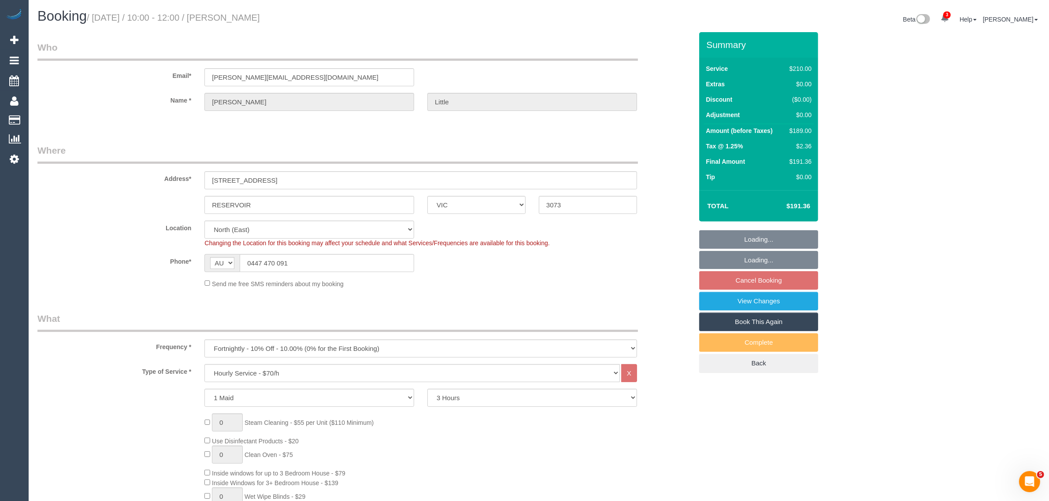
select select "object:876"
select select "spot1"
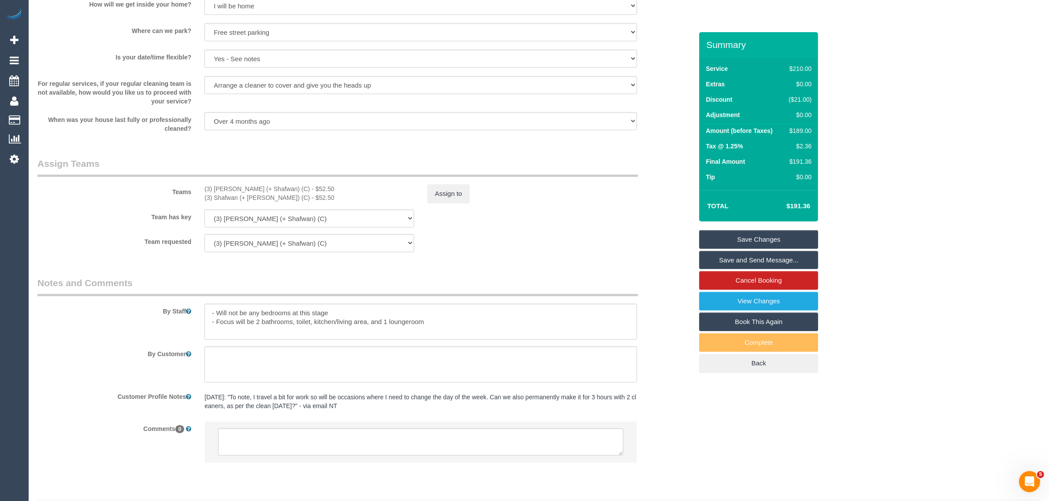
scroll to position [1154, 0]
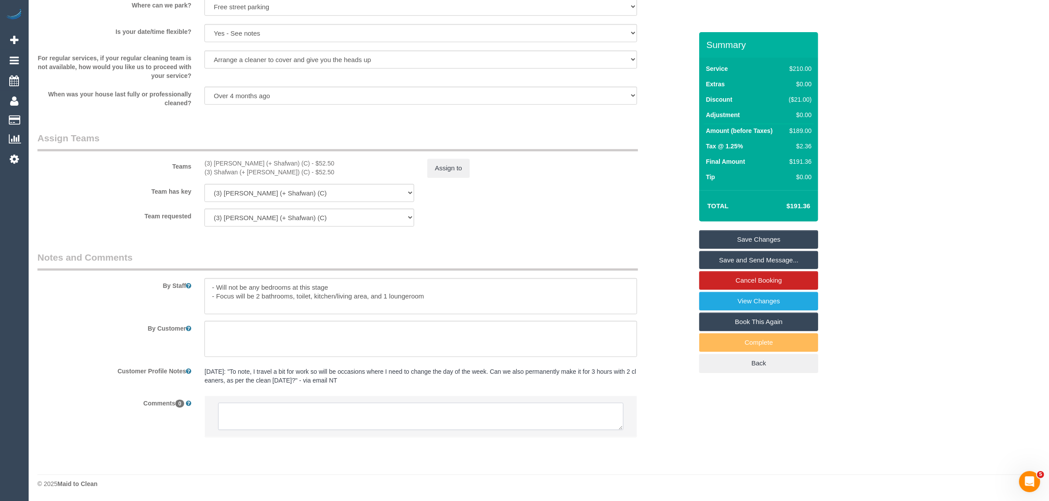
click at [513, 411] on textarea at bounding box center [420, 416] width 405 height 27
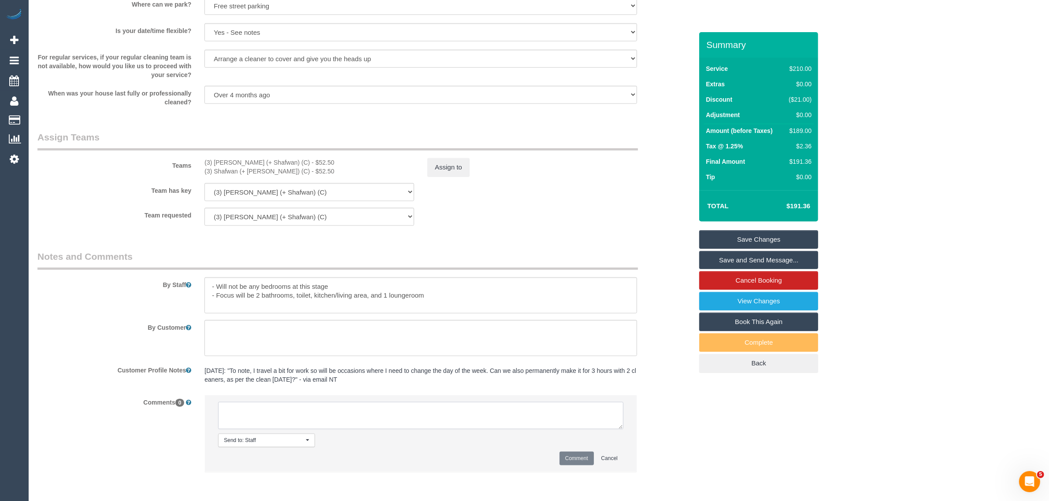
paste textarea "Cleaner(s) Unassigned: Reason Unassigned: One Off/Ongoing: Flexibility: Close a…"
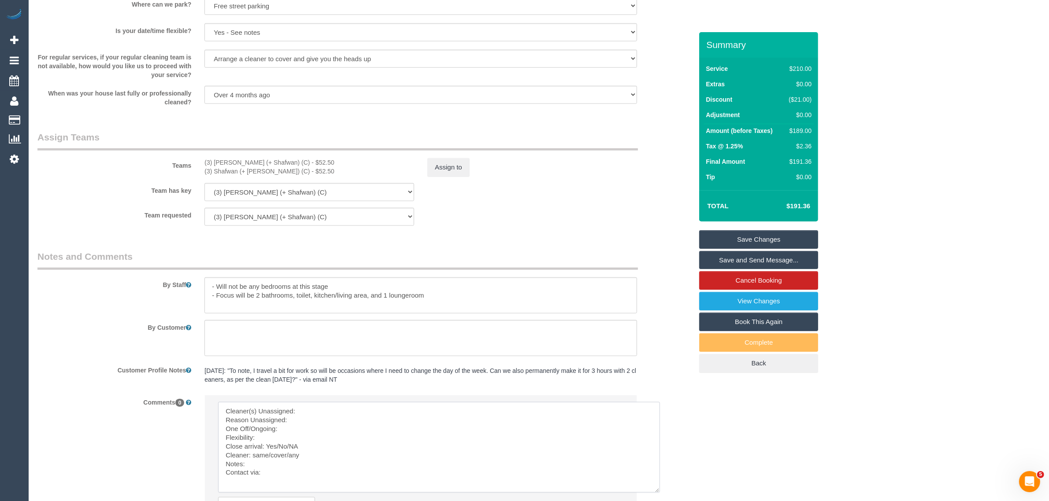
scroll to position [0, 0]
drag, startPoint x: 621, startPoint y: 426, endPoint x: 615, endPoint y: 477, distance: 51.0
click at [662, 498] on textarea at bounding box center [441, 450] width 446 height 97
click at [437, 401] on li "Send to: Staff Nothing selected Send to: Staff Send to: Customer Send to: Team …" at bounding box center [421, 470] width 432 height 148
drag, startPoint x: 196, startPoint y: 161, endPoint x: 281, endPoint y: 164, distance: 85.1
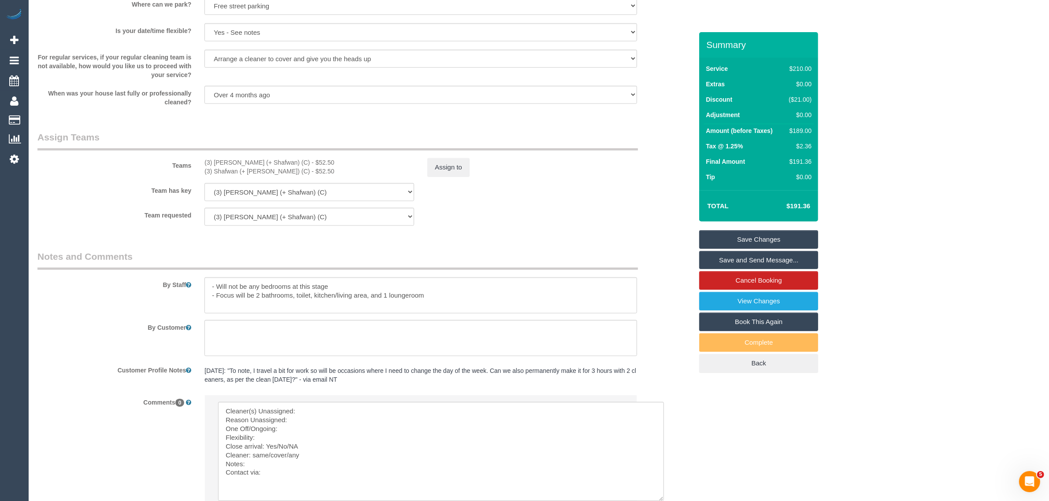
click at [281, 164] on div "Teams (3) Farhan (+ Shafwan) (C) - $52.50 (3) Shafwan (+ Farhan) (C) - $52.50 A…" at bounding box center [365, 154] width 668 height 46
copy div "(3) [PERSON_NAME] (+ Shafwan) (C)"
click at [325, 414] on textarea at bounding box center [441, 451] width 446 height 99
paste textarea "(3) [PERSON_NAME] (+ Shafwan) (C)"
click at [226, 420] on textarea at bounding box center [441, 451] width 446 height 99
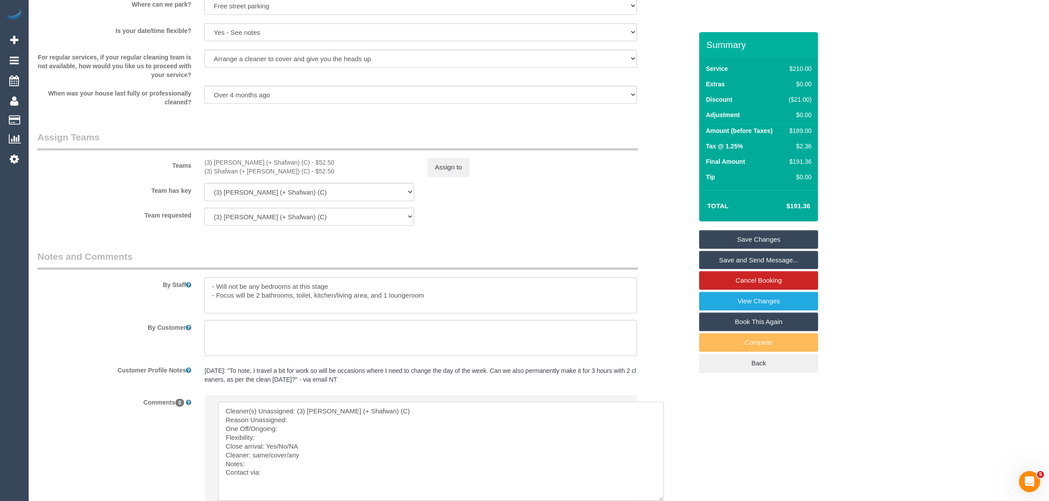
click at [296, 427] on textarea at bounding box center [441, 451] width 446 height 99
click at [352, 427] on textarea at bounding box center [441, 451] width 446 height 99
click at [363, 422] on textarea at bounding box center [441, 451] width 446 height 99
click at [324, 427] on textarea at bounding box center [441, 451] width 446 height 99
click at [430, 426] on textarea at bounding box center [441, 451] width 446 height 99
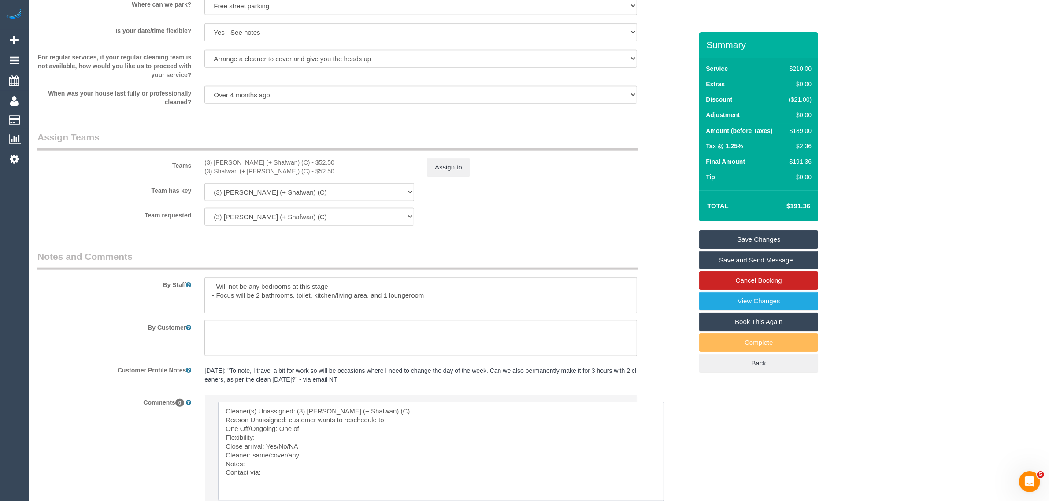
click at [437, 422] on textarea at bounding box center [441, 451] width 446 height 99
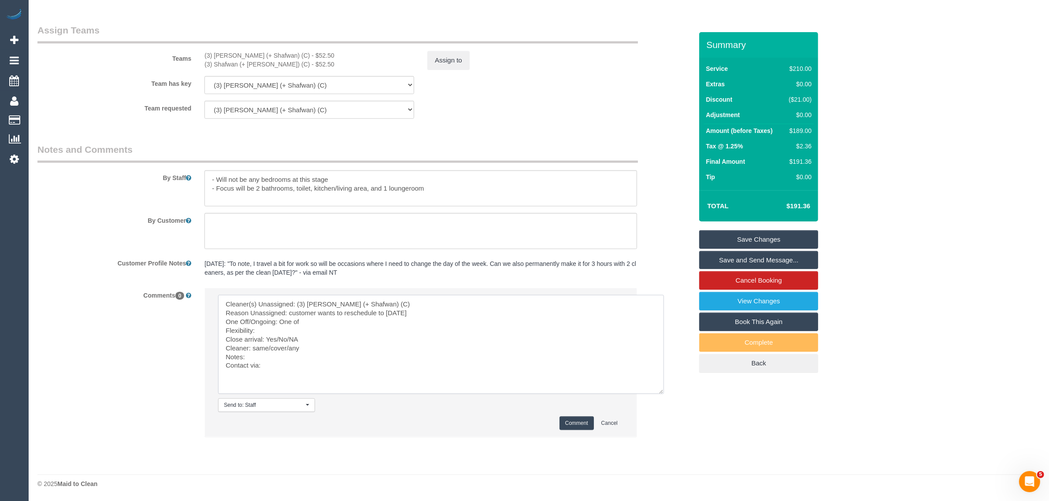
click at [295, 329] on textarea at bounding box center [441, 344] width 446 height 99
click at [359, 340] on textarea at bounding box center [441, 344] width 446 height 99
click at [348, 318] on textarea at bounding box center [441, 344] width 446 height 99
click at [302, 326] on textarea at bounding box center [441, 344] width 446 height 99
click at [315, 320] on textarea at bounding box center [441, 344] width 446 height 99
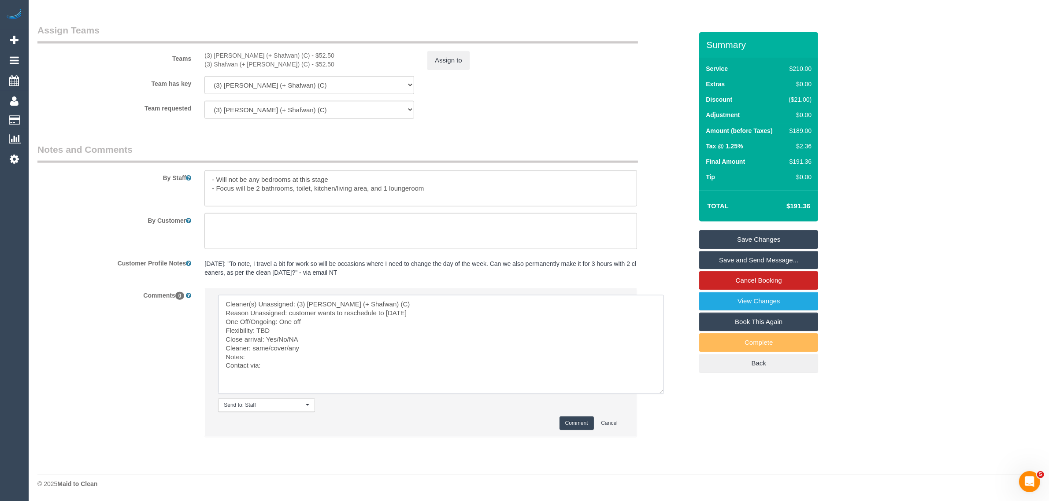
click at [309, 335] on textarea at bounding box center [441, 344] width 446 height 99
click at [279, 338] on textarea at bounding box center [441, 344] width 446 height 99
drag, startPoint x: 253, startPoint y: 351, endPoint x: 319, endPoint y: 346, distance: 65.4
click at [319, 346] on textarea at bounding box center [441, 344] width 446 height 99
click at [319, 367] on textarea at bounding box center [441, 344] width 446 height 99
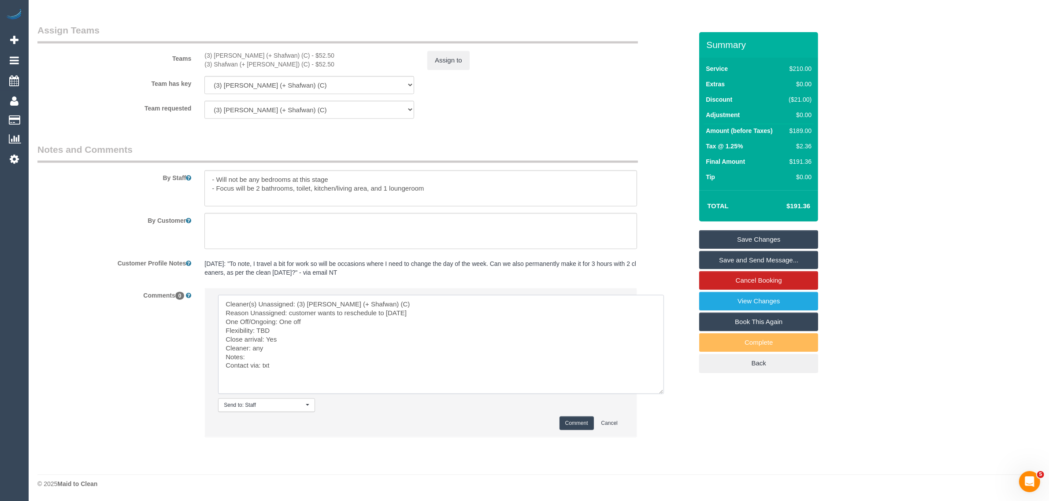
type textarea "Cleaner(s) Unassigned: (3) Farhan (+ Shafwan) (C) Reason Unassigned: customer w…"
click at [582, 426] on button "Comment" at bounding box center [577, 424] width 34 height 14
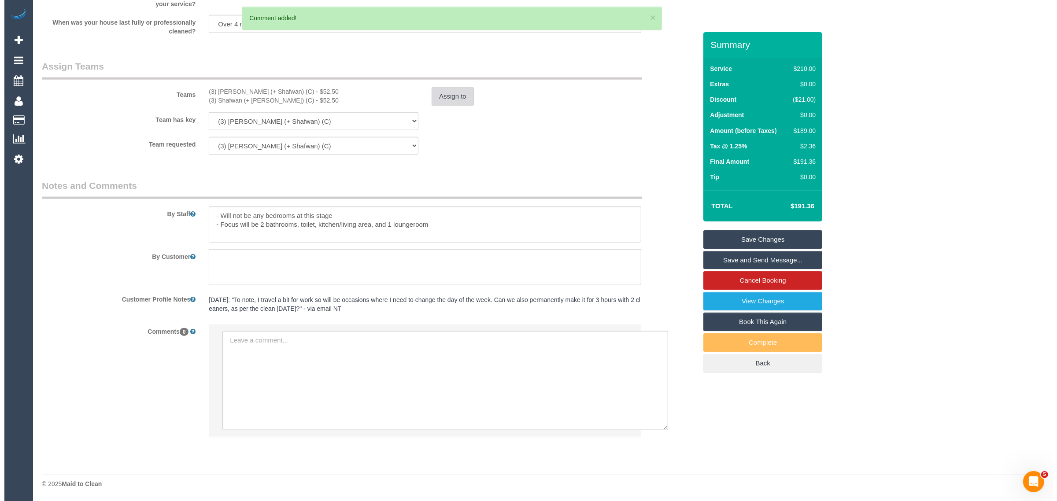
scroll to position [1226, 0]
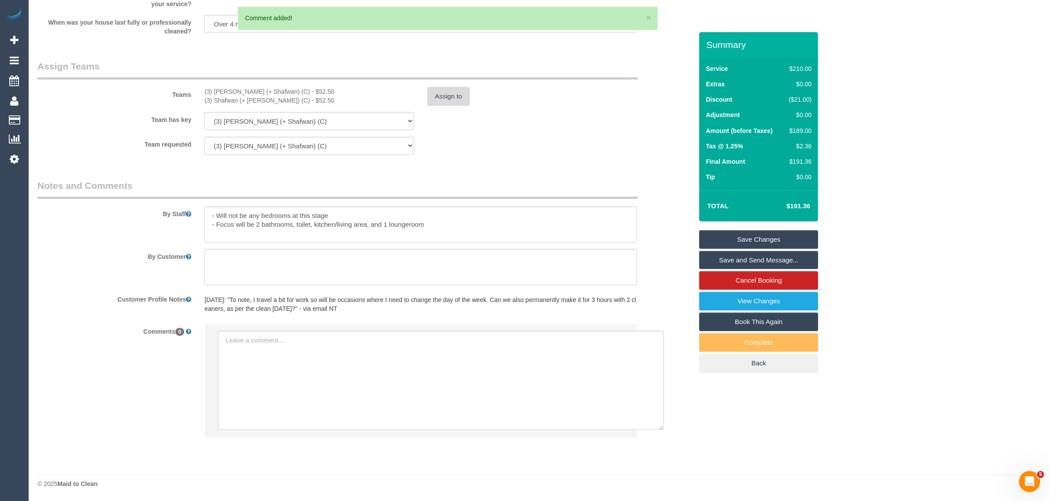
click at [446, 92] on button "Assign to" at bounding box center [448, 96] width 42 height 19
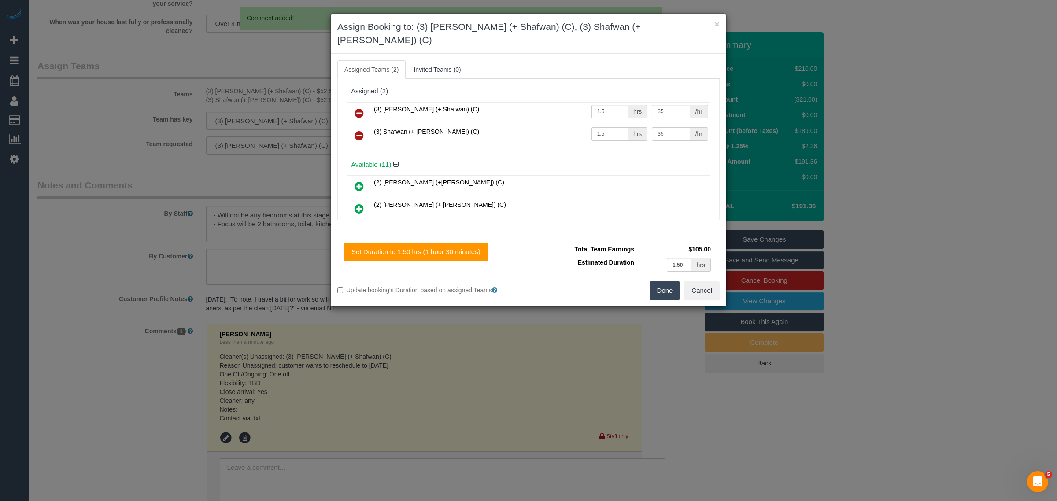
click at [361, 105] on link at bounding box center [359, 114] width 21 height 18
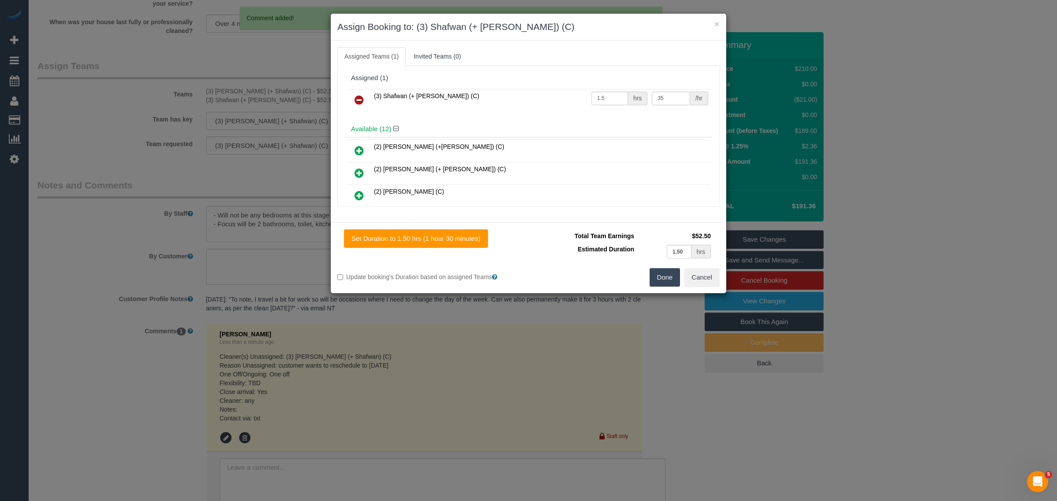
click at [361, 95] on link at bounding box center [359, 101] width 21 height 18
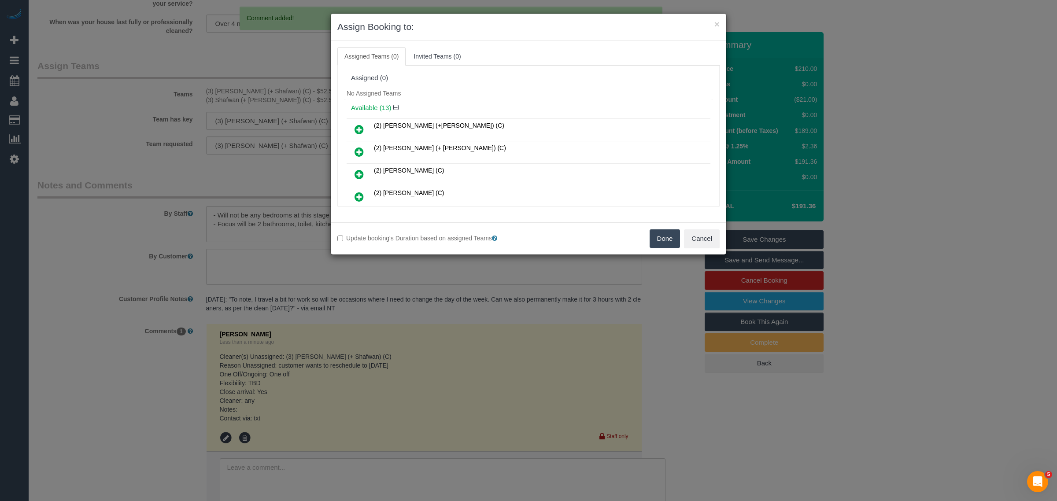
click at [659, 239] on button "Done" at bounding box center [665, 239] width 31 height 19
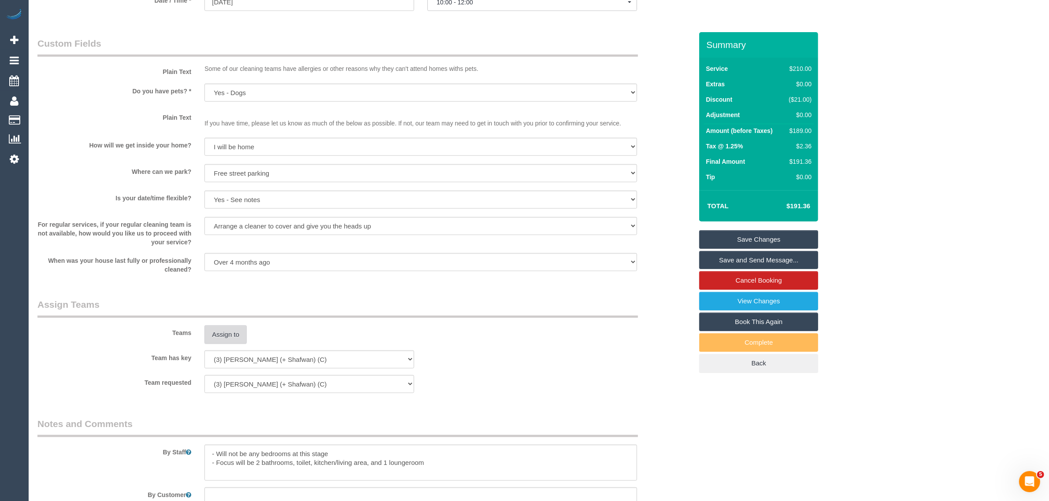
scroll to position [565, 0]
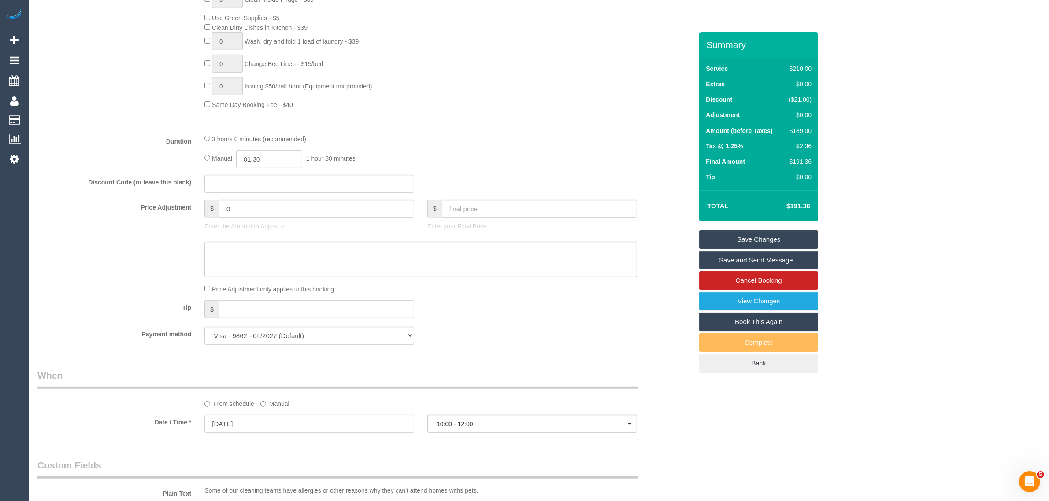
click at [348, 424] on input "[DATE]" at bounding box center [309, 424] width 210 height 18
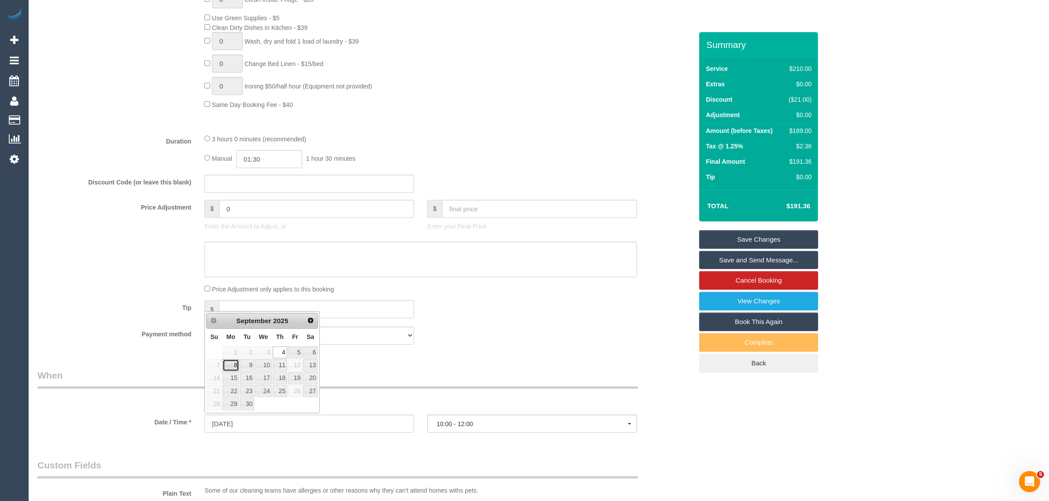
click at [234, 368] on link "8" at bounding box center [230, 366] width 16 height 12
type input "08/09/2025"
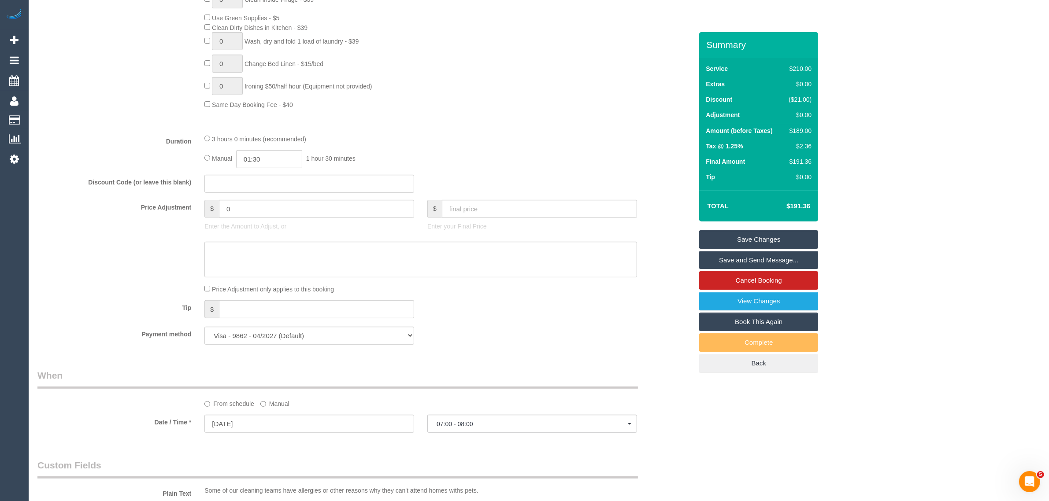
click at [519, 344] on div "Payment method Visa - 9862 - 04/2027 (Default) Add Credit Card ─────────────── …" at bounding box center [365, 336] width 668 height 18
click at [487, 421] on span "07:00 - 08:00" at bounding box center [532, 424] width 191 height 7
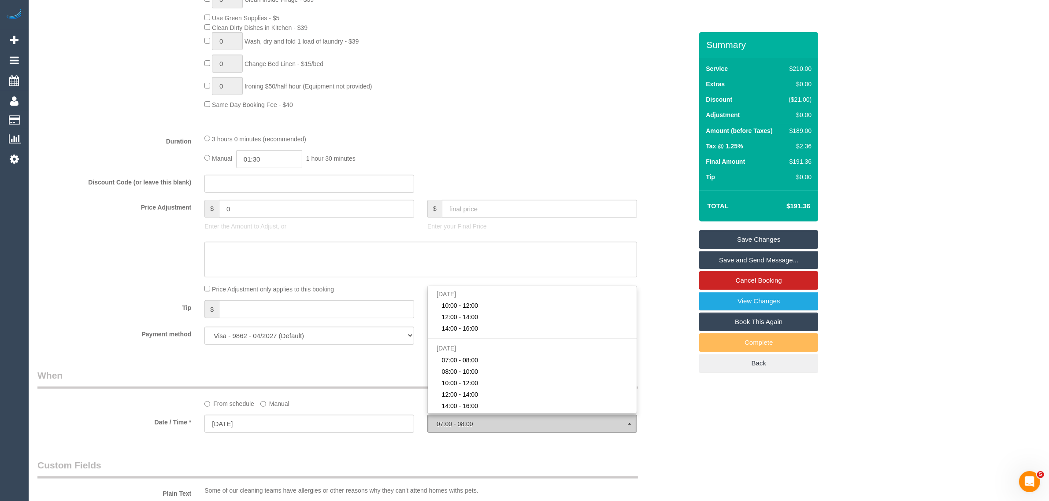
scroll to position [185, 0]
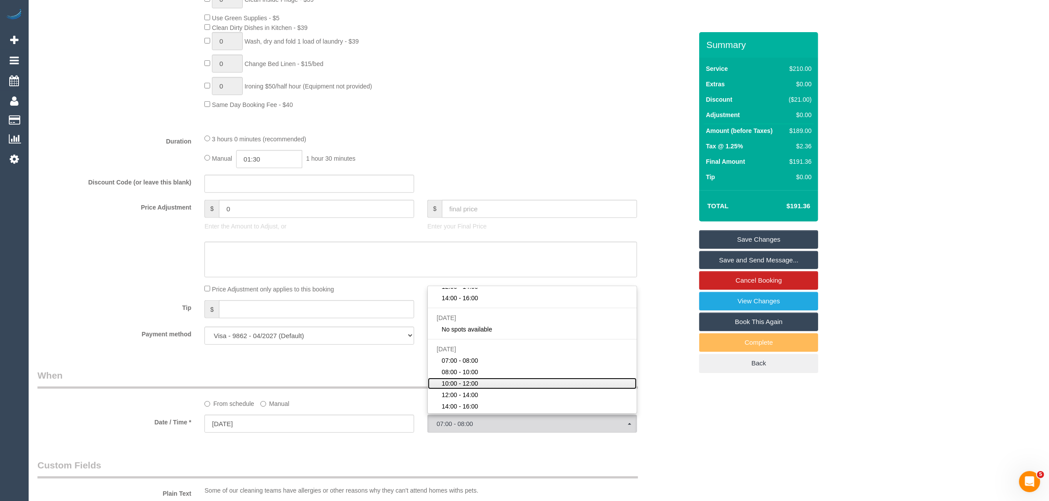
click at [502, 383] on link "10:00 - 12:00" at bounding box center [532, 383] width 209 height 11
select select "spot17"
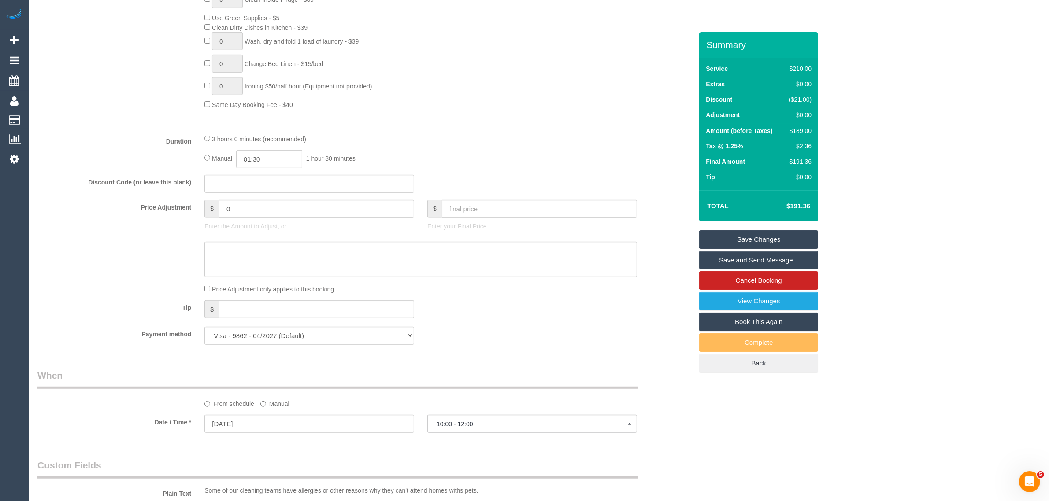
click at [543, 313] on div "Tip $" at bounding box center [365, 310] width 668 height 20
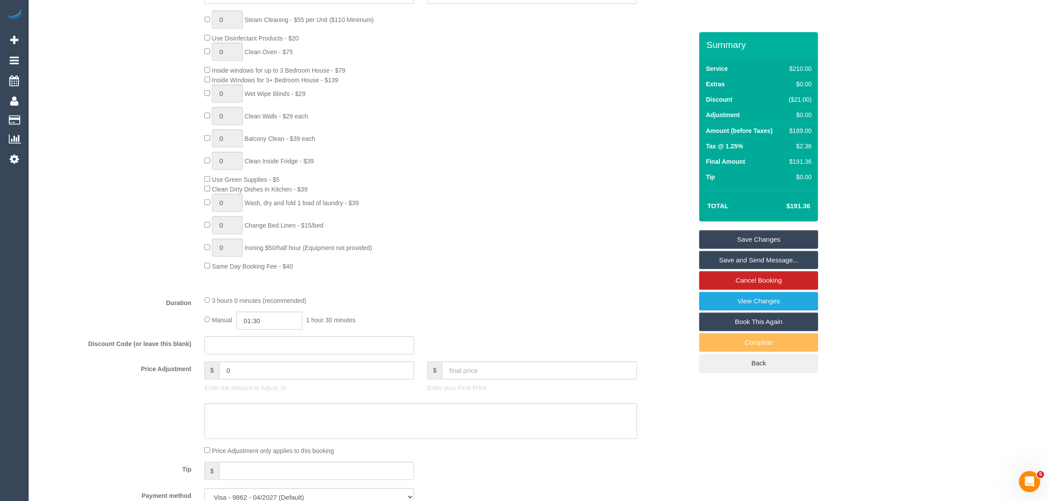
scroll to position [661, 0]
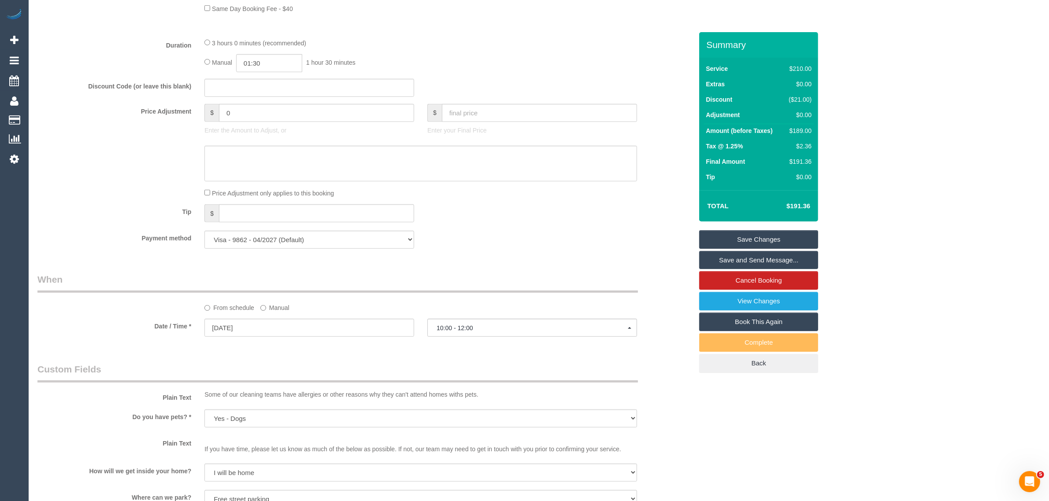
click at [732, 239] on link "Save Changes" at bounding box center [758, 239] width 119 height 19
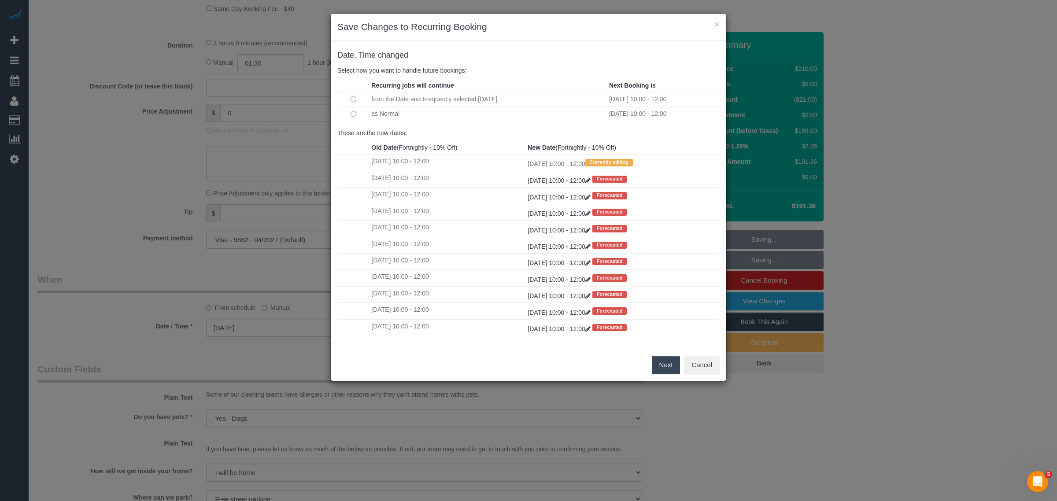
click at [356, 115] on td at bounding box center [353, 114] width 32 height 14
click at [348, 113] on td at bounding box center [353, 114] width 32 height 14
click at [661, 359] on button "Next" at bounding box center [666, 365] width 29 height 19
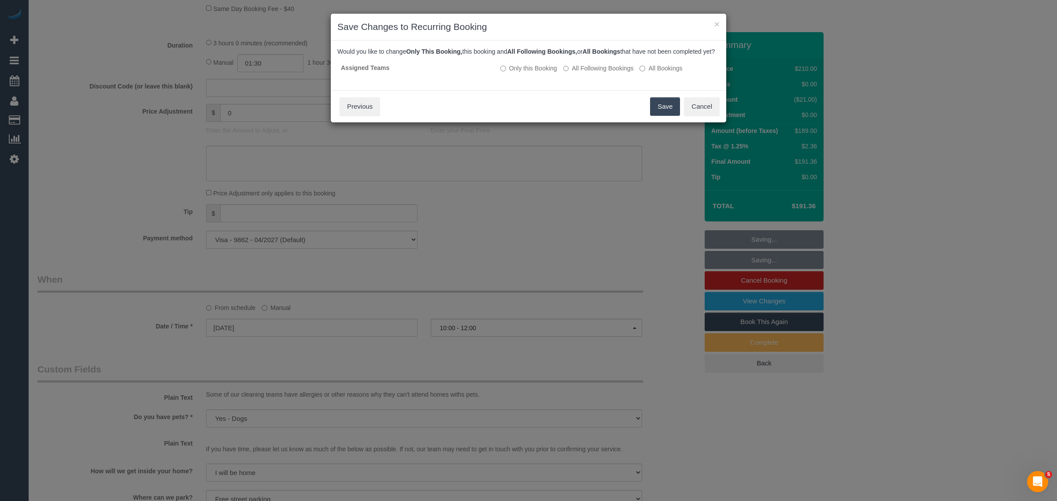
click at [671, 111] on button "Save" at bounding box center [665, 106] width 30 height 19
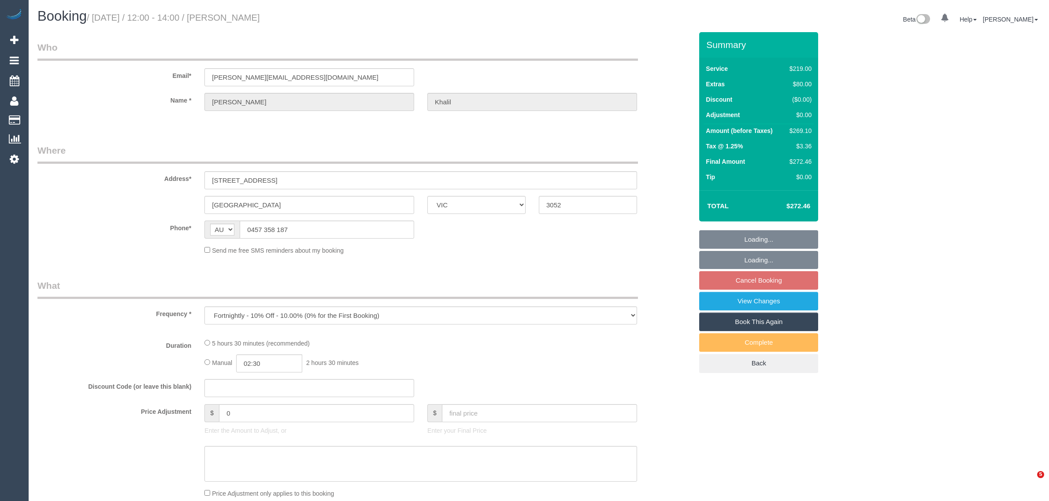
select select "VIC"
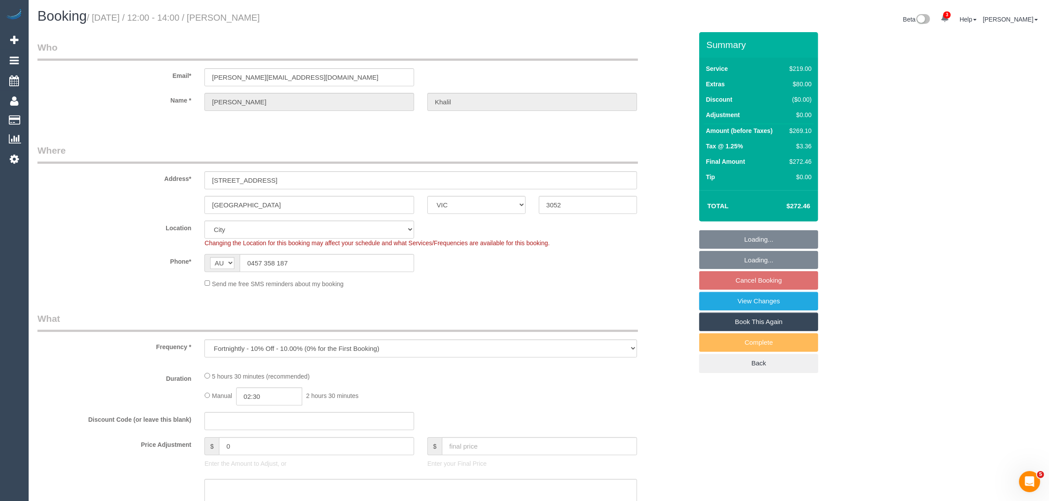
select select "object:583"
select select "number:28"
select select "number:14"
select select "number:18"
select select "number:24"
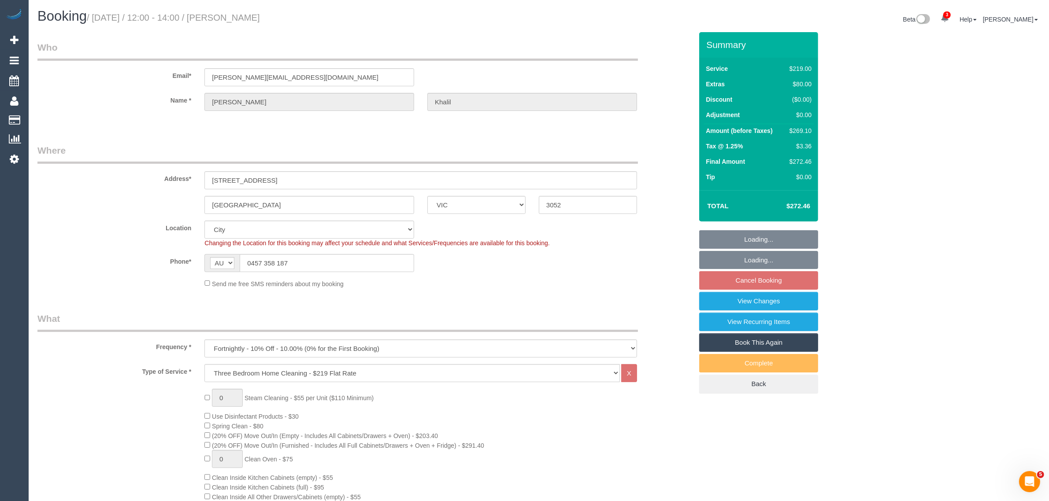
select select "spot1"
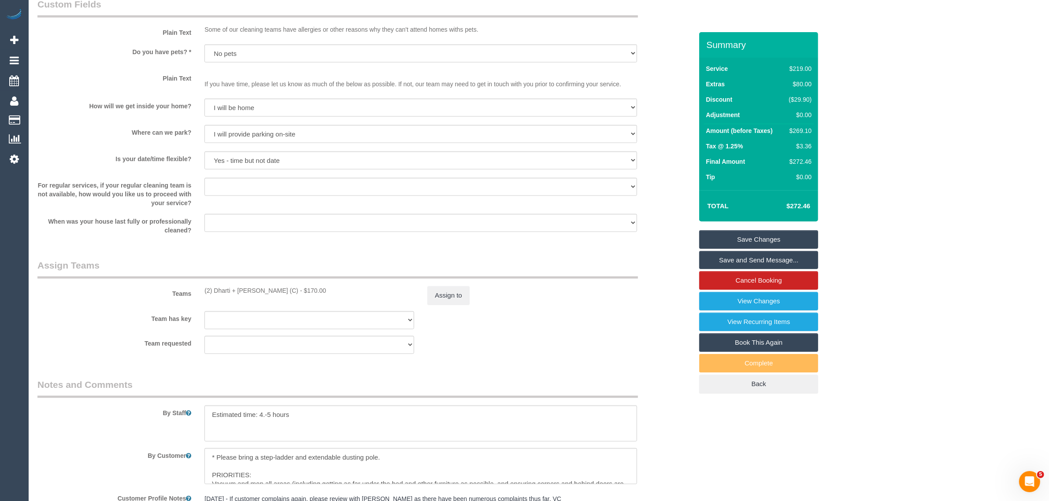
scroll to position [900, 0]
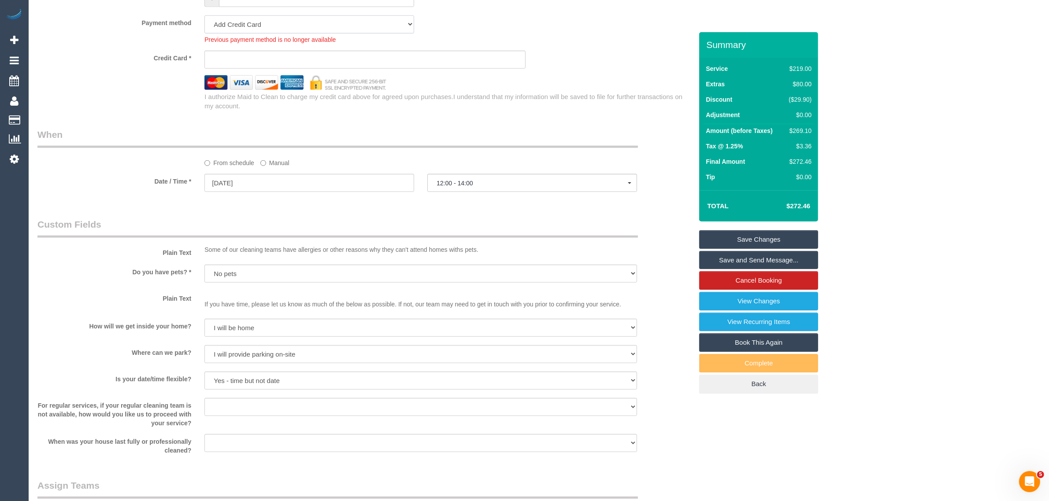
click at [374, 25] on select "Mastercard - 7144 - 03/2028 (Default) Add Credit Card ─────────────── Cash Chec…" at bounding box center [309, 24] width 210 height 18
select select "string:stripe-pm_1Ry5nO2GScqysDRVH4n61Uy3"
click at [204, 15] on select "Mastercard - 7144 - 03/2028 (Default) Add Credit Card ─────────────── Cash Chec…" at bounding box center [309, 24] width 210 height 18
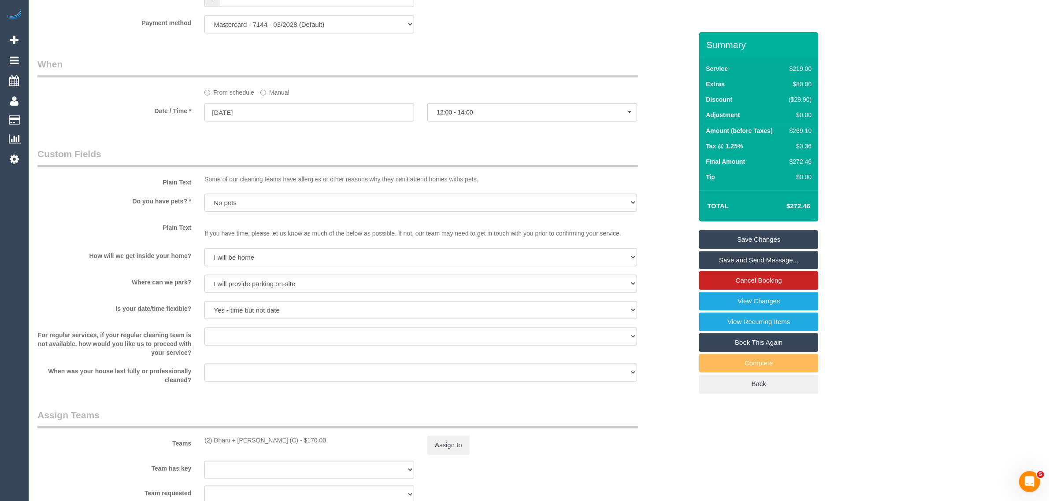
click at [504, 28] on div "Payment method Mastercard - 7144 - 03/2028 (Default) Add Credit Card ──────────…" at bounding box center [365, 24] width 668 height 18
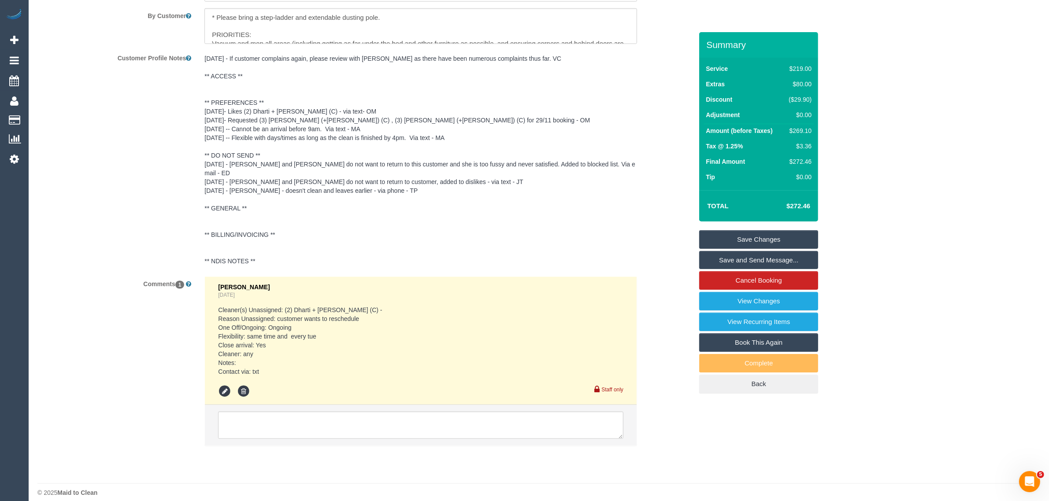
scroll to position [1490, 0]
click at [389, 415] on textarea at bounding box center [420, 424] width 405 height 27
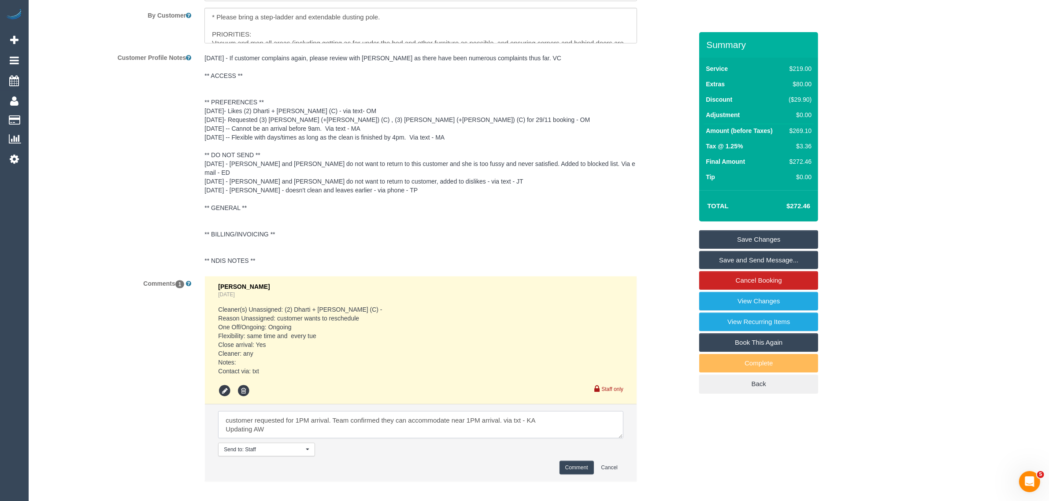
type textarea "customer requested for 1PM arrival. Team confirmed they can accommodate near 1P…"
click at [583, 461] on button "Comment" at bounding box center [577, 468] width 34 height 14
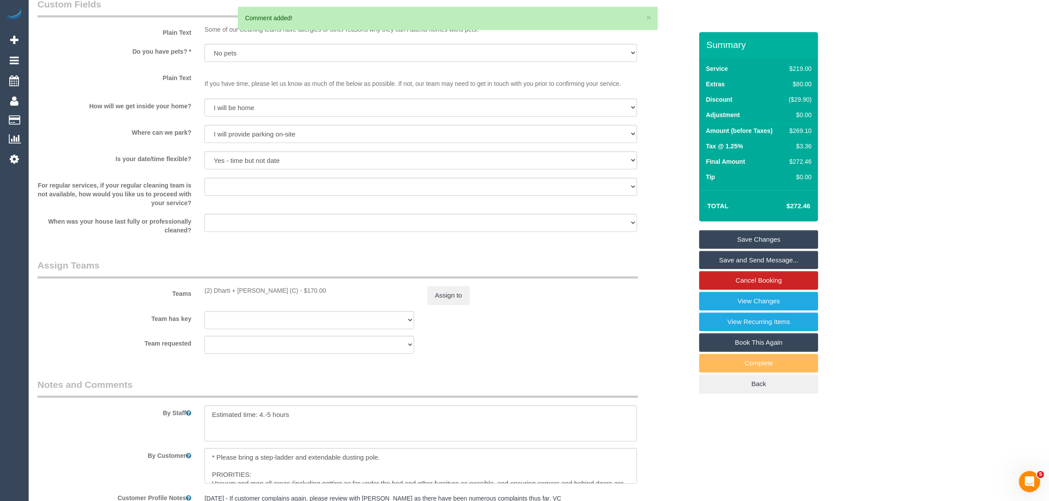
scroll to position [830, 0]
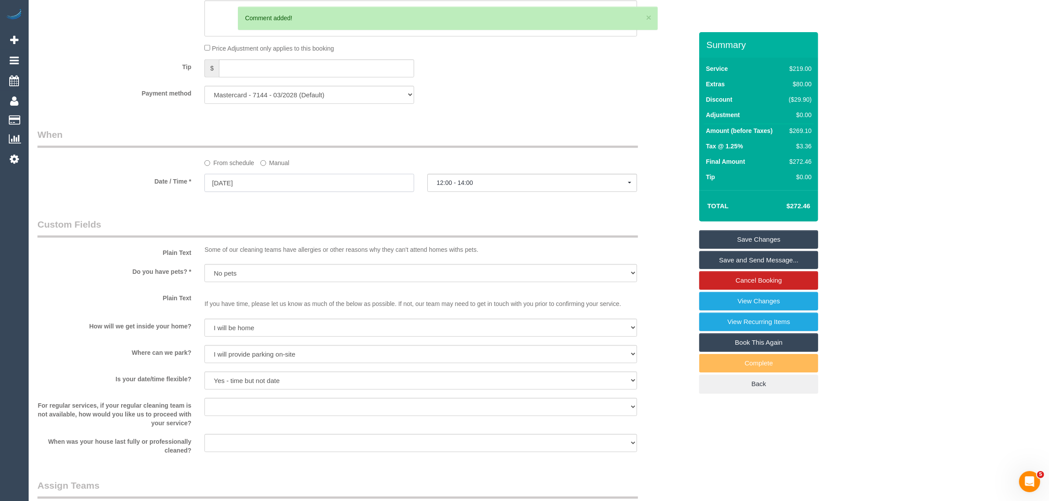
click at [325, 179] on input "[DATE]" at bounding box center [309, 183] width 210 height 18
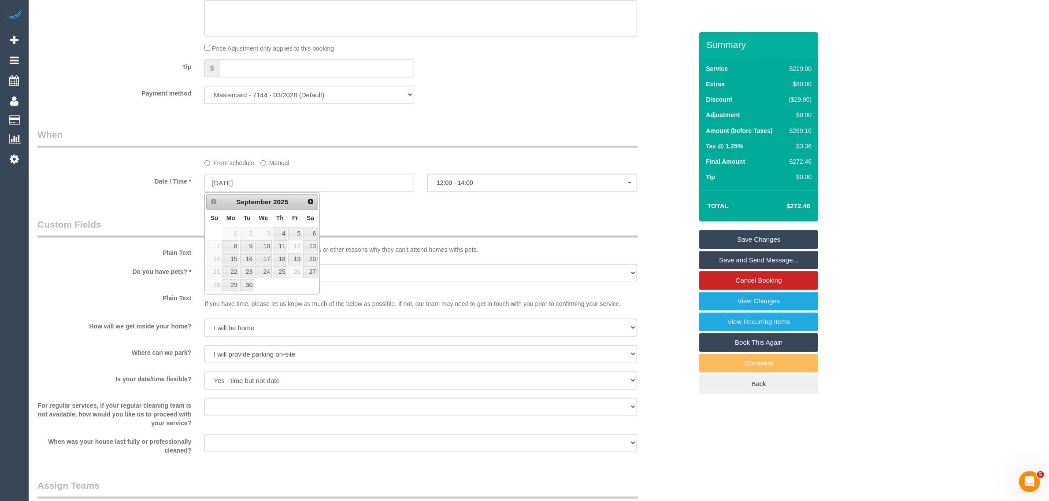
click at [363, 159] on div "From schedule Manual" at bounding box center [421, 162] width 446 height 12
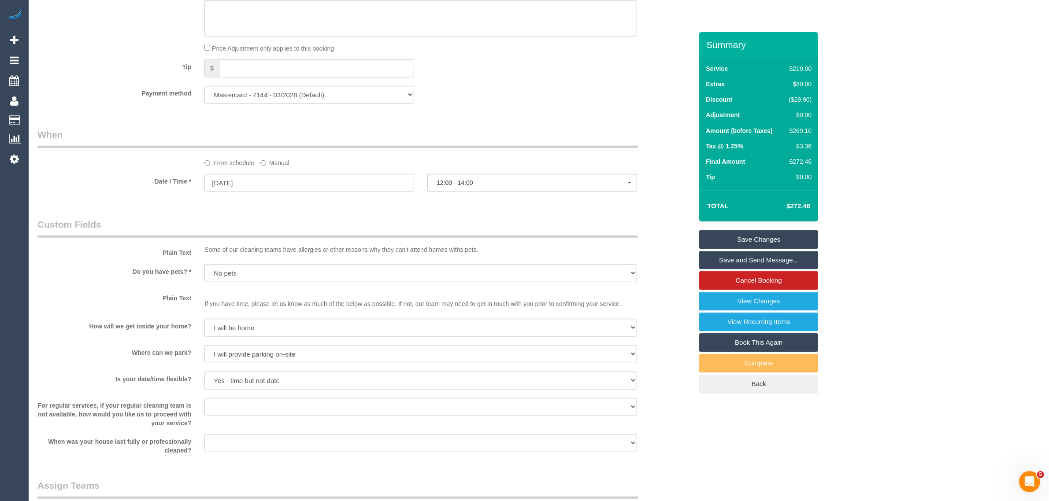
click at [274, 163] on label "Manual" at bounding box center [274, 162] width 29 height 12
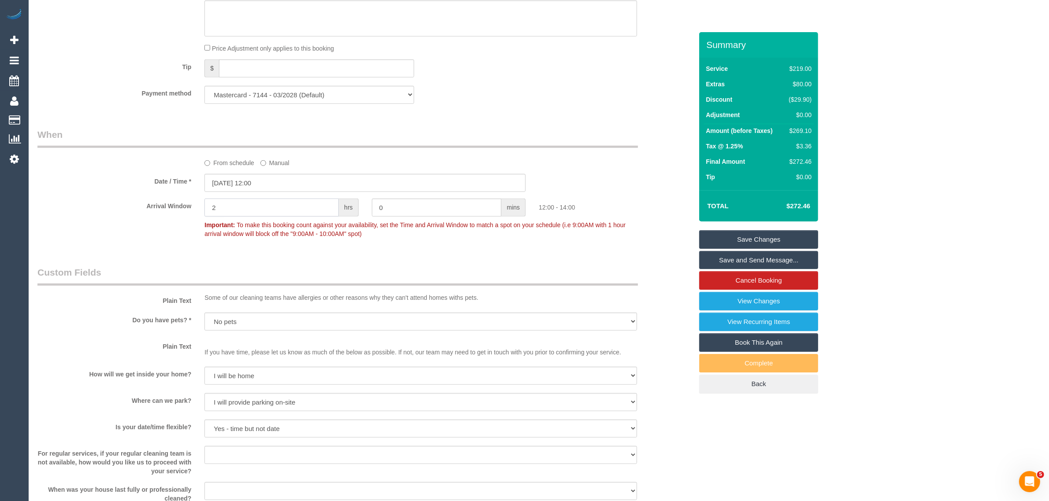
click at [277, 205] on input "2" at bounding box center [271, 208] width 134 height 18
type input "1"
click at [644, 209] on div "12:00 - 13:00" at bounding box center [615, 205] width 167 height 13
click at [712, 228] on div "Summary Service $219.00 Extras $80.00 Discount ($29.90) Adjustment $0.00 Amount…" at bounding box center [758, 221] width 119 height 379
click at [705, 234] on link "Save Changes" at bounding box center [758, 239] width 119 height 19
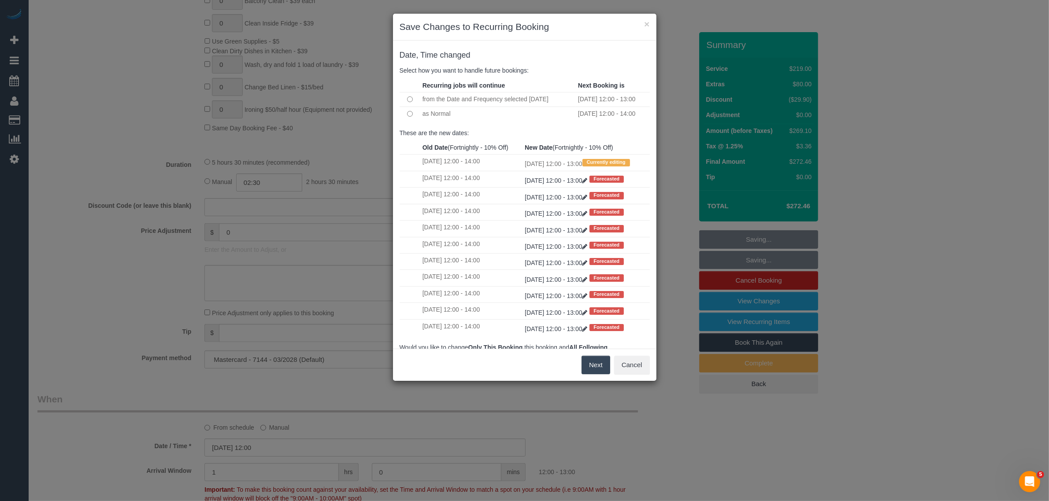
scroll to position [389, 0]
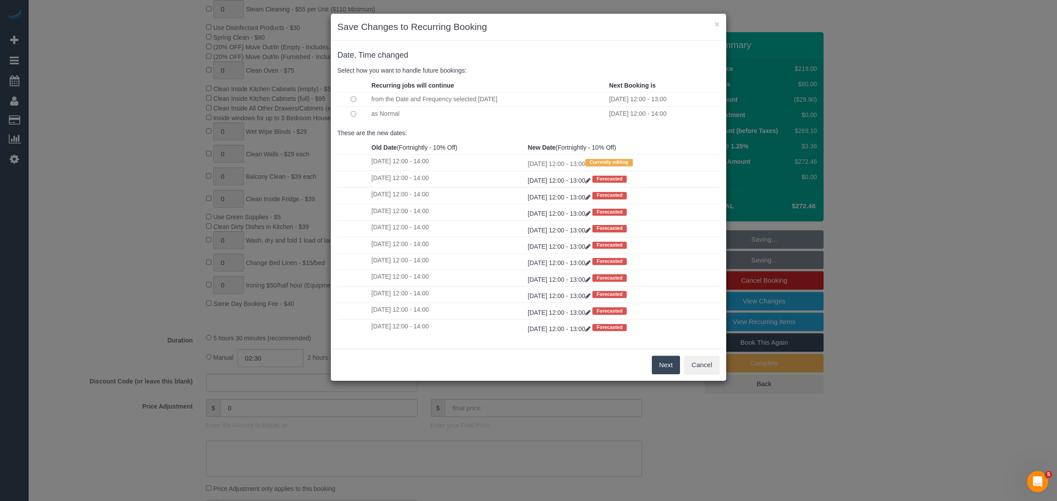
click at [346, 116] on td at bounding box center [353, 114] width 32 height 14
click at [665, 367] on button "Next" at bounding box center [666, 365] width 29 height 19
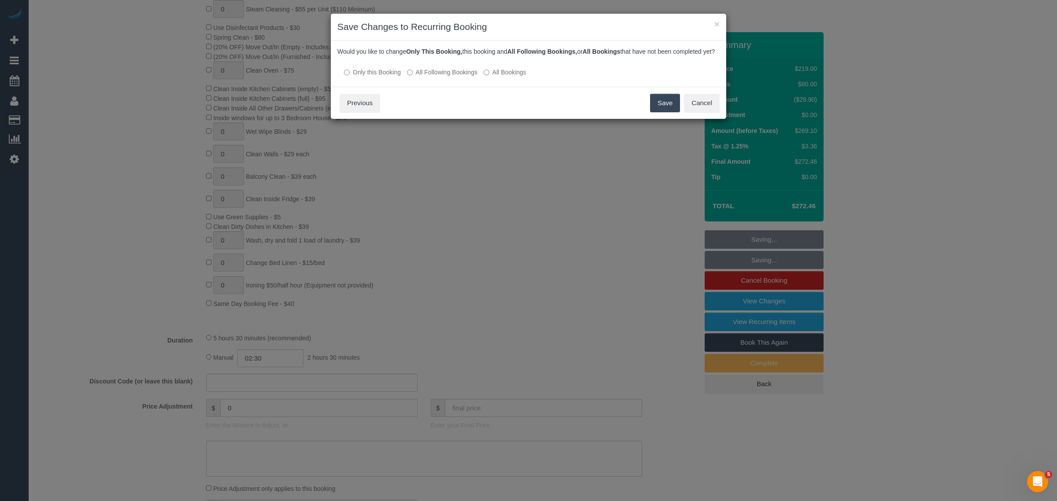
click at [659, 109] on button "Save" at bounding box center [665, 103] width 30 height 19
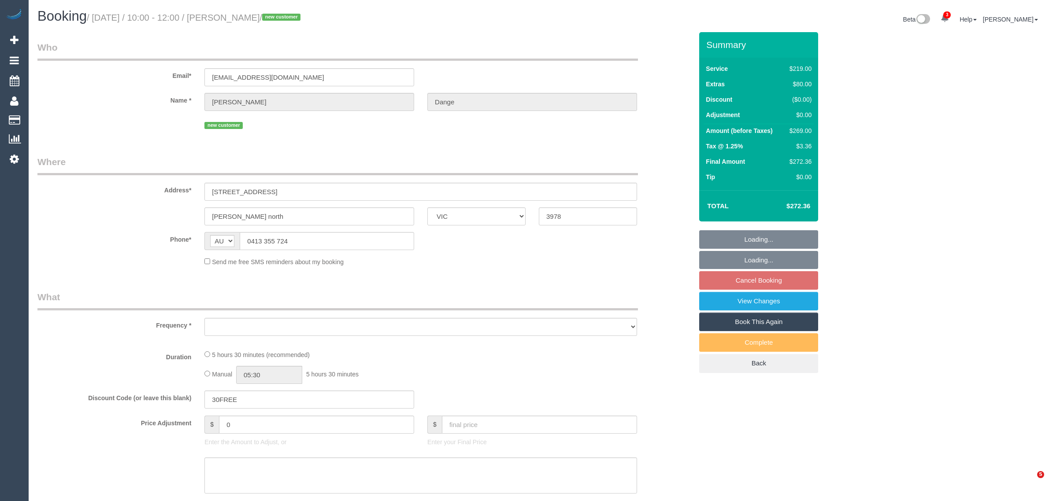
select select "VIC"
select select "string:stripe-pm_1RzoH02GScqysDRVBG8v1RzM"
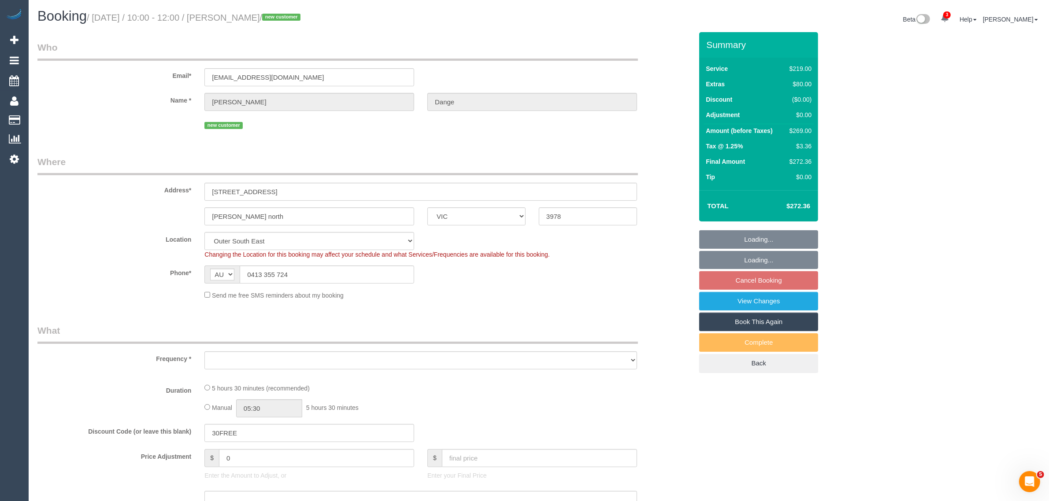
select select "object:566"
select select "number:28"
select select "number:14"
select select "number:18"
select select "number:25"
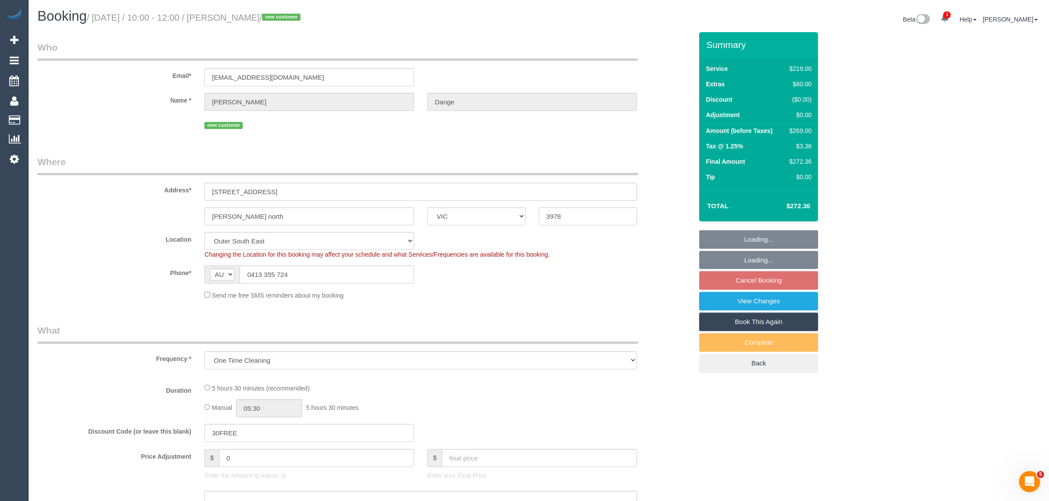
select select "number:26"
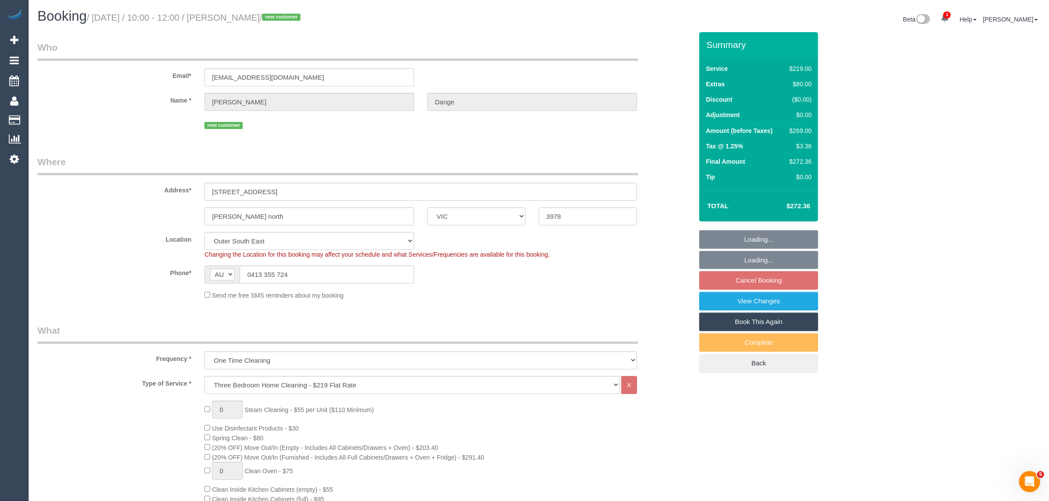
select select "object:813"
select select "spot1"
click at [644, 274] on div "Phone* AF AL DZ AD AO AI AQ AG AR AM AW AU AT AZ BS BH BD BB BY BE BZ BJ BM BT …" at bounding box center [365, 275] width 668 height 18
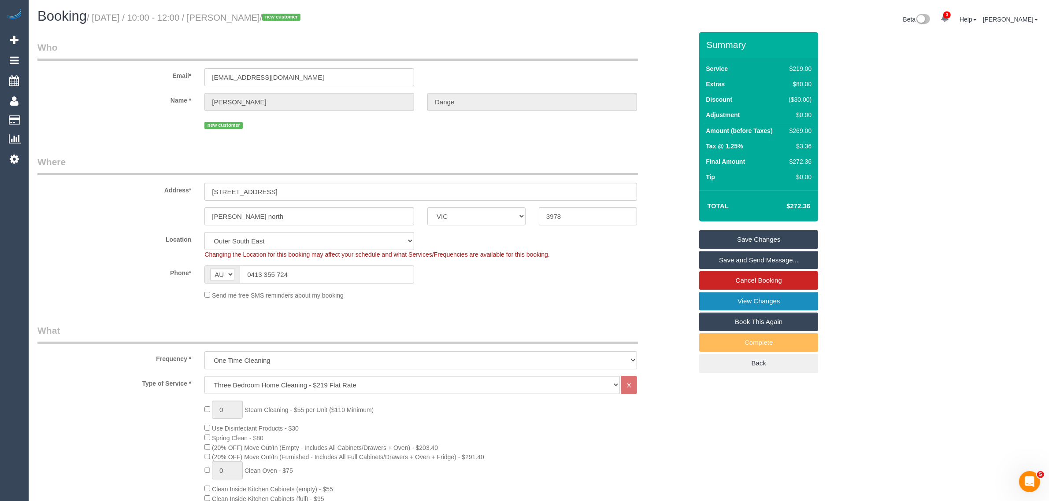
click at [721, 300] on link "View Changes" at bounding box center [758, 301] width 119 height 19
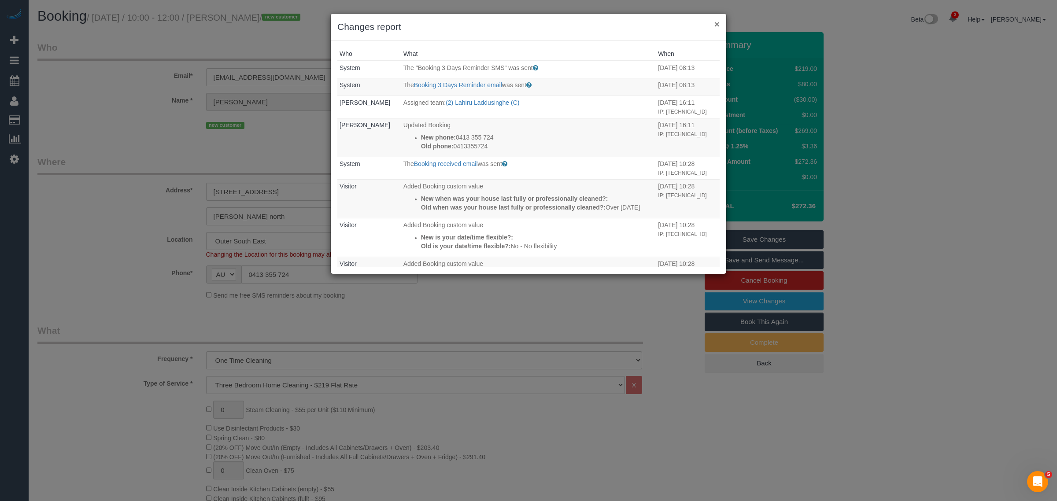
click at [717, 21] on button "×" at bounding box center [717, 23] width 5 height 9
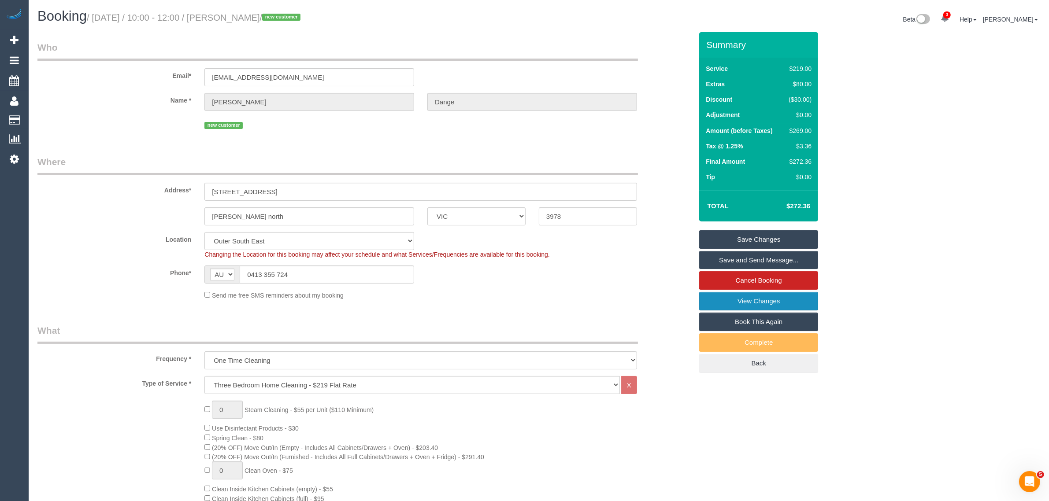
click at [726, 300] on link "View Changes" at bounding box center [758, 301] width 119 height 19
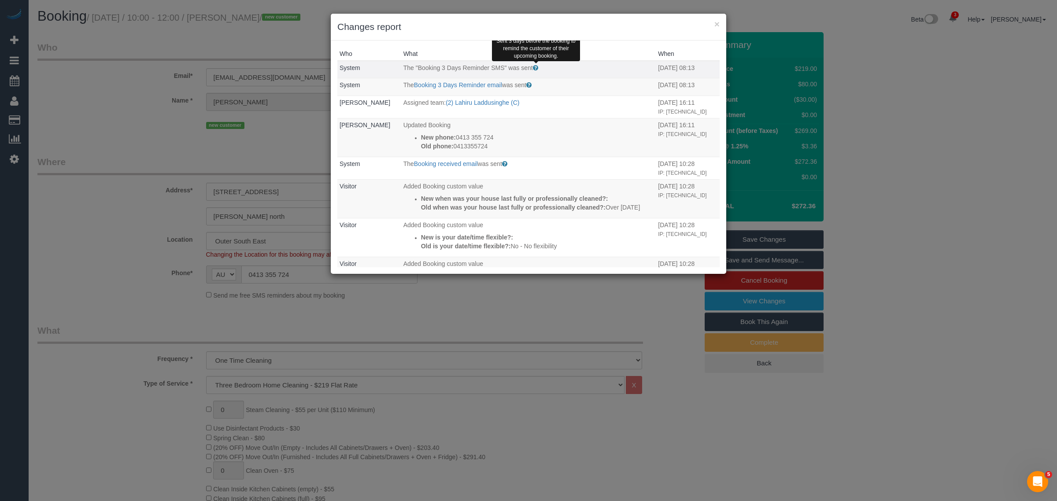
click at [534, 67] on icon at bounding box center [535, 68] width 5 height 6
click at [718, 23] on button "×" at bounding box center [717, 23] width 5 height 9
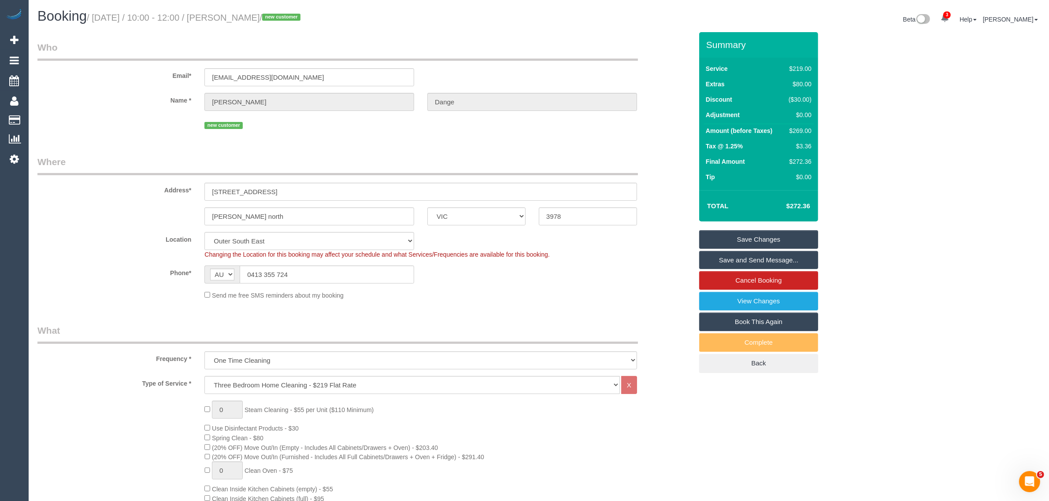
click at [639, 133] on fieldset "Who Email* suhas238@outlook.com Name * Suhas Dange new customer" at bounding box center [364, 89] width 655 height 97
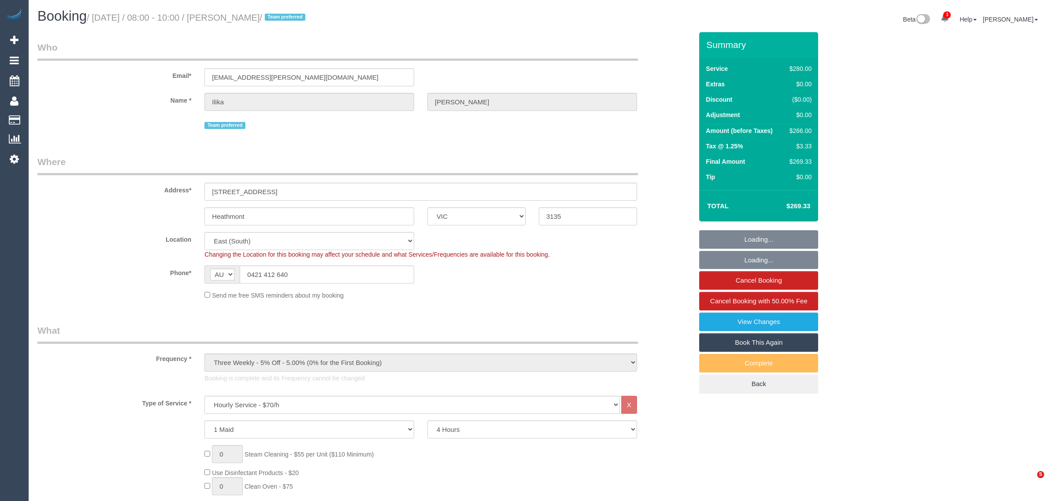
select select "VIC"
select select "240"
select select "number:28"
select select "number:14"
select select "number:19"
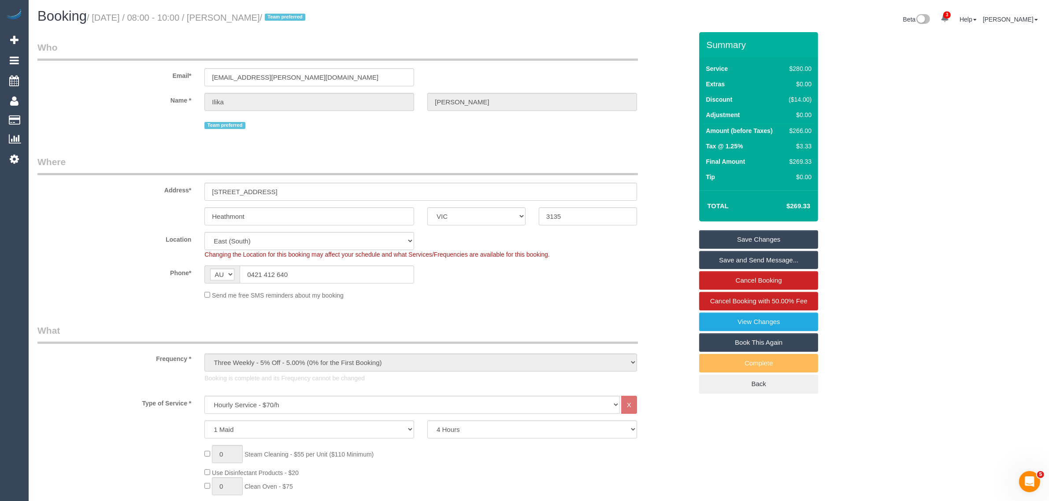
click at [489, 130] on div "Team preferred" at bounding box center [420, 125] width 433 height 14
click at [719, 342] on link "Book This Again" at bounding box center [758, 343] width 119 height 19
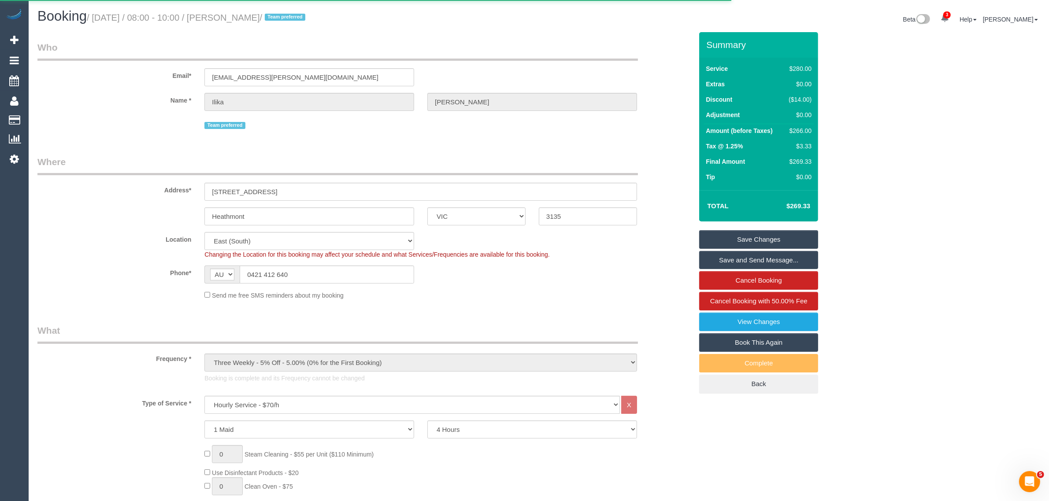
select select "VIC"
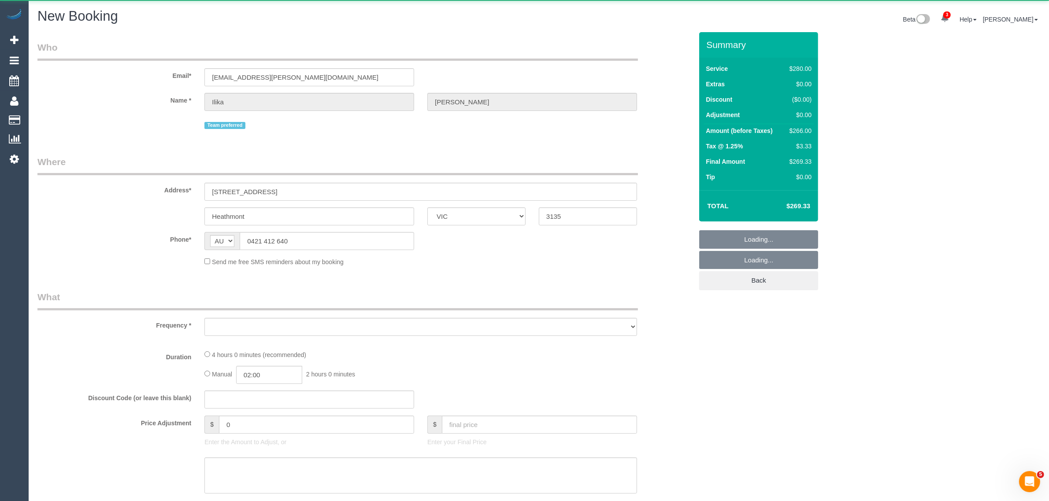
select select "object:1982"
select select "string:stripe-pm_1PJ5zJ2GScqysDRVN6QVtdR4"
select select "240"
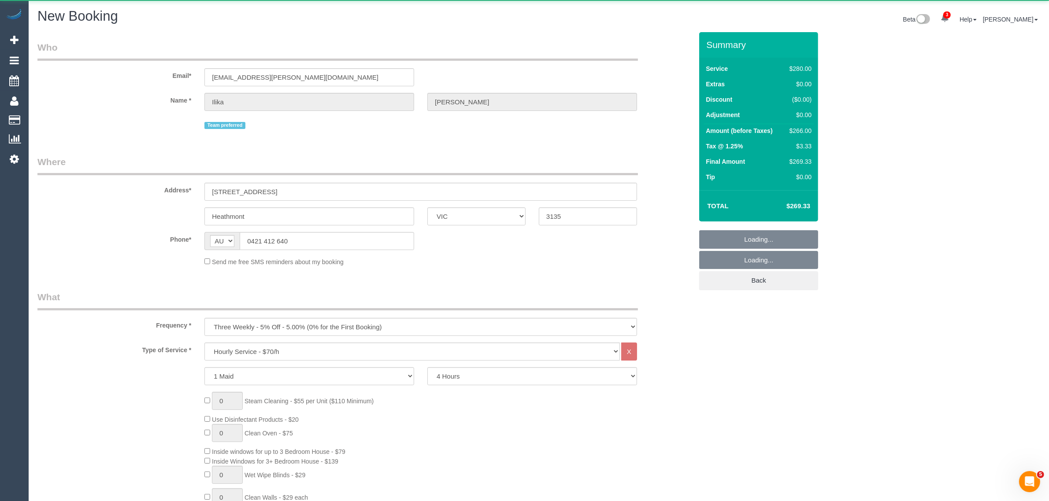
select select "number:28"
select select "number:14"
select select "number:19"
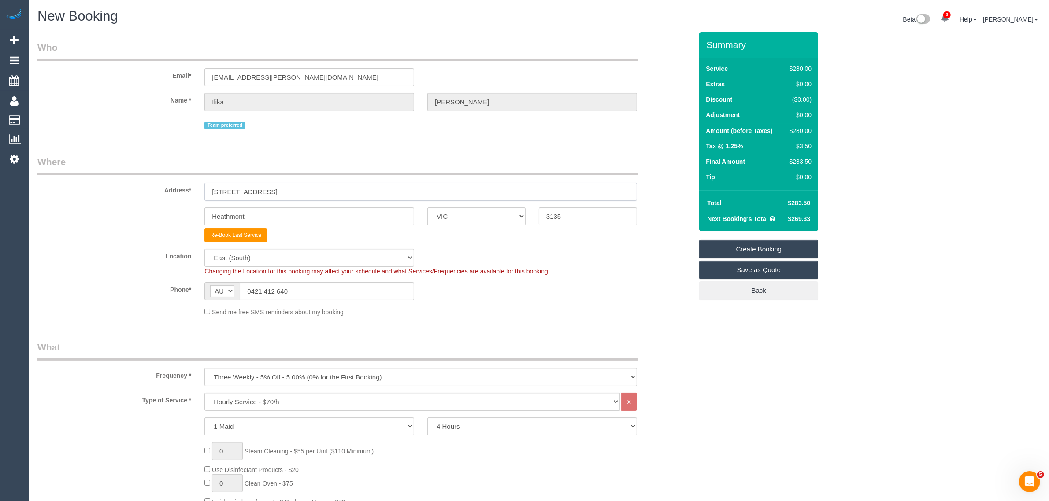
click at [358, 194] on input "[STREET_ADDRESS]" at bounding box center [420, 192] width 433 height 18
click at [355, 215] on input "Heathmont" at bounding box center [309, 217] width 210 height 18
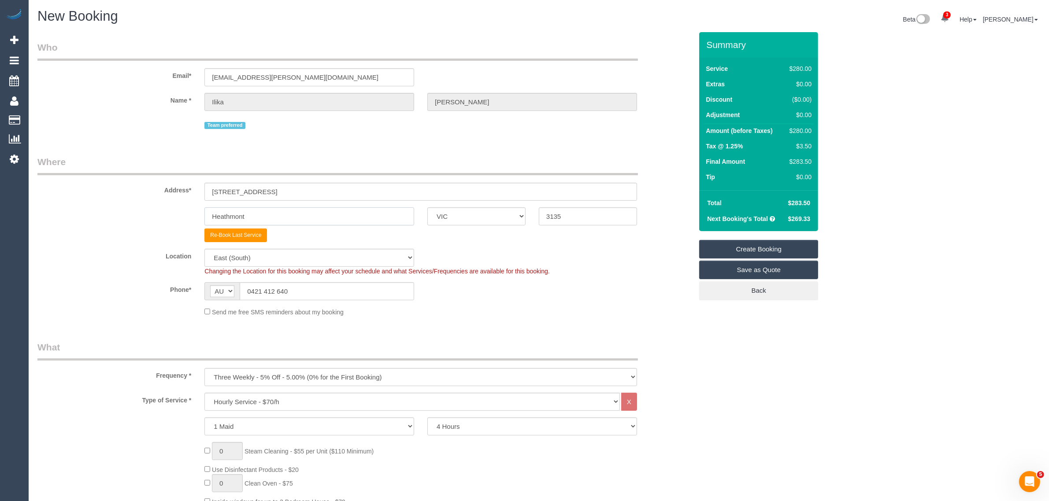
click at [355, 215] on input "Heathmont" at bounding box center [309, 217] width 210 height 18
click at [571, 211] on input "3135" at bounding box center [588, 217] width 98 height 18
click at [607, 309] on div "Send me free SMS reminders about my booking" at bounding box center [421, 312] width 446 height 10
drag, startPoint x: 430, startPoint y: 377, endPoint x: 418, endPoint y: 375, distance: 12.0
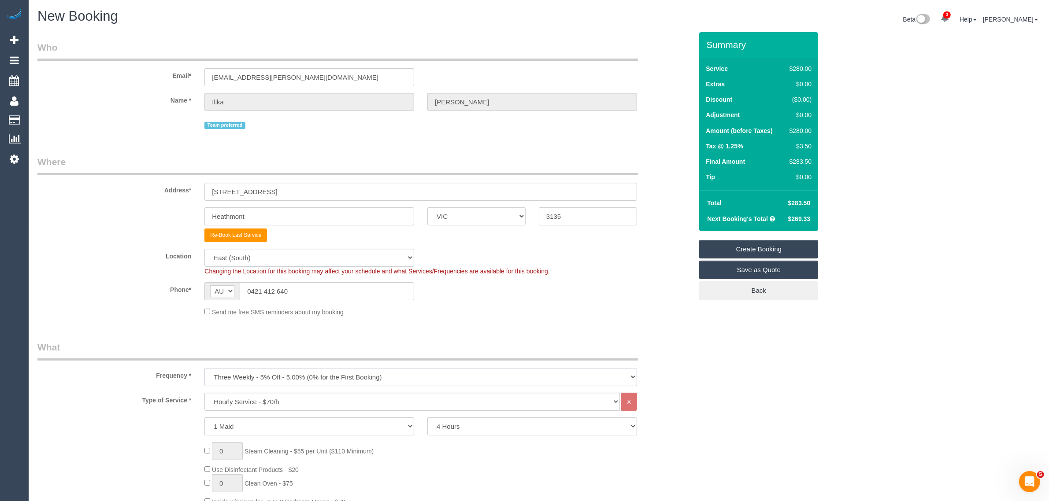
click at [430, 377] on select "One Time Cleaning Weekly - 10% Off - 10.00% (0% for the First Booking) Fortnigh…" at bounding box center [420, 377] width 433 height 18
select select "object:2731"
click at [204, 368] on select "One Time Cleaning Weekly - 10% Off - 10.00% (0% for the First Booking) Fortnigh…" at bounding box center [420, 377] width 433 height 18
click at [335, 404] on select "Hourly Service - $70/h Hourly Service - $65/h Hourly Service - $60/h Hourly Ser…" at bounding box center [411, 402] width 415 height 18
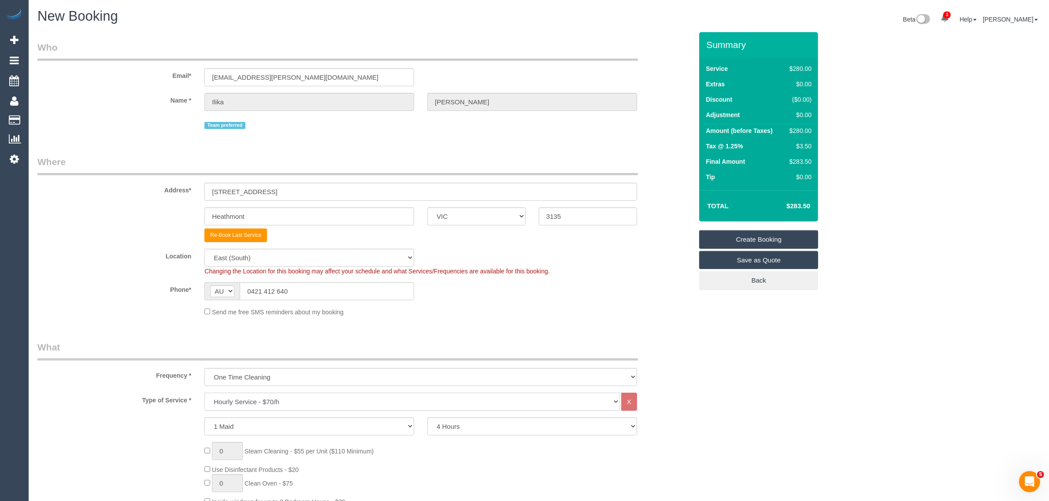
select select "212"
click at [204, 393] on select "Hourly Service - $70/h Hourly Service - $65/h Hourly Service - $60/h Hourly Ser…" at bounding box center [411, 402] width 415 height 18
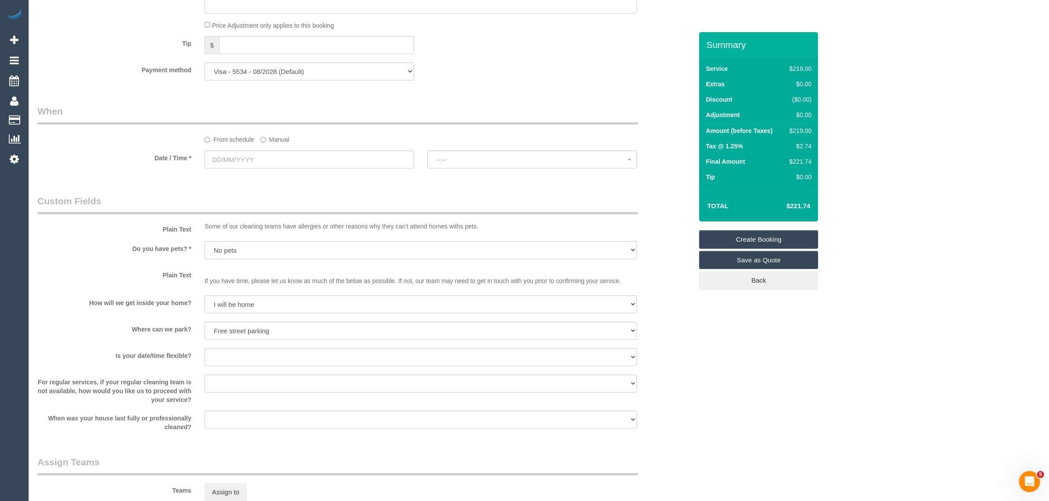
scroll to position [1101, 0]
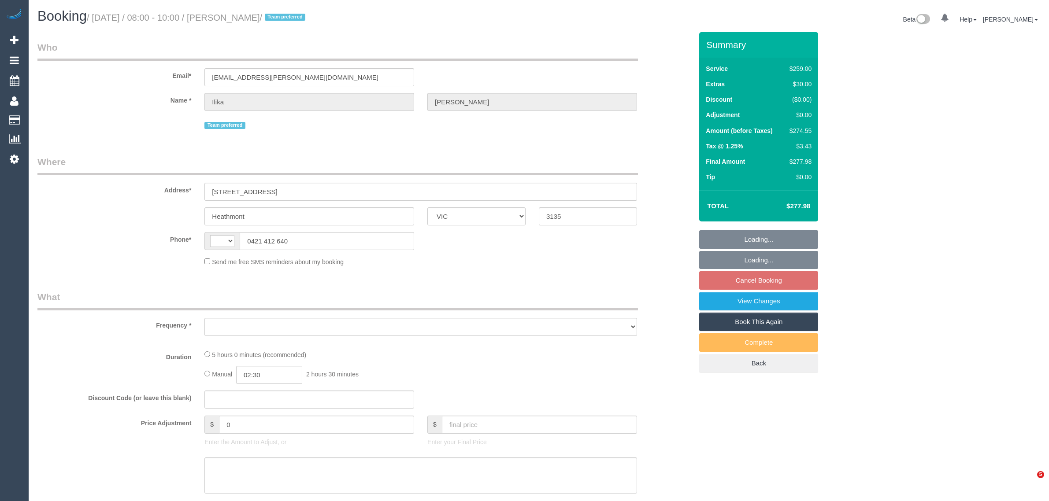
select select "VIC"
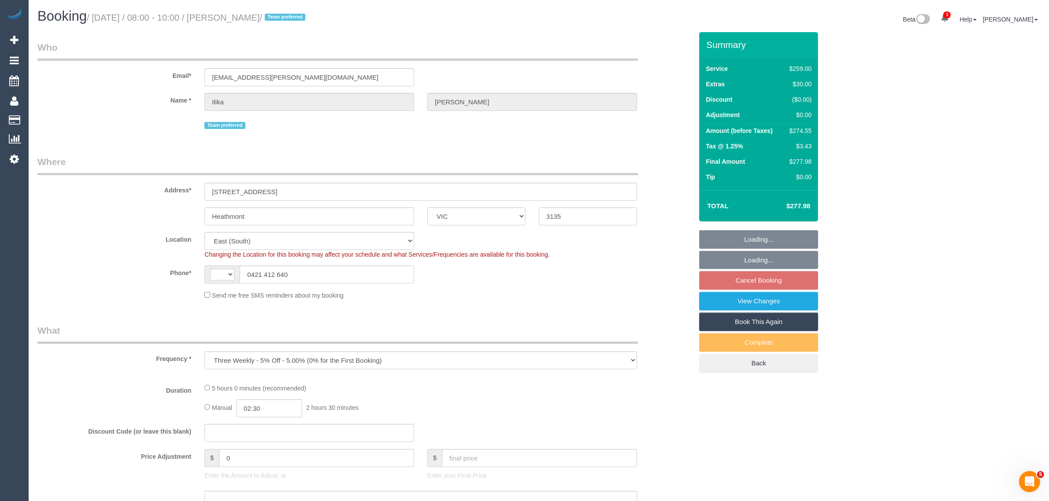
select select "object:711"
select select "string:AU"
select select "string:stripe-pm_1PJ5zJ2GScqysDRVN6QVtdR4"
select select "number:28"
select select "number:14"
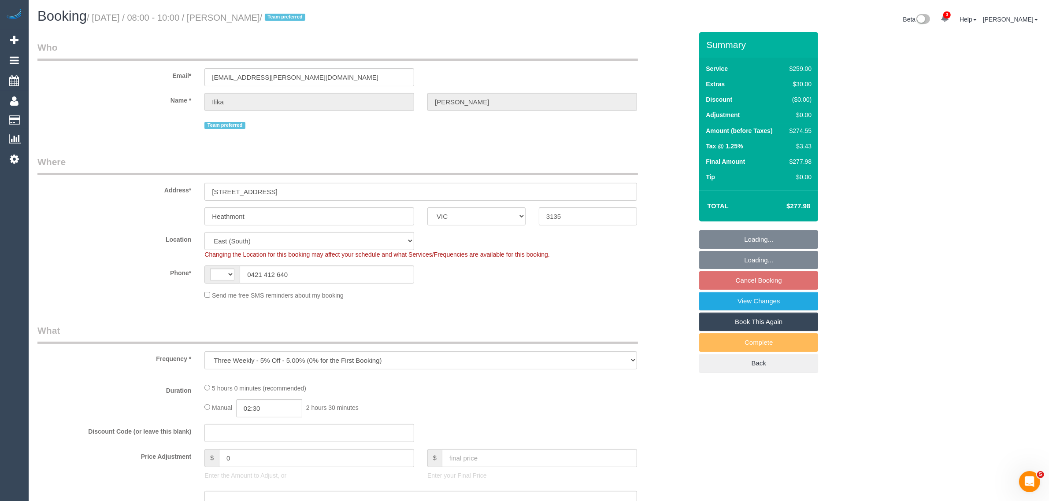
select select "number:19"
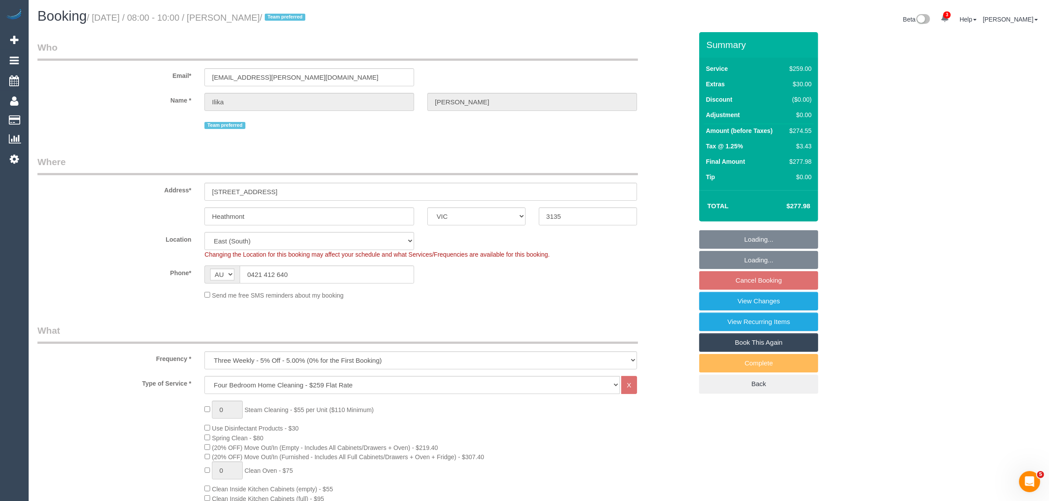
select select "spot2"
click at [717, 340] on link "Book This Again" at bounding box center [758, 343] width 119 height 19
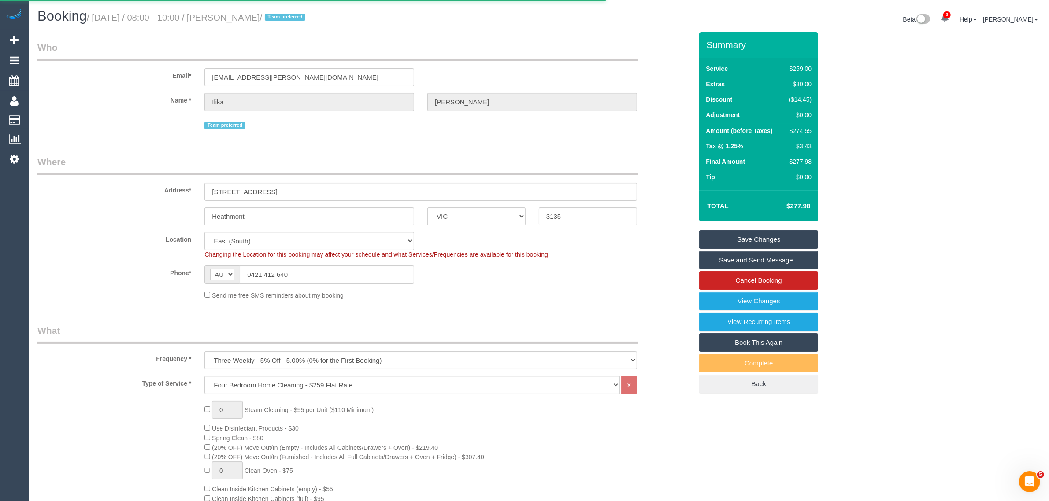
select select "VIC"
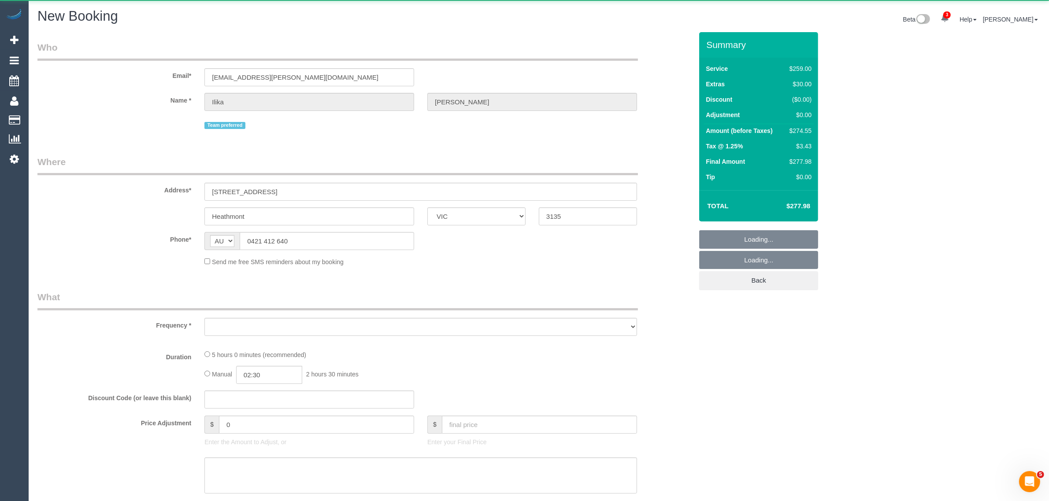
select select "number:28"
select select "number:14"
select select "number:19"
select select "string:stripe-pm_1PJ5zJ2GScqysDRVN6QVtdR4"
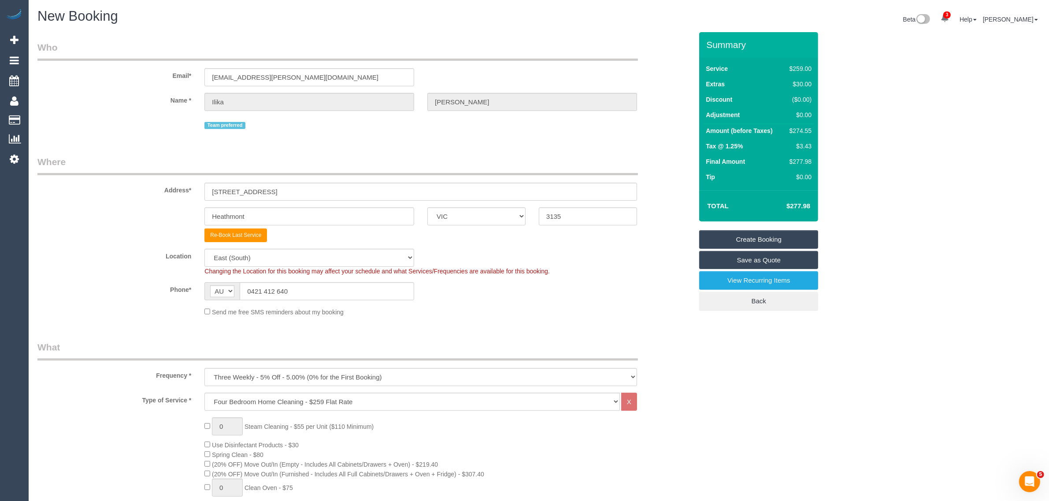
select select "object:2532"
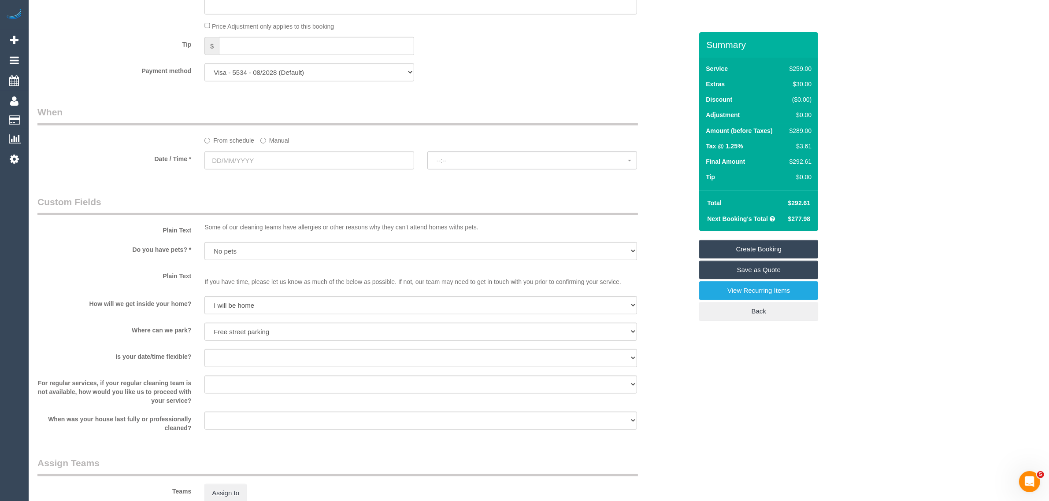
scroll to position [881, 0]
click at [364, 161] on input "text" at bounding box center [309, 160] width 210 height 18
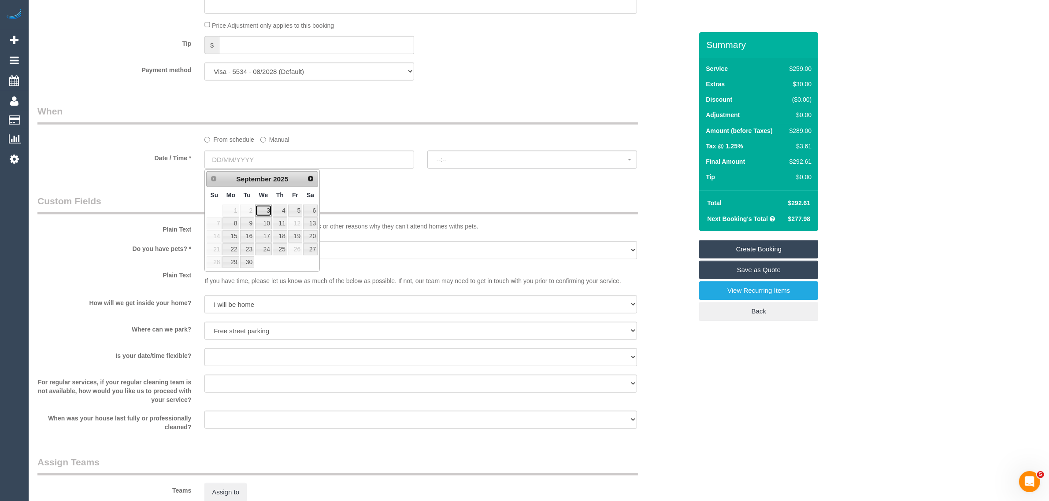
click at [269, 212] on link "3" at bounding box center [263, 211] width 17 height 12
type input "[DATE]"
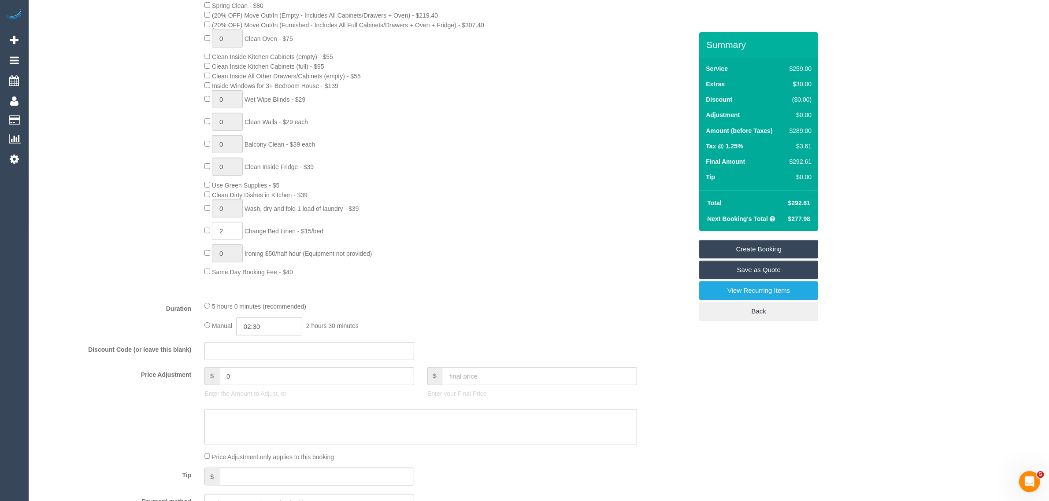
scroll to position [661, 0]
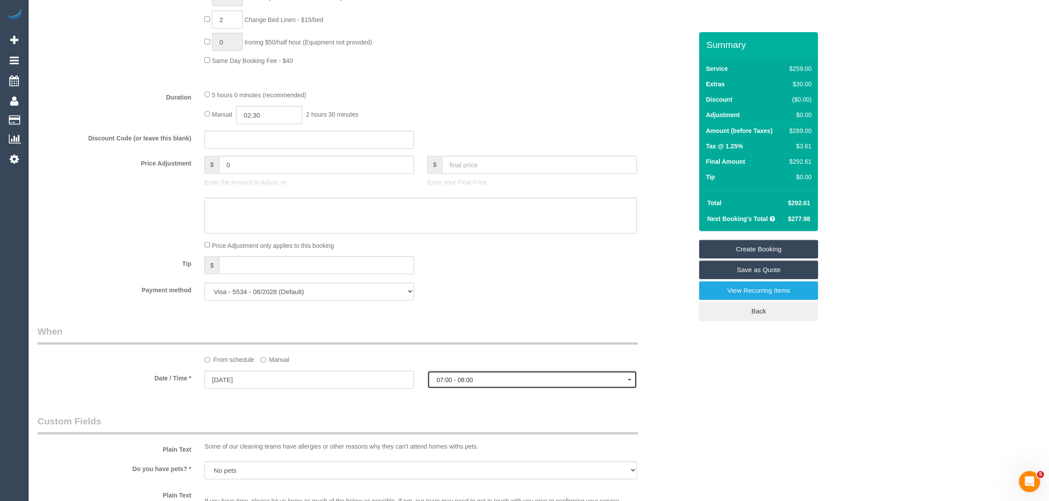
click at [544, 384] on span "07:00 - 08:00" at bounding box center [532, 380] width 191 height 7
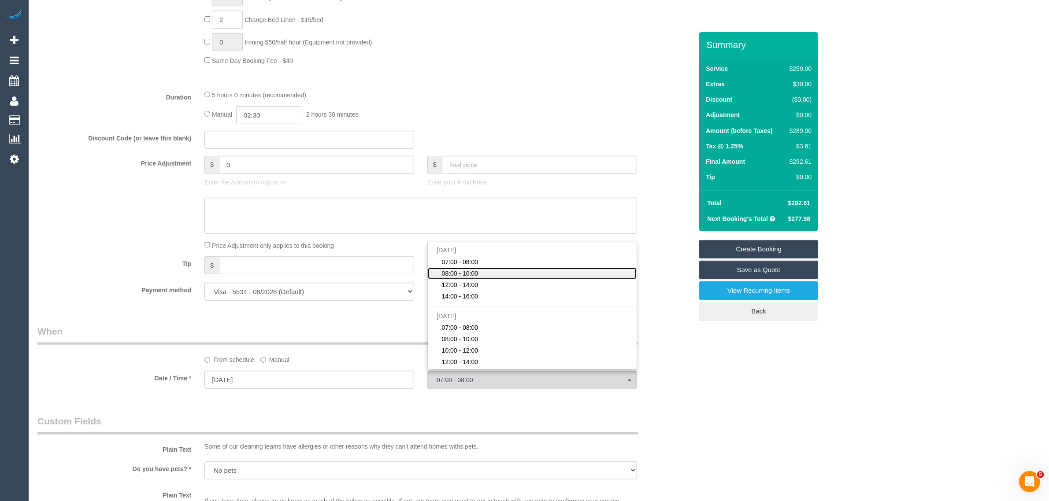
click at [515, 271] on link "08:00 - 10:00" at bounding box center [532, 273] width 209 height 11
select select "spot44"
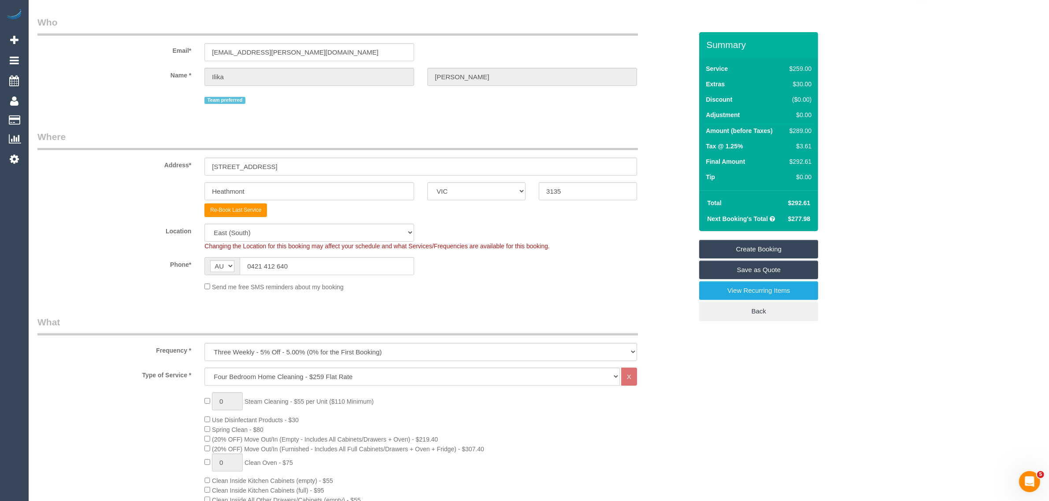
scroll to position [0, 0]
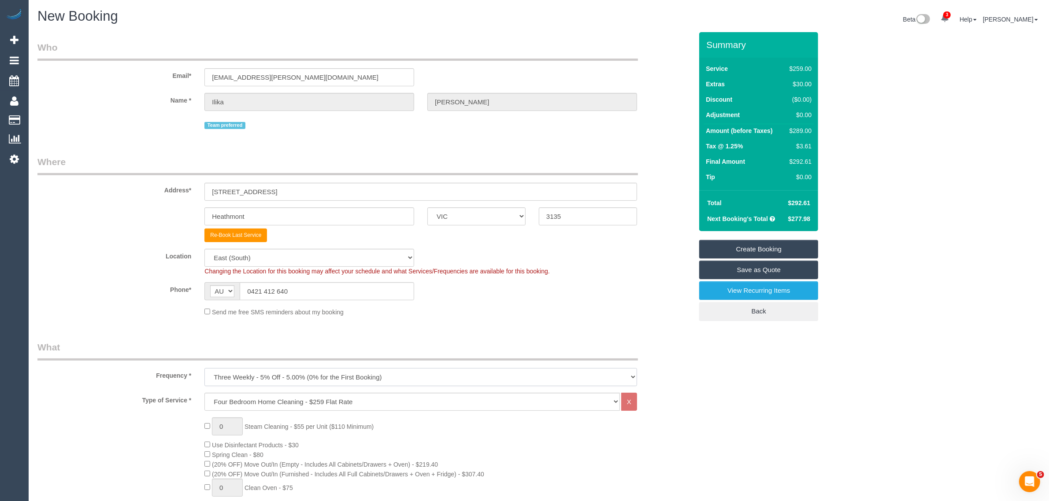
click at [574, 376] on select "One Time Cleaning Weekly - 10% Off - 10.00% (0% for the First Booking) Fortnigh…" at bounding box center [420, 377] width 433 height 18
select select "object:2533"
click at [204, 368] on select "One Time Cleaning Weekly - 10% Off - 10.00% (0% for the First Booking) Fortnigh…" at bounding box center [420, 377] width 433 height 18
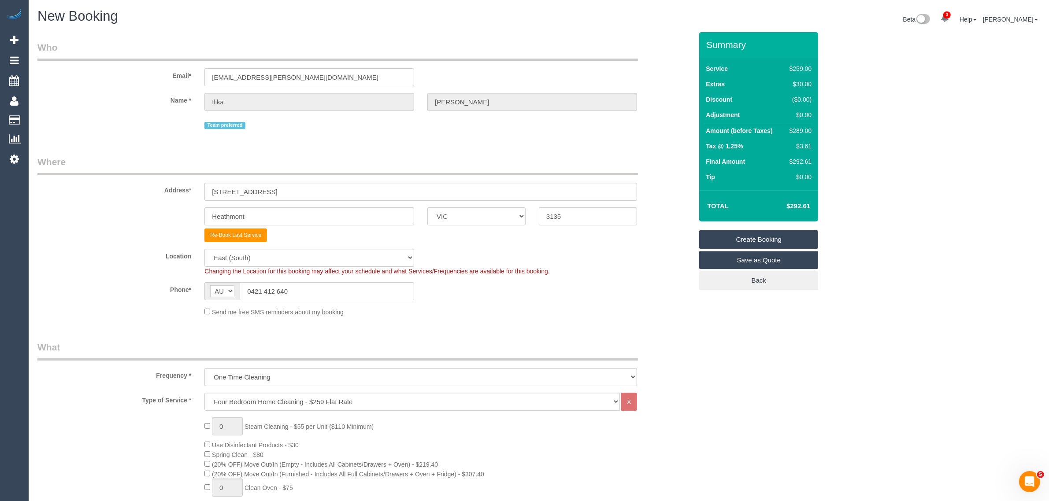
click at [719, 239] on link "Create Booking" at bounding box center [758, 239] width 119 height 19
